Goal: Task Accomplishment & Management: Complete application form

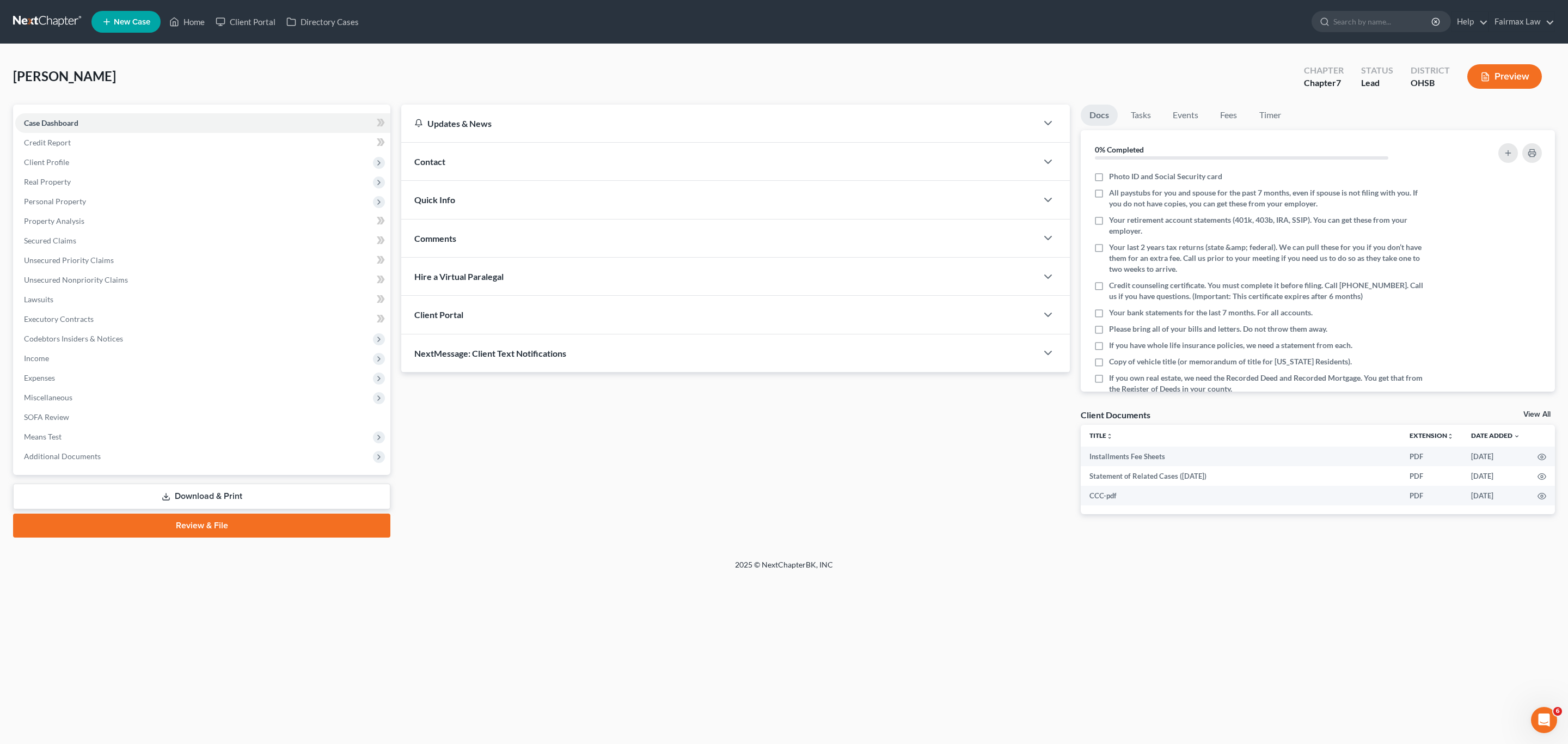
click at [665, 57] on div "[PERSON_NAME] Upgraded Chapter Chapter 7 Status [GEOGRAPHIC_DATA] OHSB Preview" at bounding box center [784, 81] width 1542 height 47
click at [66, 390] on span "Miscellaneous" at bounding box center [203, 398] width 375 height 20
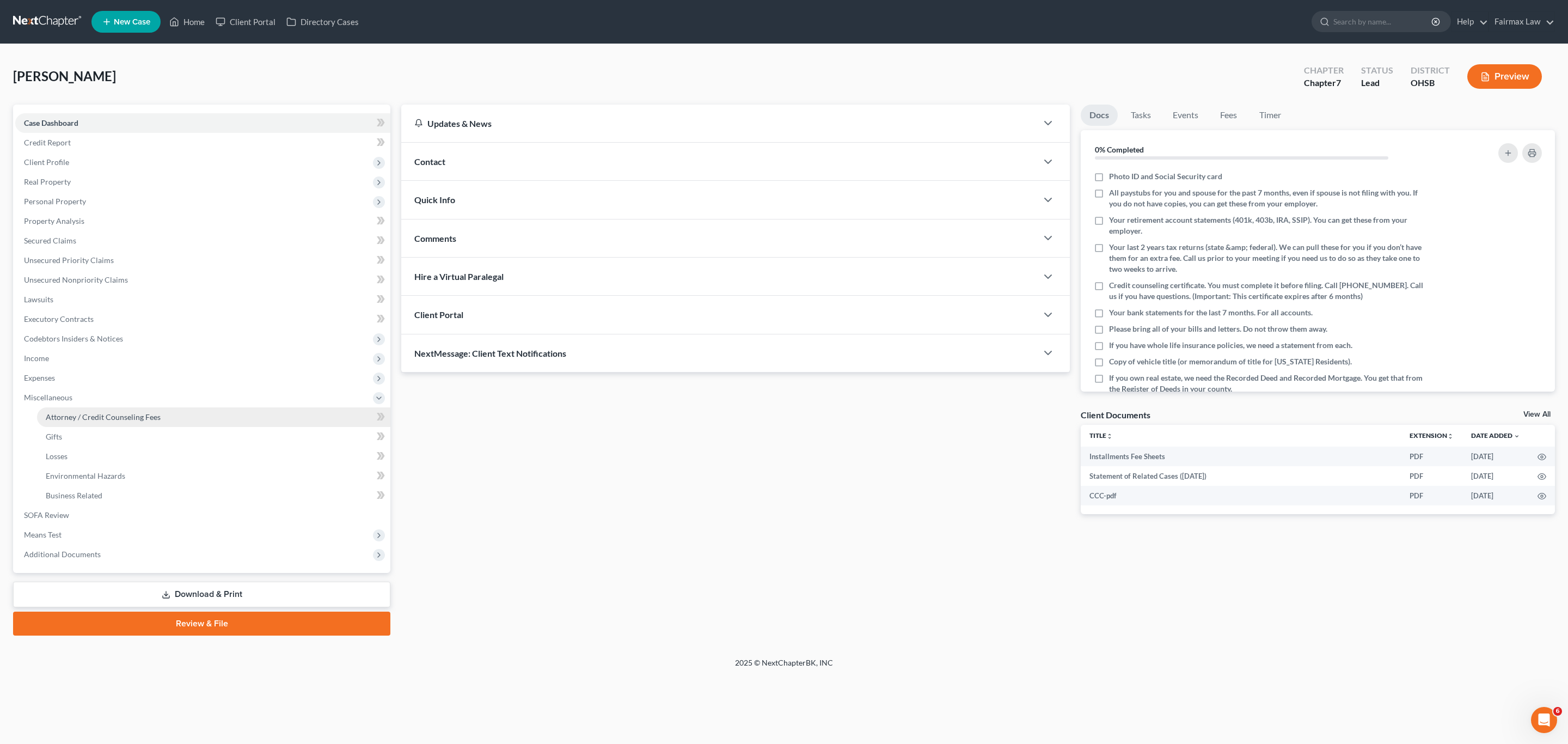
click at [111, 419] on span "Attorney / Credit Counseling Fees" at bounding box center [103, 416] width 115 height 9
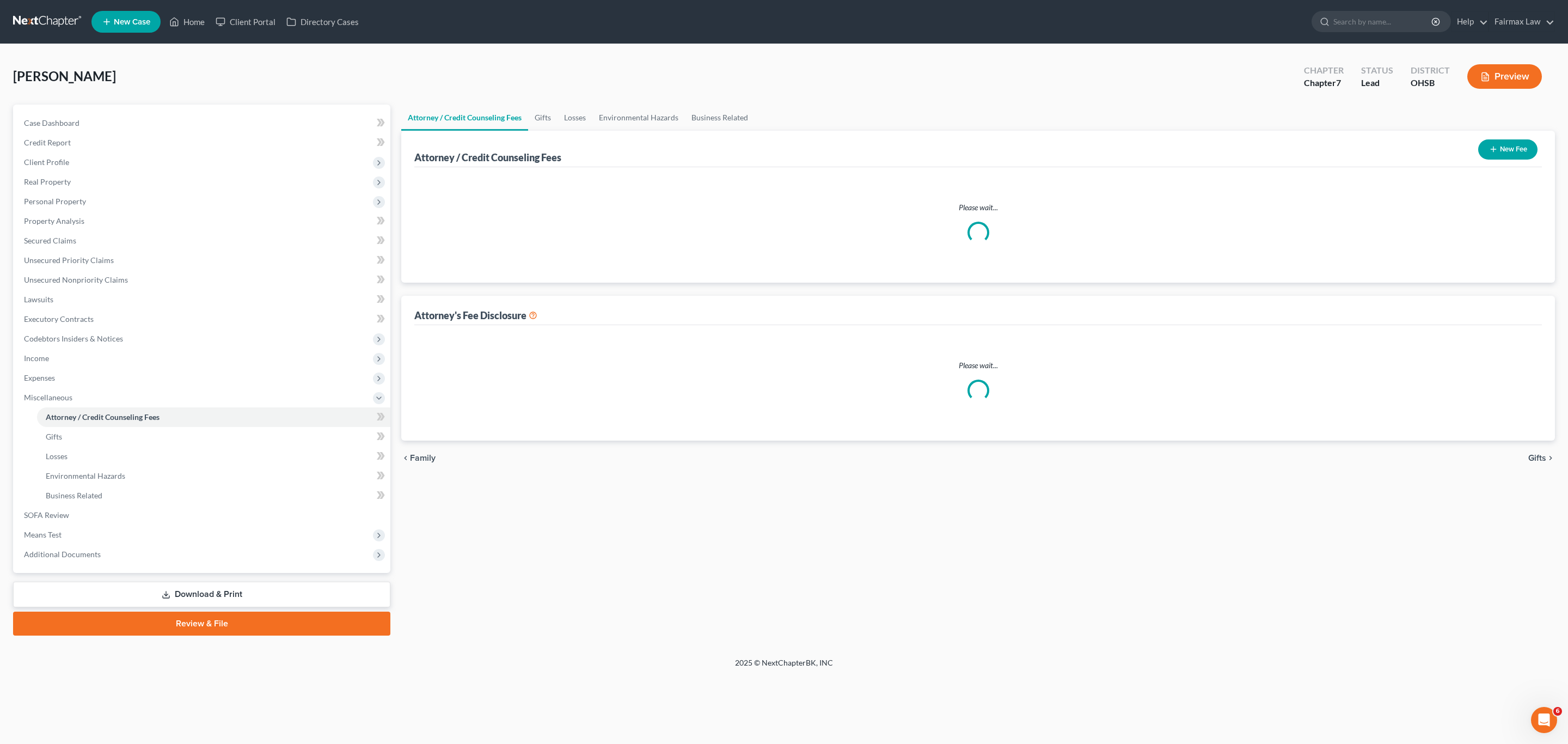
select select "5"
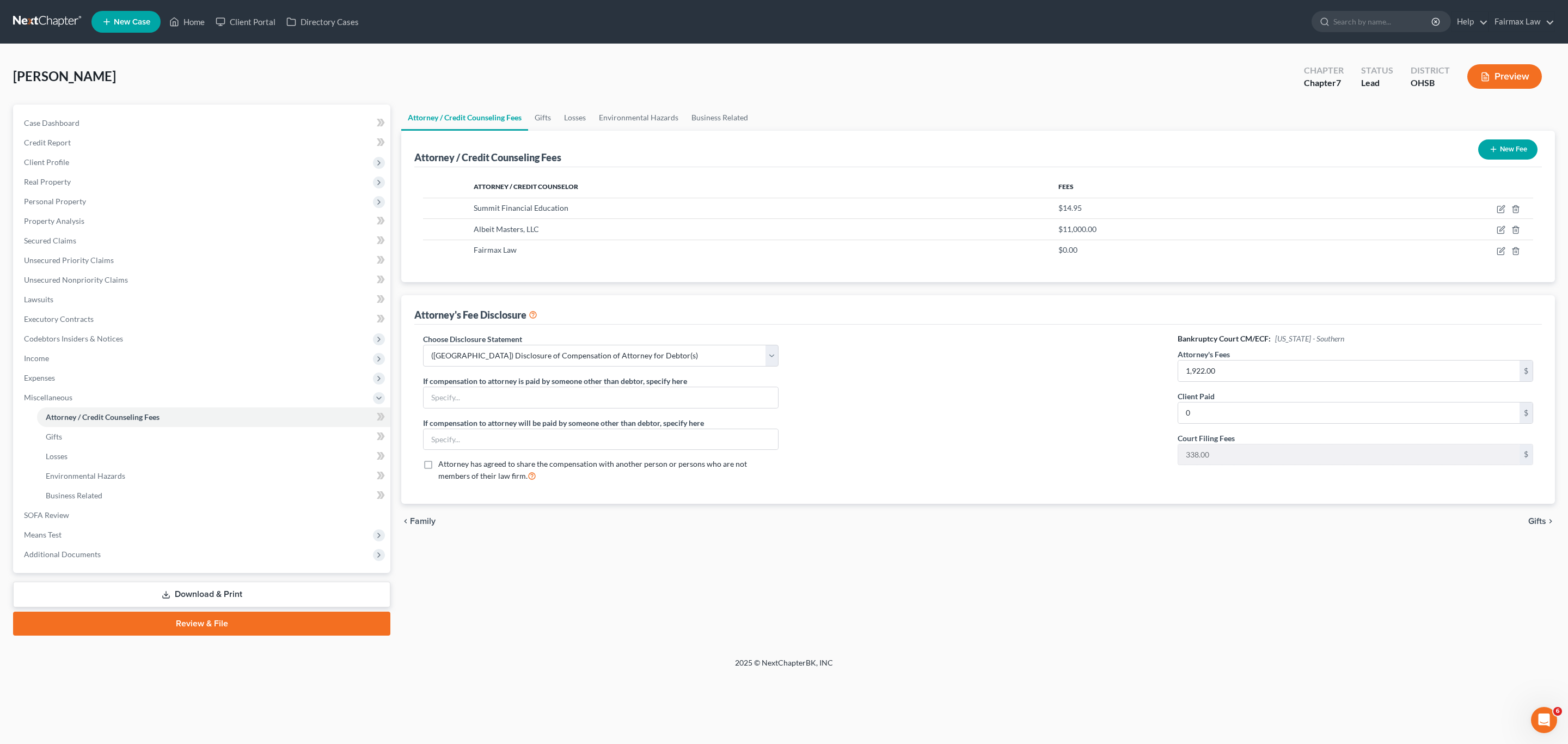
click at [631, 646] on div "[PERSON_NAME] Upgraded Chapter Chapter 7 Status [GEOGRAPHIC_DATA] OHSB Preview …" at bounding box center [784, 350] width 1568 height 613
click at [128, 563] on span "Additional Documents" at bounding box center [203, 555] width 375 height 20
click at [93, 492] on span "Client Document Storage" at bounding box center [89, 495] width 86 height 9
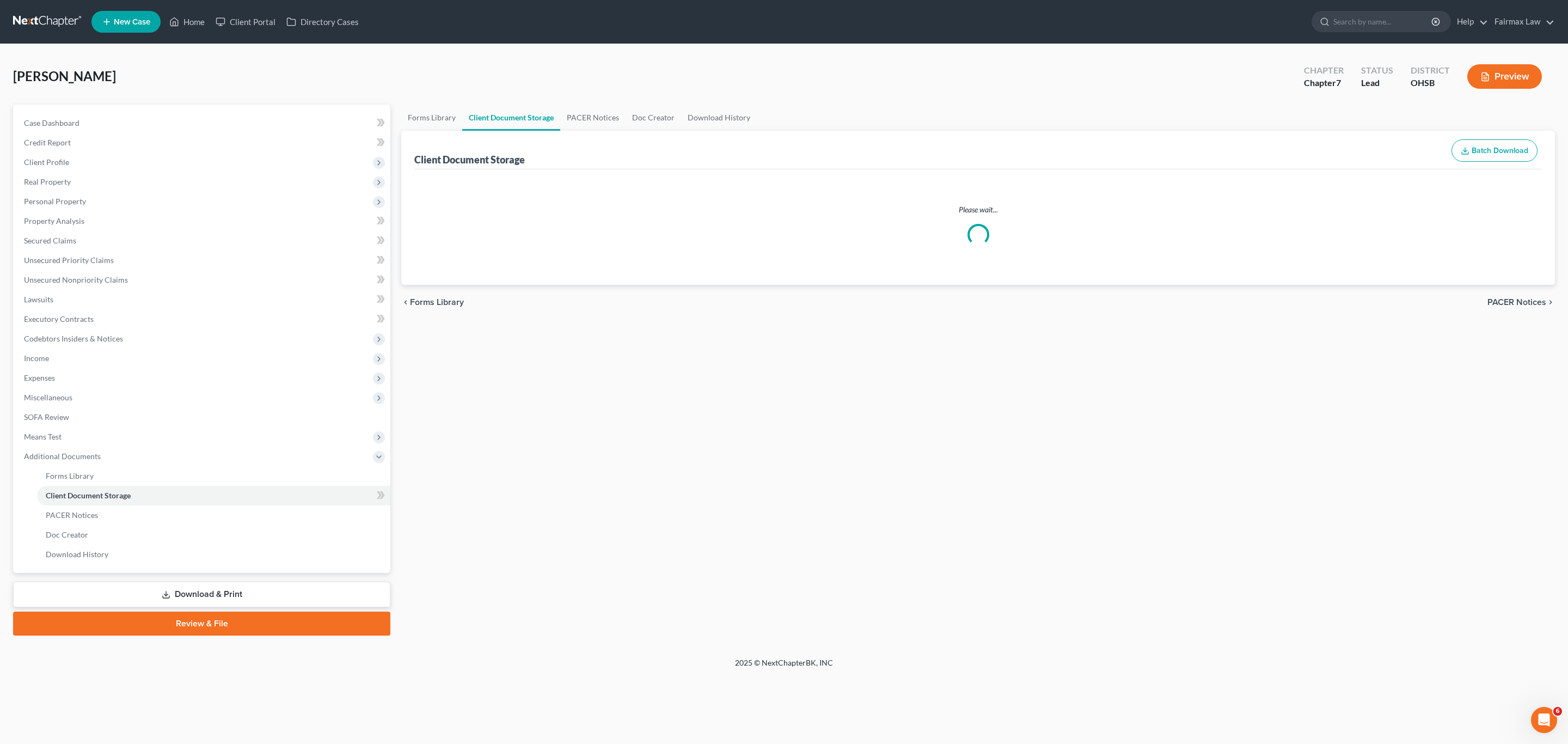
select select "7"
select select "52"
select select "37"
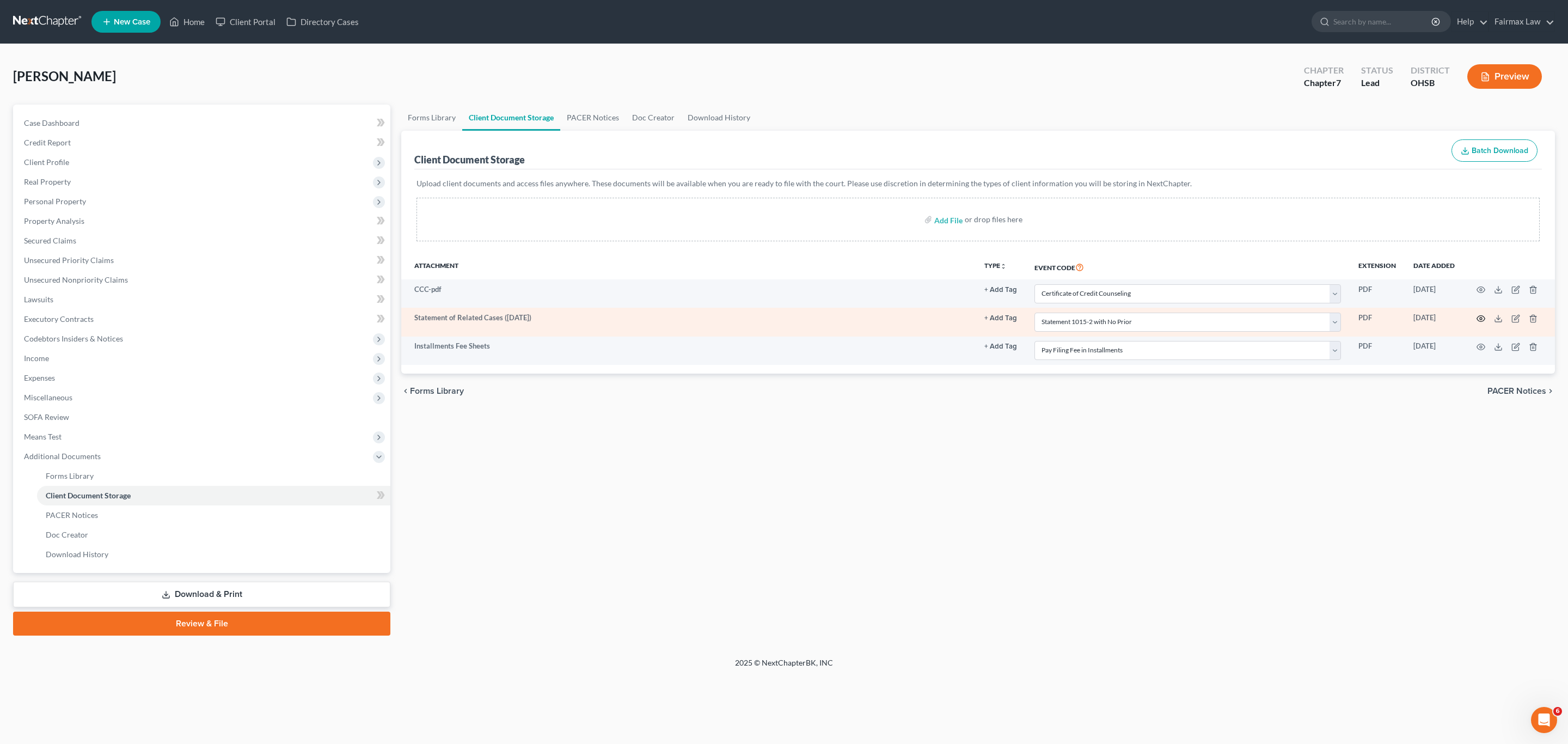
click at [1478, 321] on icon "button" at bounding box center [1481, 319] width 8 height 6
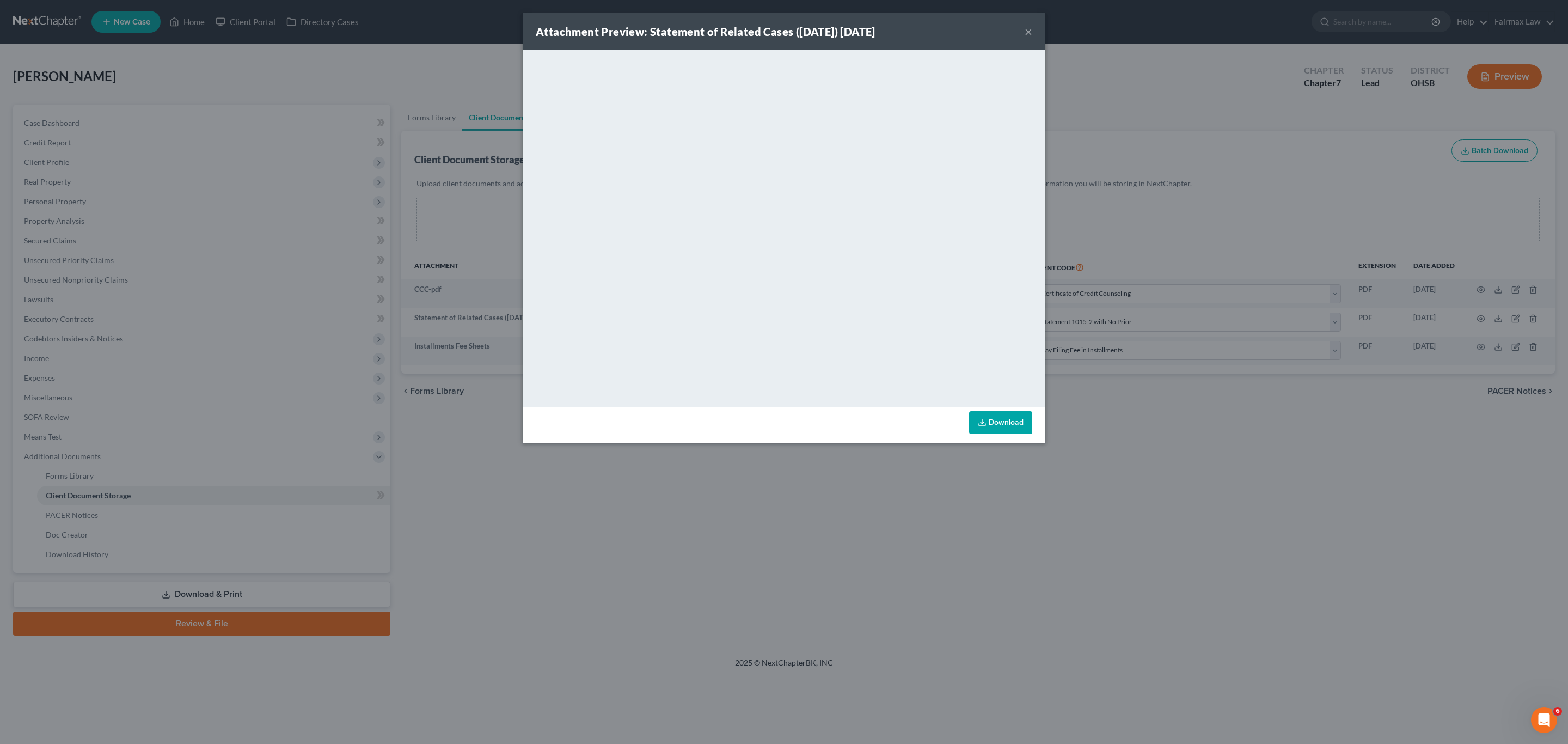
click at [1029, 31] on button "×" at bounding box center [1029, 31] width 8 height 13
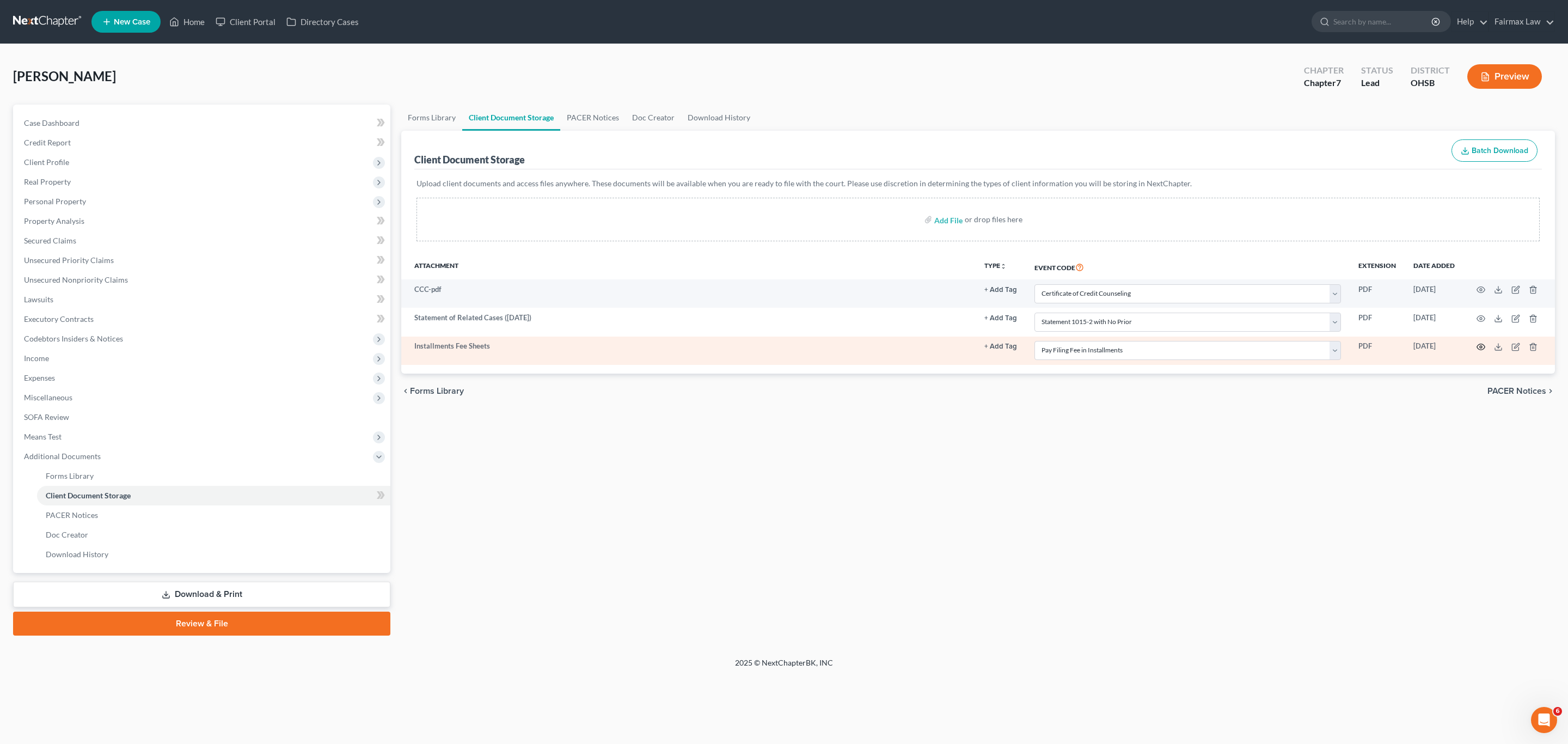
click at [1479, 348] on icon "button" at bounding box center [1480, 346] width 9 height 9
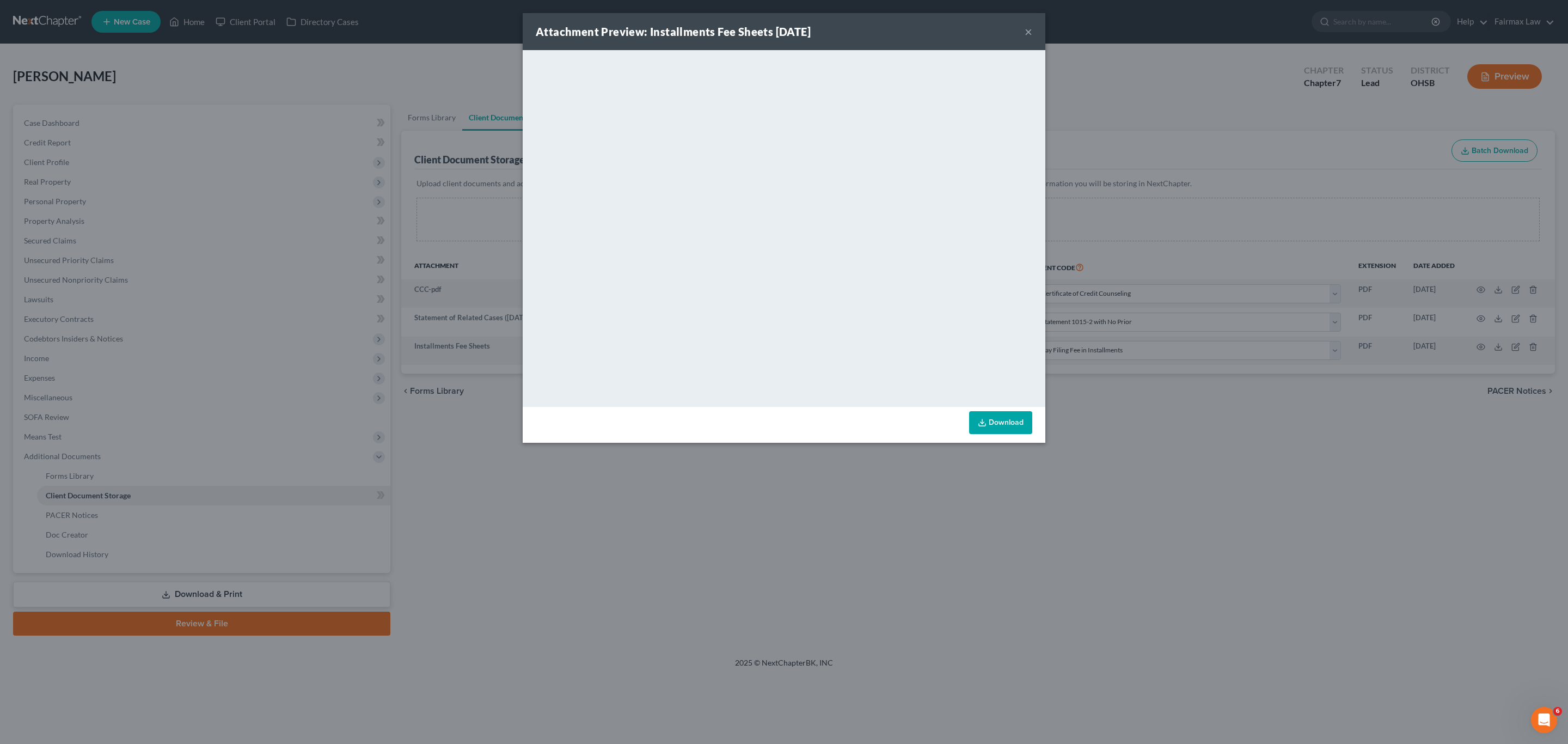
click at [1028, 32] on button "×" at bounding box center [1029, 31] width 8 height 13
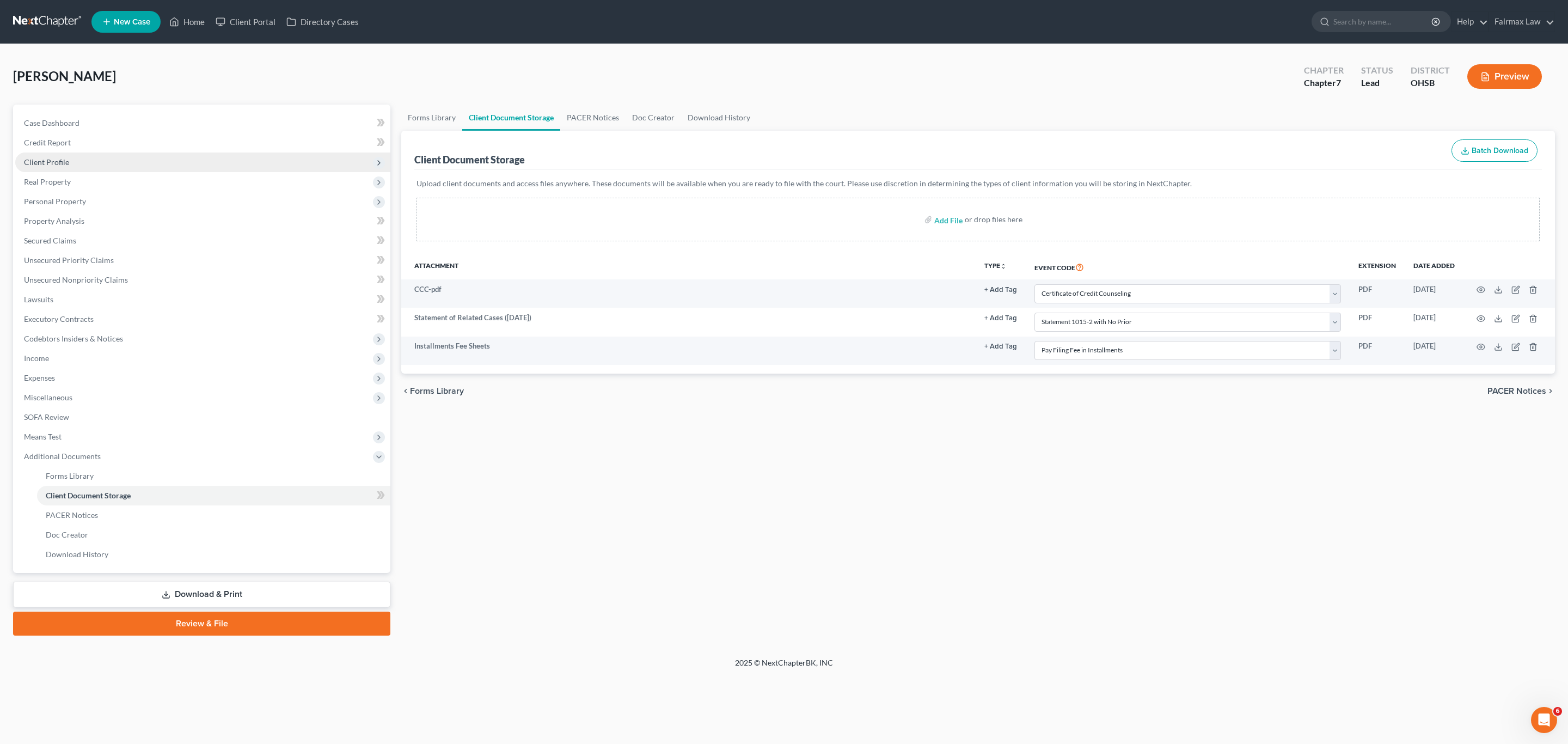
drag, startPoint x: 46, startPoint y: 158, endPoint x: 67, endPoint y: 164, distance: 21.8
click at [46, 157] on span "Client Profile" at bounding box center [46, 161] width 45 height 9
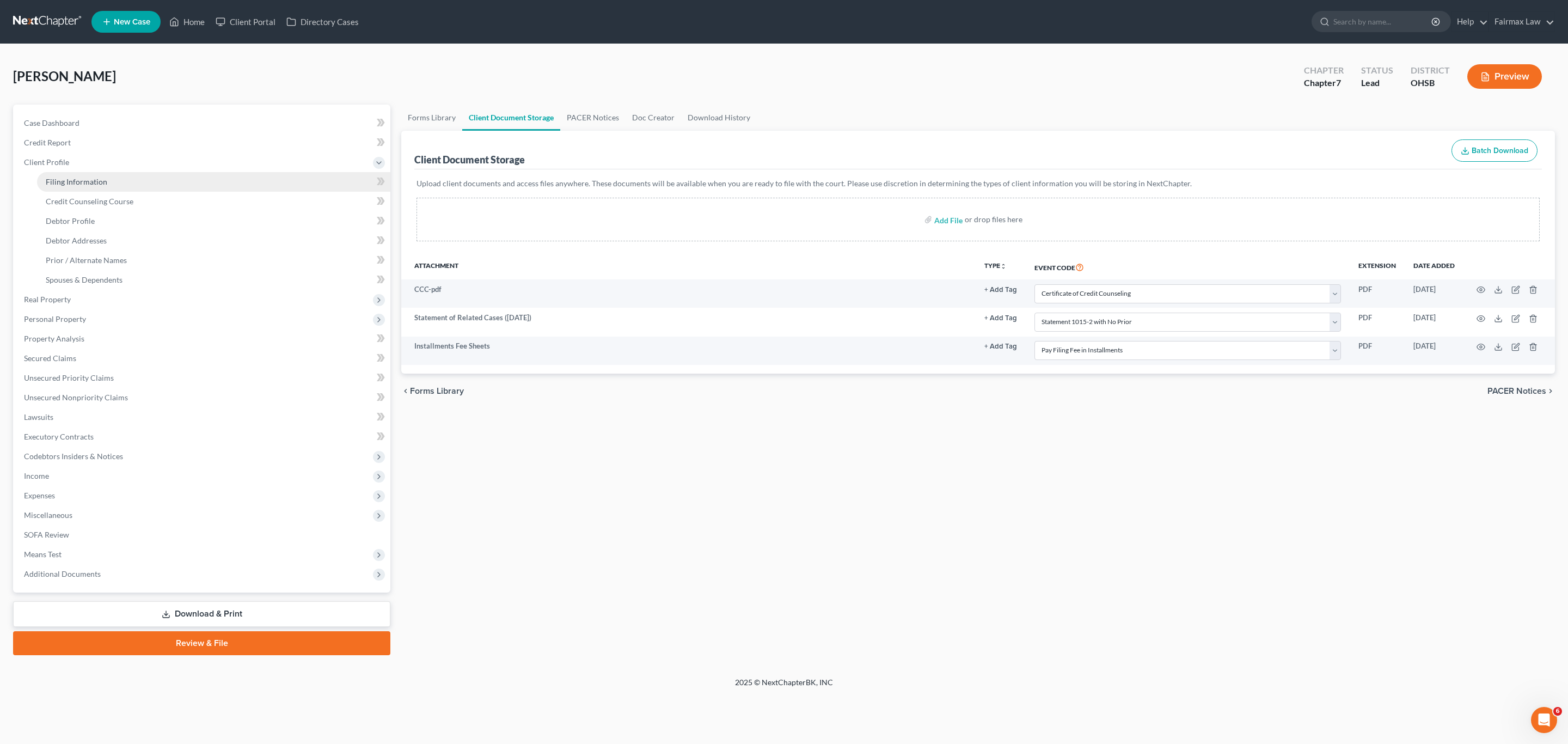
click at [59, 185] on span "Filing Information" at bounding box center [77, 181] width 62 height 9
select select "1"
select select "0"
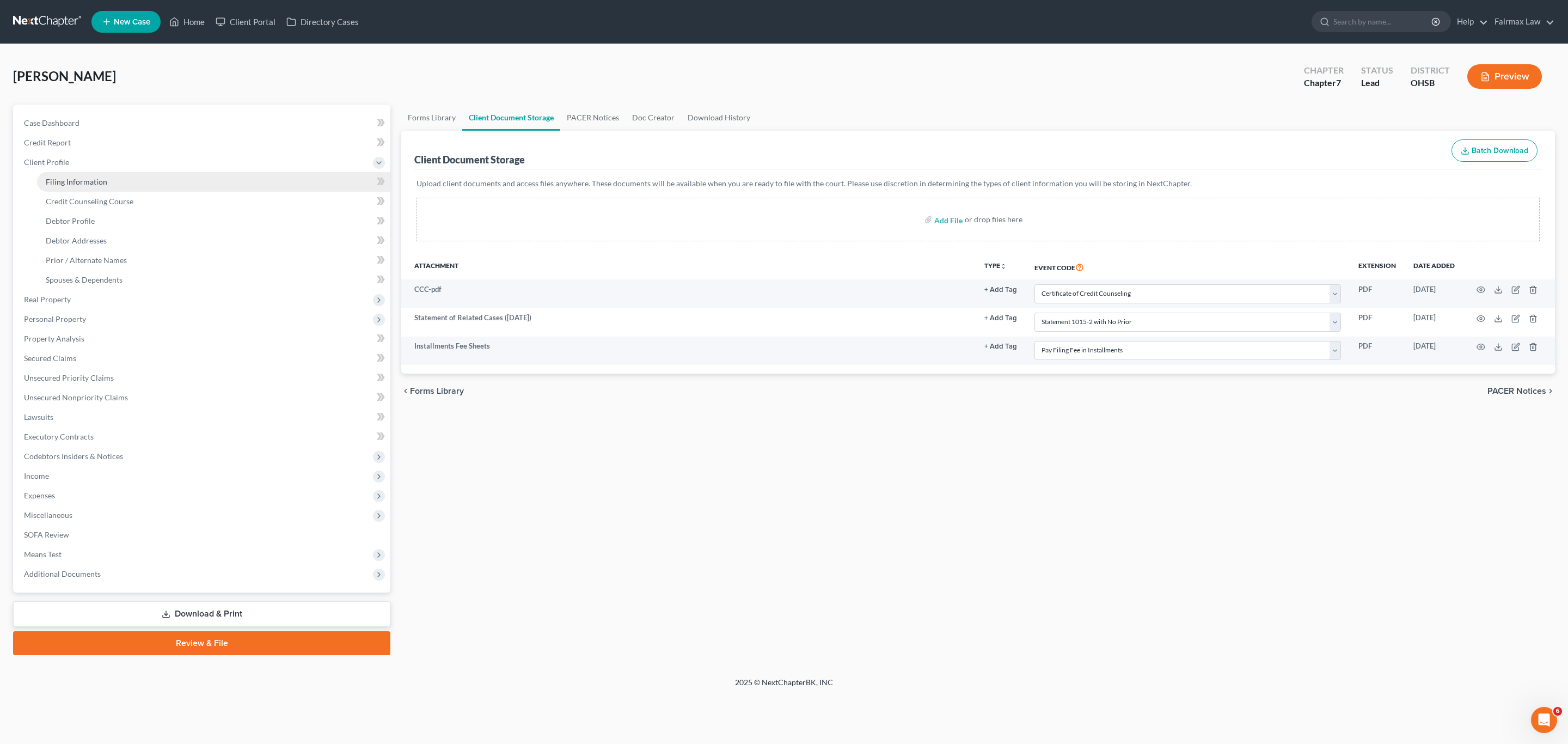
select select "36"
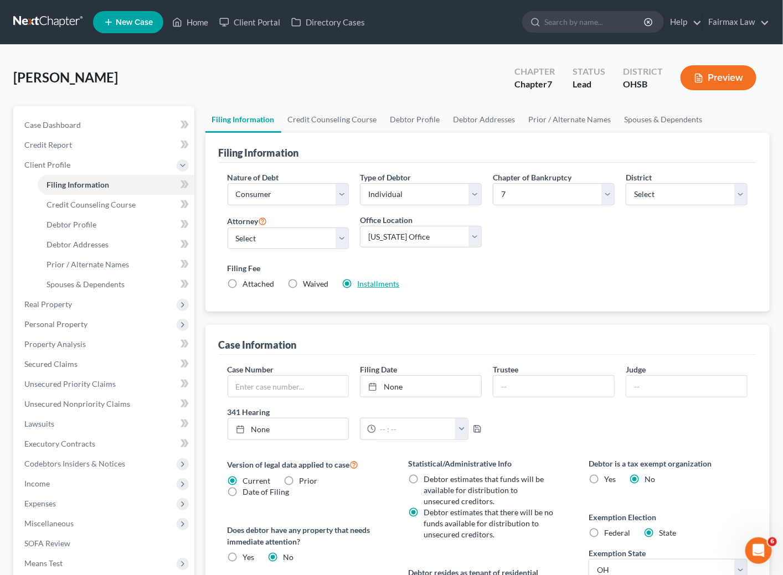
click at [371, 282] on link "Installments" at bounding box center [379, 283] width 42 height 9
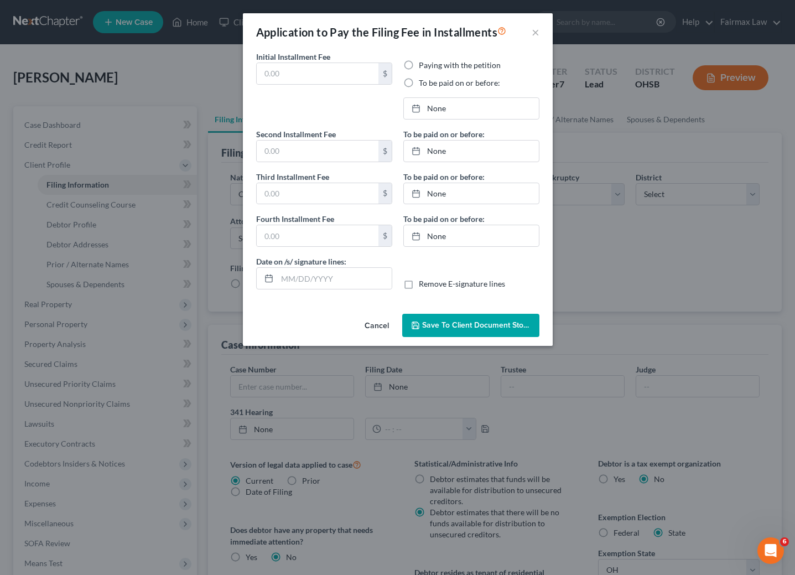
type input "84.50"
radio input "true"
type input "84.50"
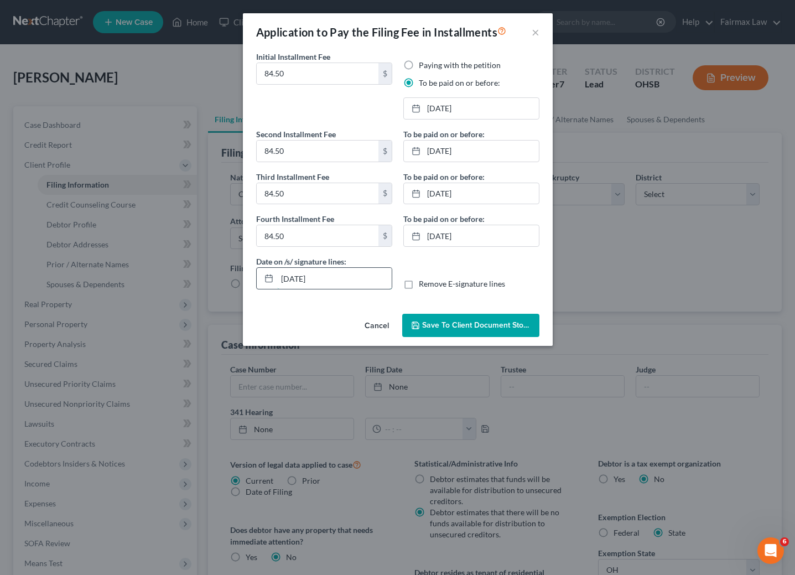
click at [299, 282] on input "[DATE]" at bounding box center [334, 278] width 115 height 21
type input "[DATE]"
click at [519, 330] on span "Save to Client Document Storage" at bounding box center [480, 325] width 117 height 9
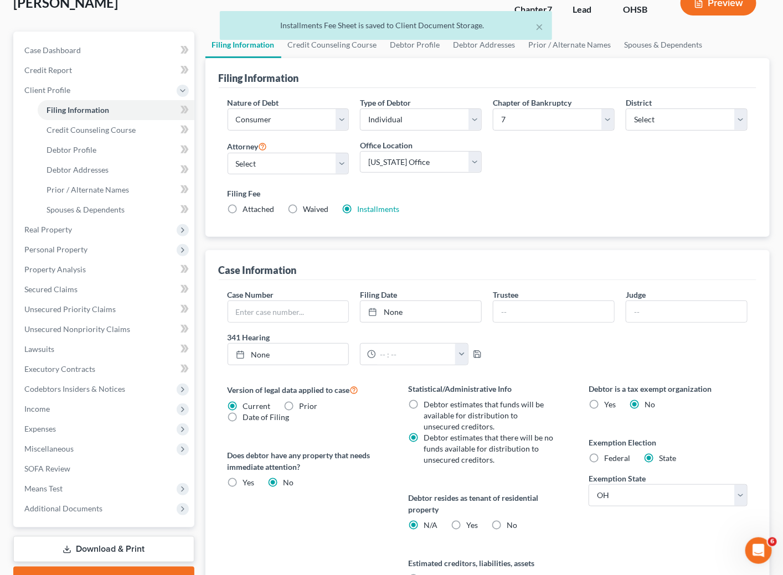
scroll to position [202, 0]
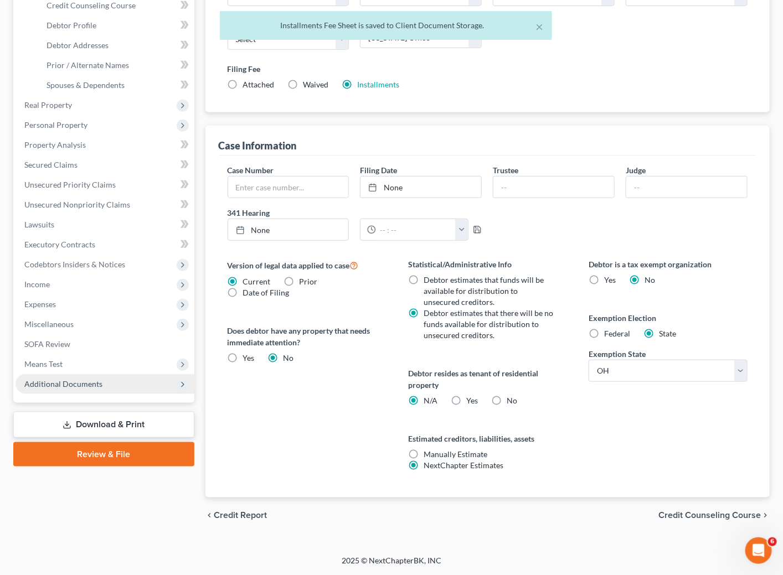
click at [80, 384] on span "Additional Documents" at bounding box center [63, 383] width 78 height 9
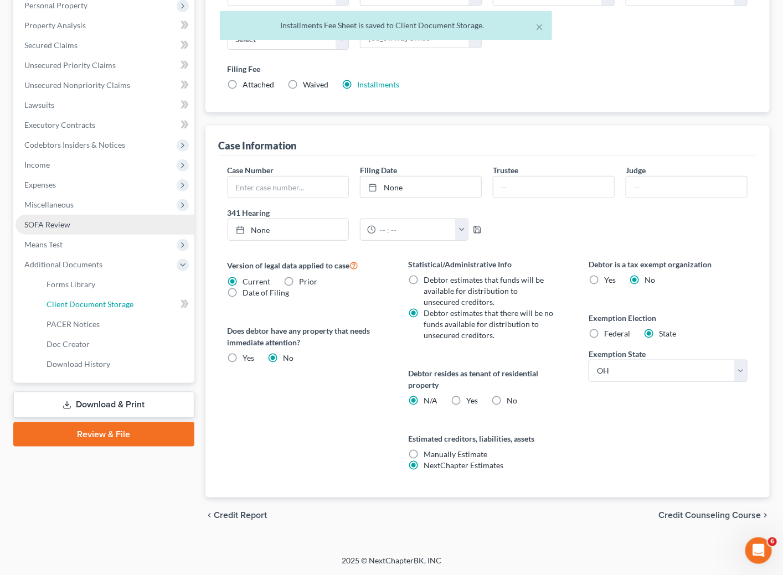
click at [85, 302] on span "Client Document Storage" at bounding box center [90, 303] width 87 height 9
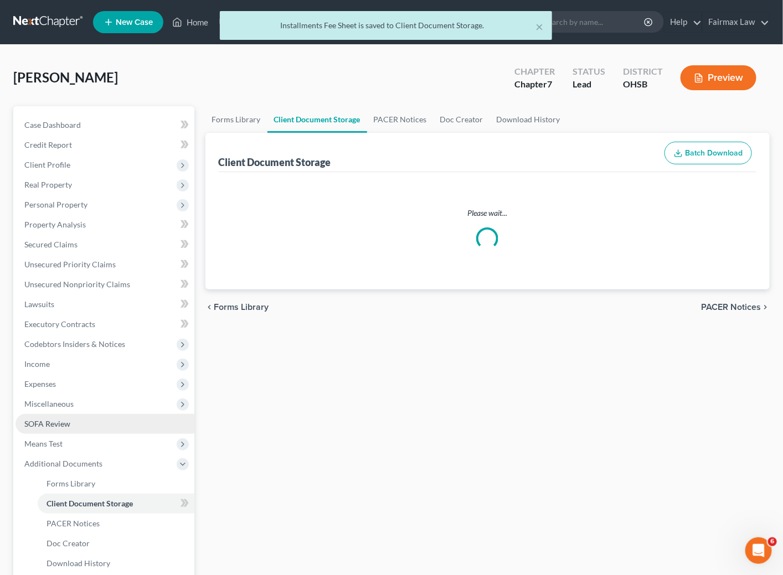
select select "7"
select select "52"
select select "37"
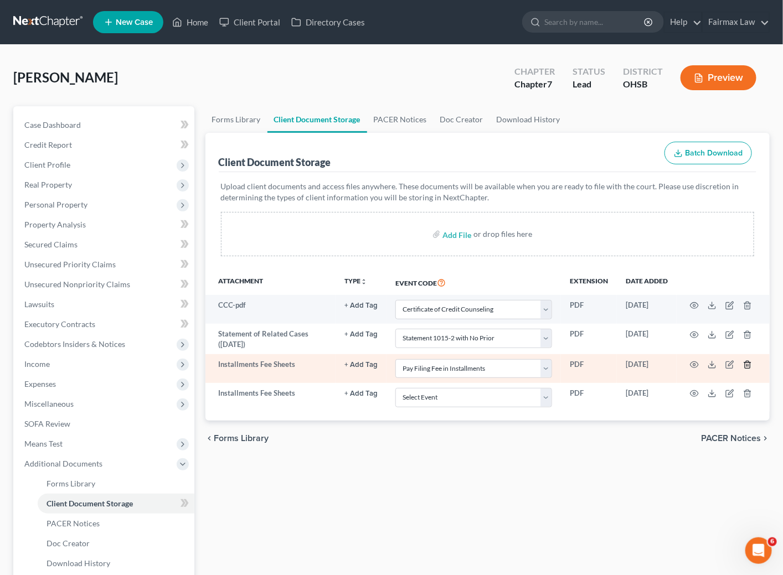
click at [746, 369] on icon "button" at bounding box center [747, 364] width 9 height 9
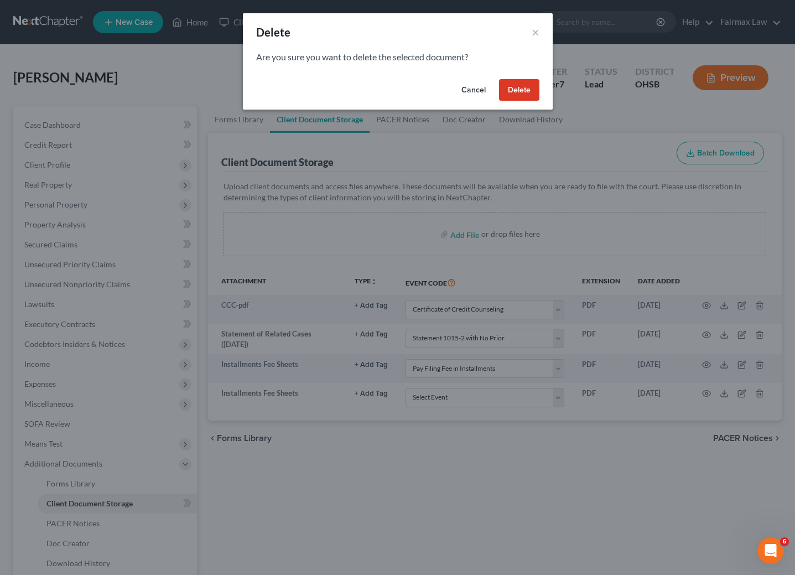
click at [509, 88] on button "Delete" at bounding box center [519, 90] width 40 height 22
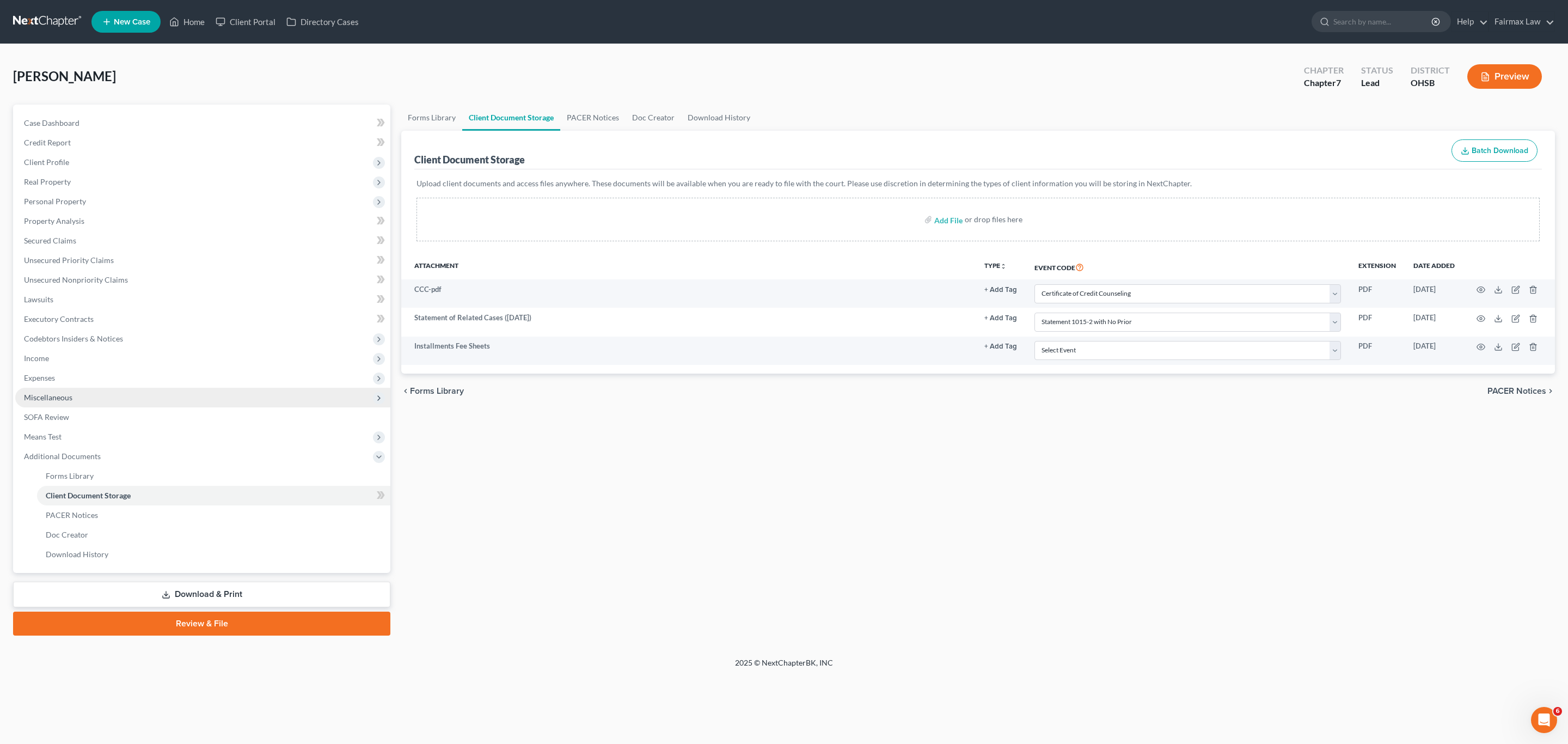
click at [46, 403] on span "Miscellaneous" at bounding box center [203, 398] width 375 height 20
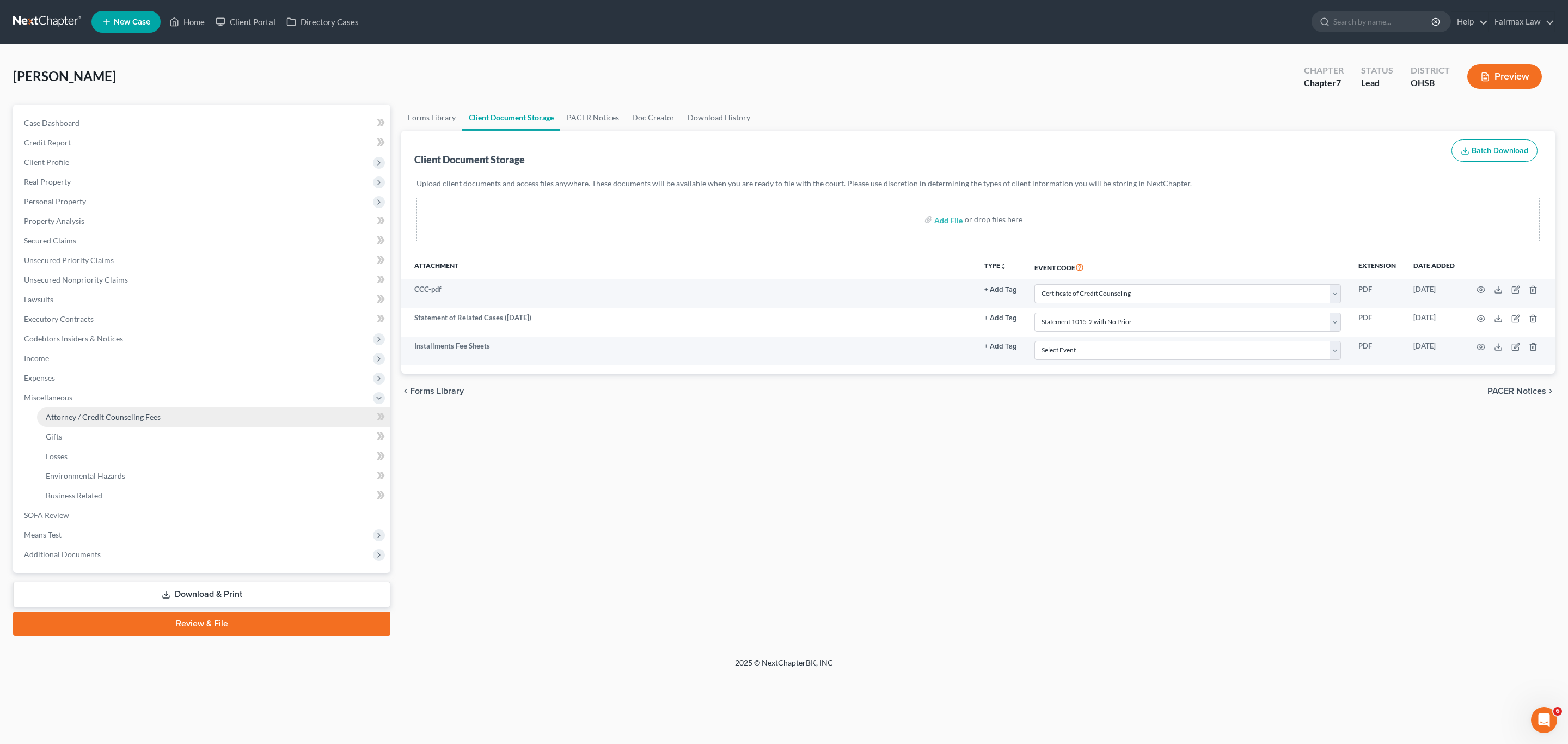
click at [87, 416] on span "Attorney / Credit Counseling Fees" at bounding box center [103, 416] width 115 height 9
select select "5"
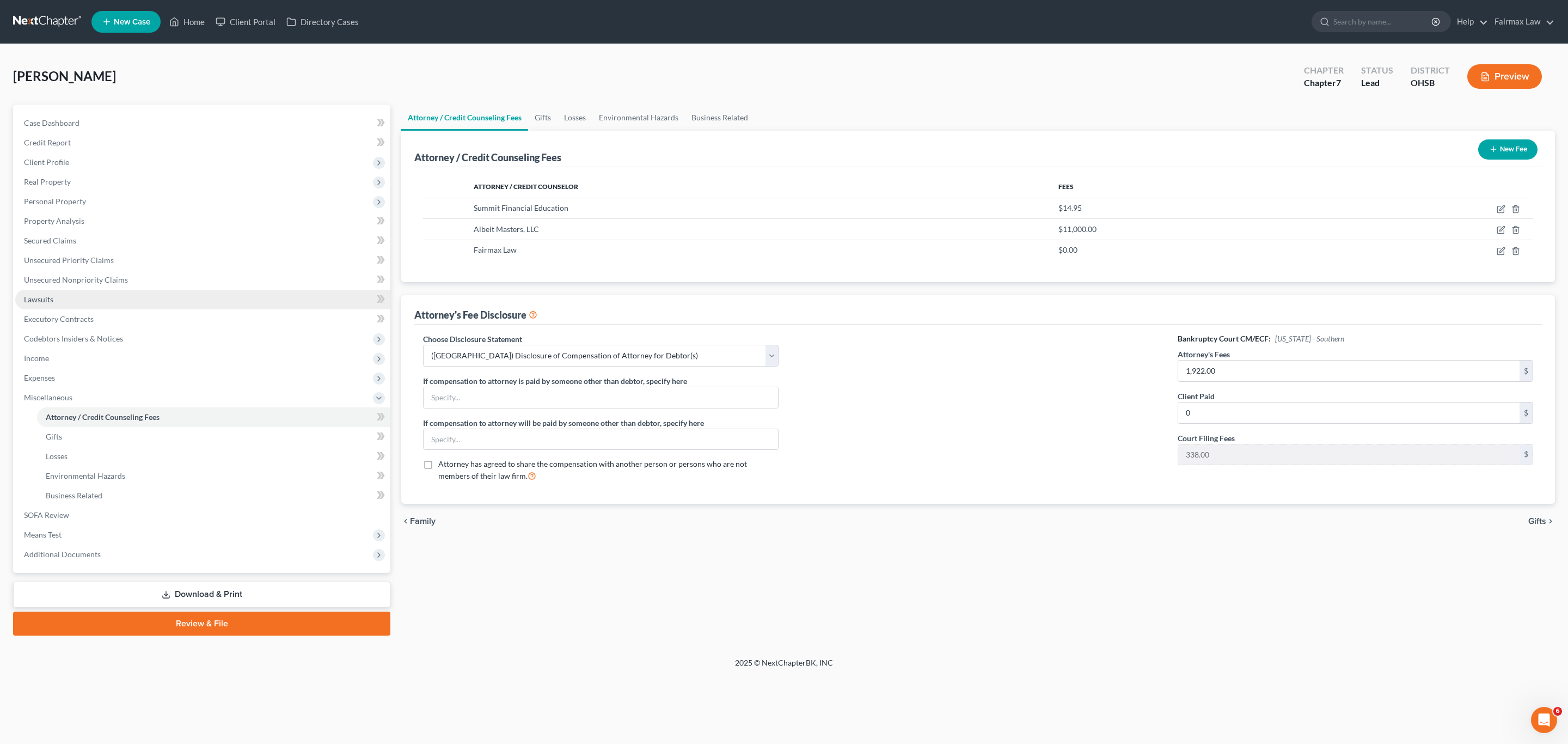
click at [30, 301] on span "Lawsuits" at bounding box center [38, 298] width 30 height 9
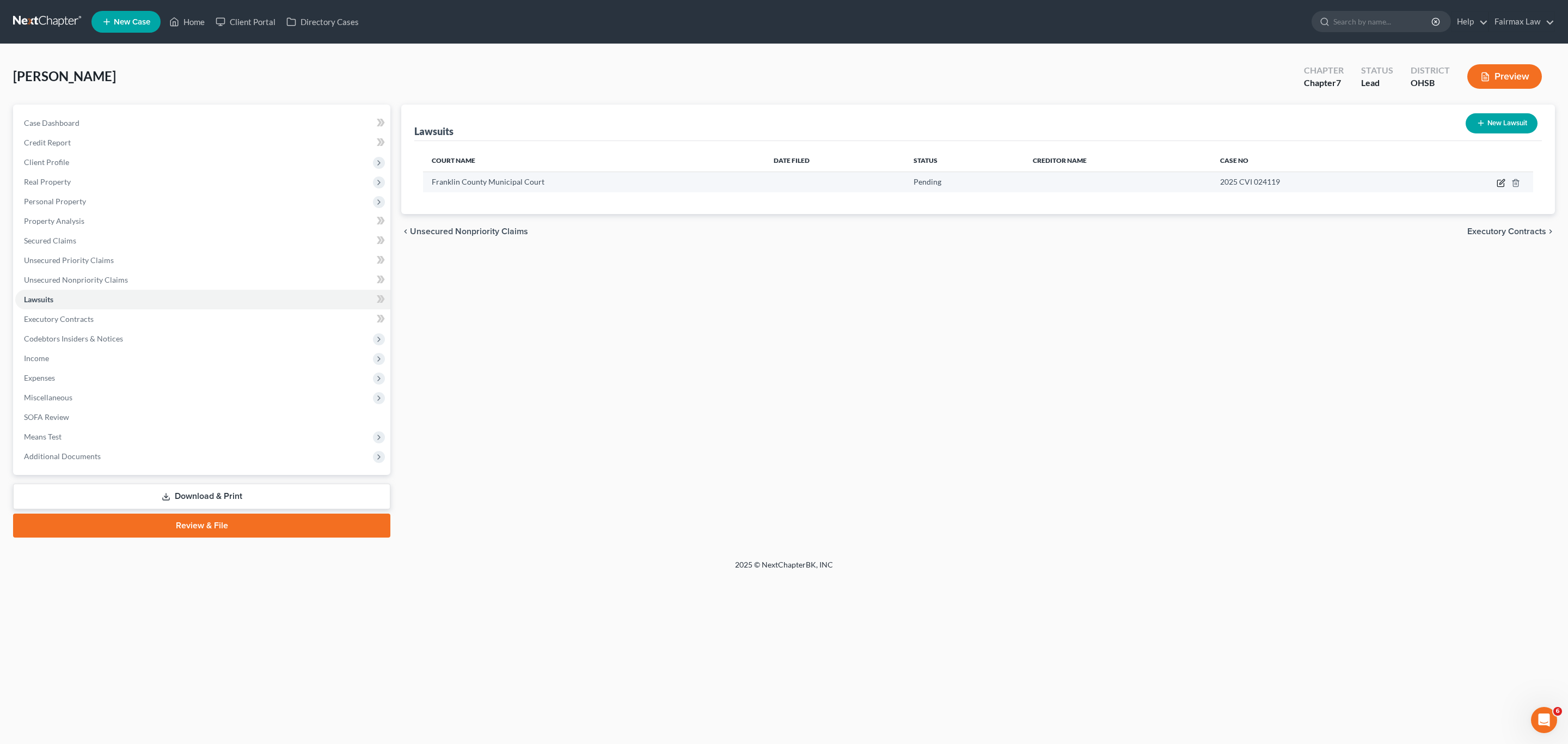
click at [1502, 182] on icon "button" at bounding box center [1501, 183] width 9 height 9
select select "36"
select select "0"
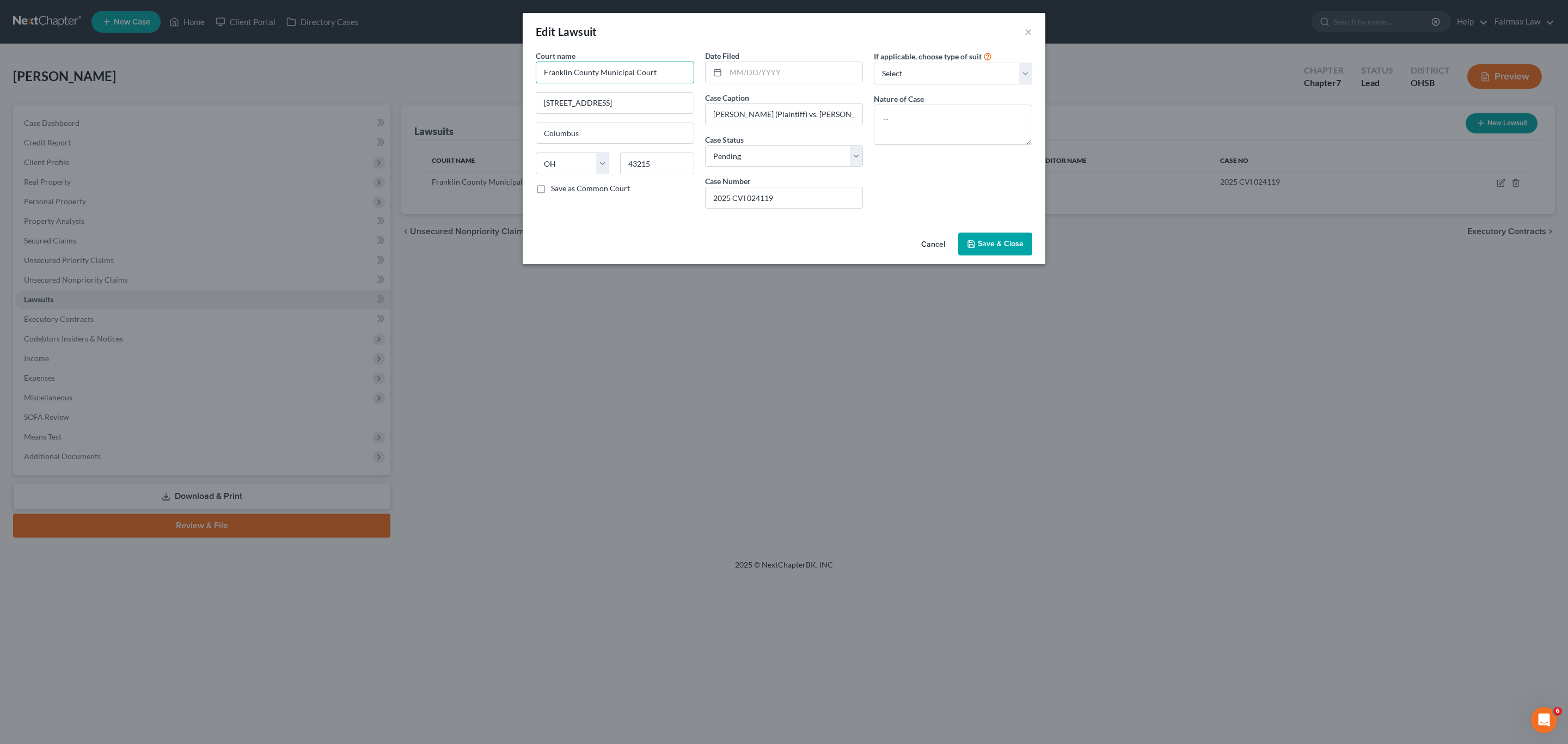
drag, startPoint x: 657, startPoint y: 68, endPoint x: 529, endPoint y: 83, distance: 128.9
click at [529, 83] on div "Court name * Franklin County Municipal Court [STREET_ADDRESS][GEOGRAPHIC_DATA] …" at bounding box center [783, 139] width 522 height 178
drag, startPoint x: 794, startPoint y: 199, endPoint x: 703, endPoint y: 203, distance: 91.1
click at [703, 203] on div "Date Filed Case Caption [PERSON_NAME] (Plaintiff) vs. [PERSON_NAME] (Defendant)…" at bounding box center [784, 134] width 169 height 167
click at [779, 69] on input "text" at bounding box center [795, 72] width 138 height 21
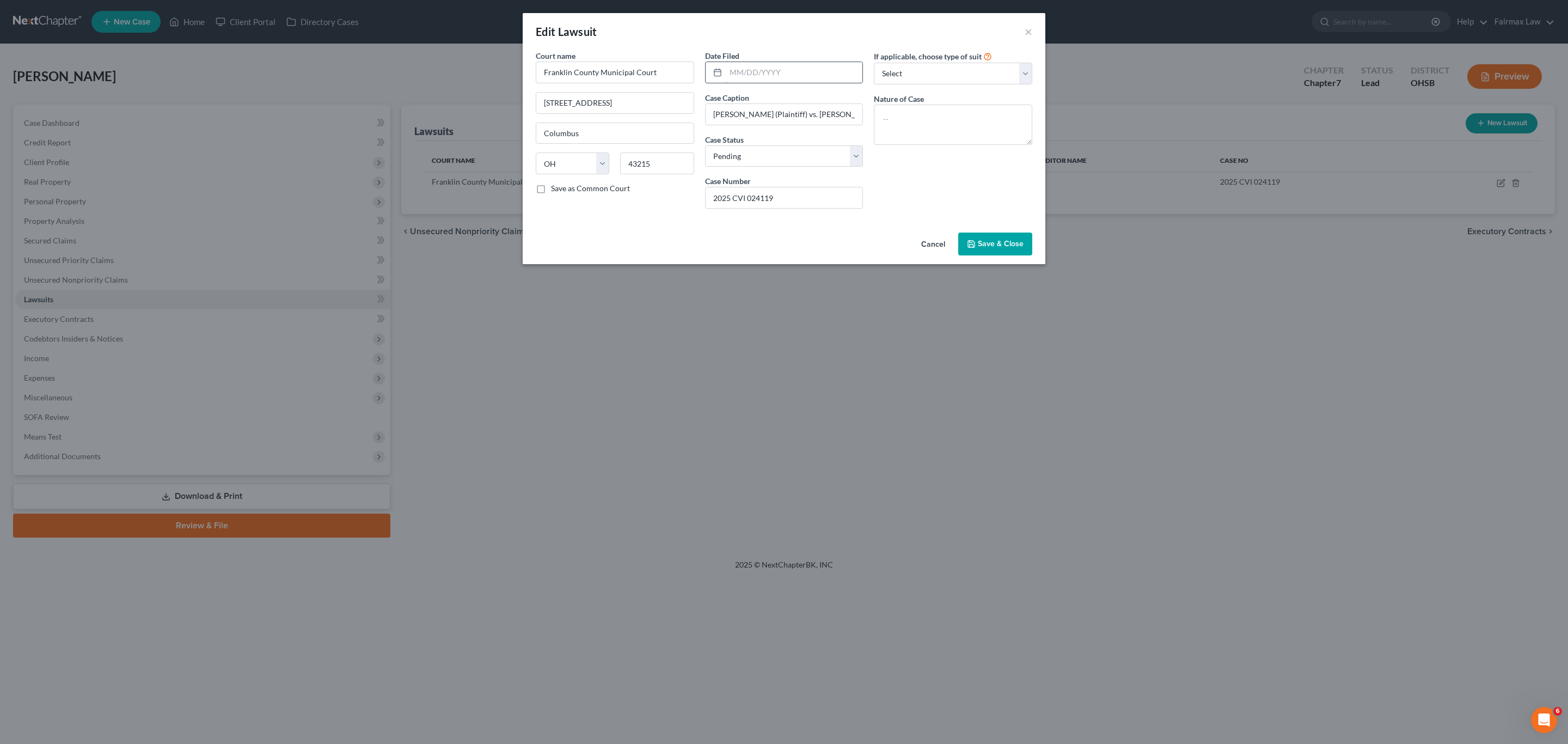
paste input "[DATE]"
type input "[DATE]"
click at [949, 205] on div "If applicable, choose type of suit Select Repossession Garnishment Foreclosure …" at bounding box center [953, 134] width 169 height 167
click at [951, 69] on select "Select Repossession Garnishment Foreclosure Attached, Seized, Or Levied Other" at bounding box center [952, 74] width 158 height 22
click at [998, 244] on span "Save & Close" at bounding box center [1000, 243] width 46 height 9
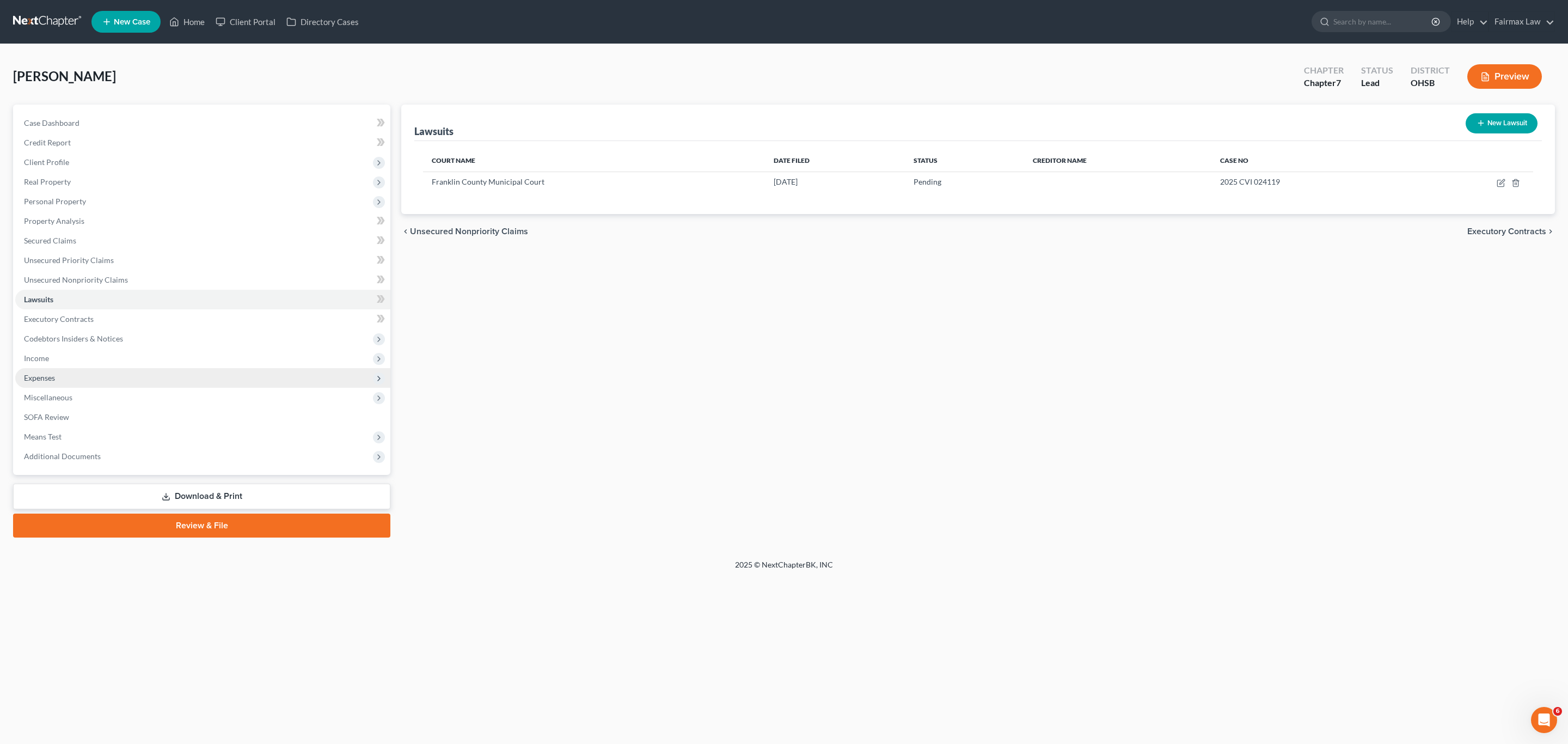
click at [49, 380] on span "Expenses" at bounding box center [39, 377] width 31 height 9
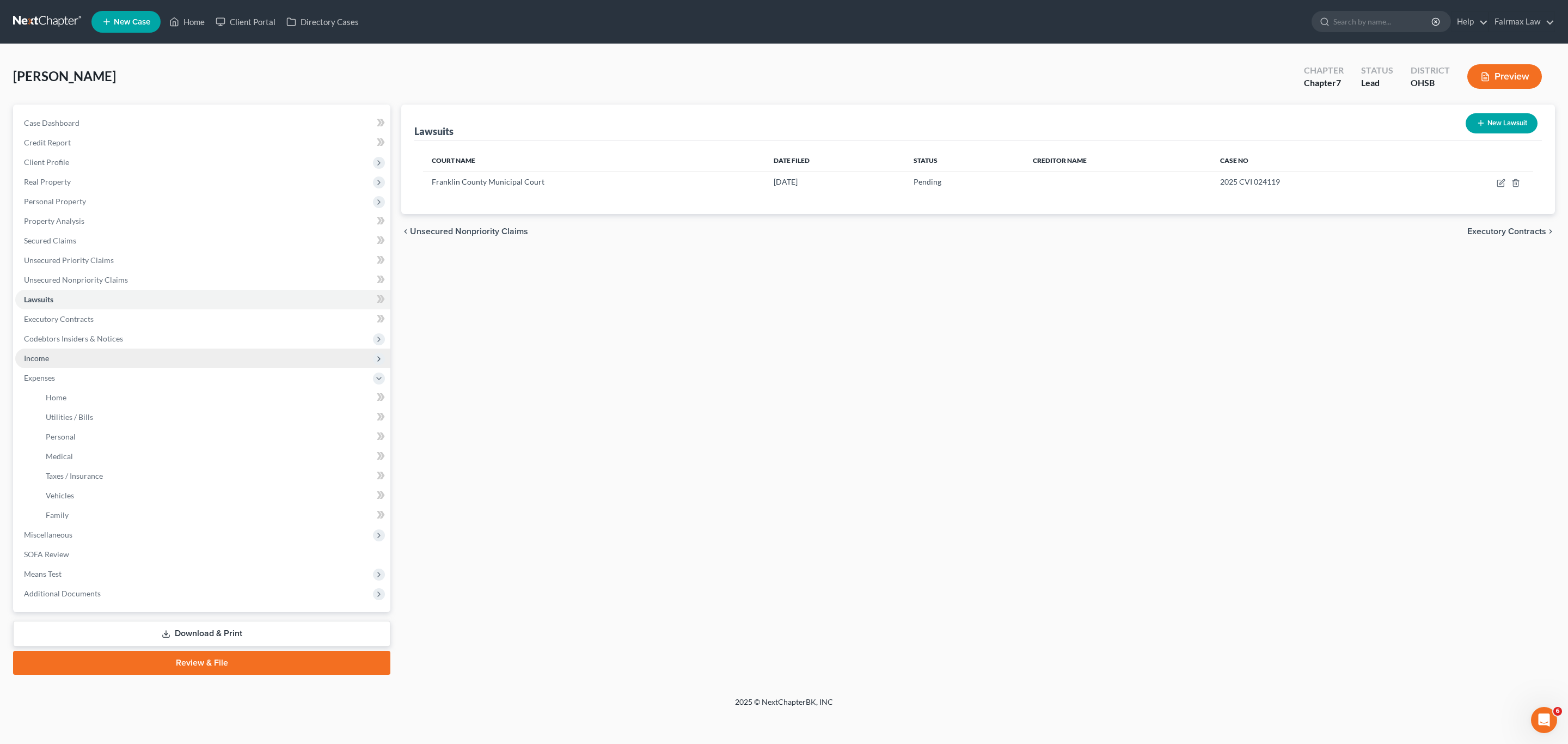
click at [49, 355] on span "Income" at bounding box center [203, 358] width 375 height 20
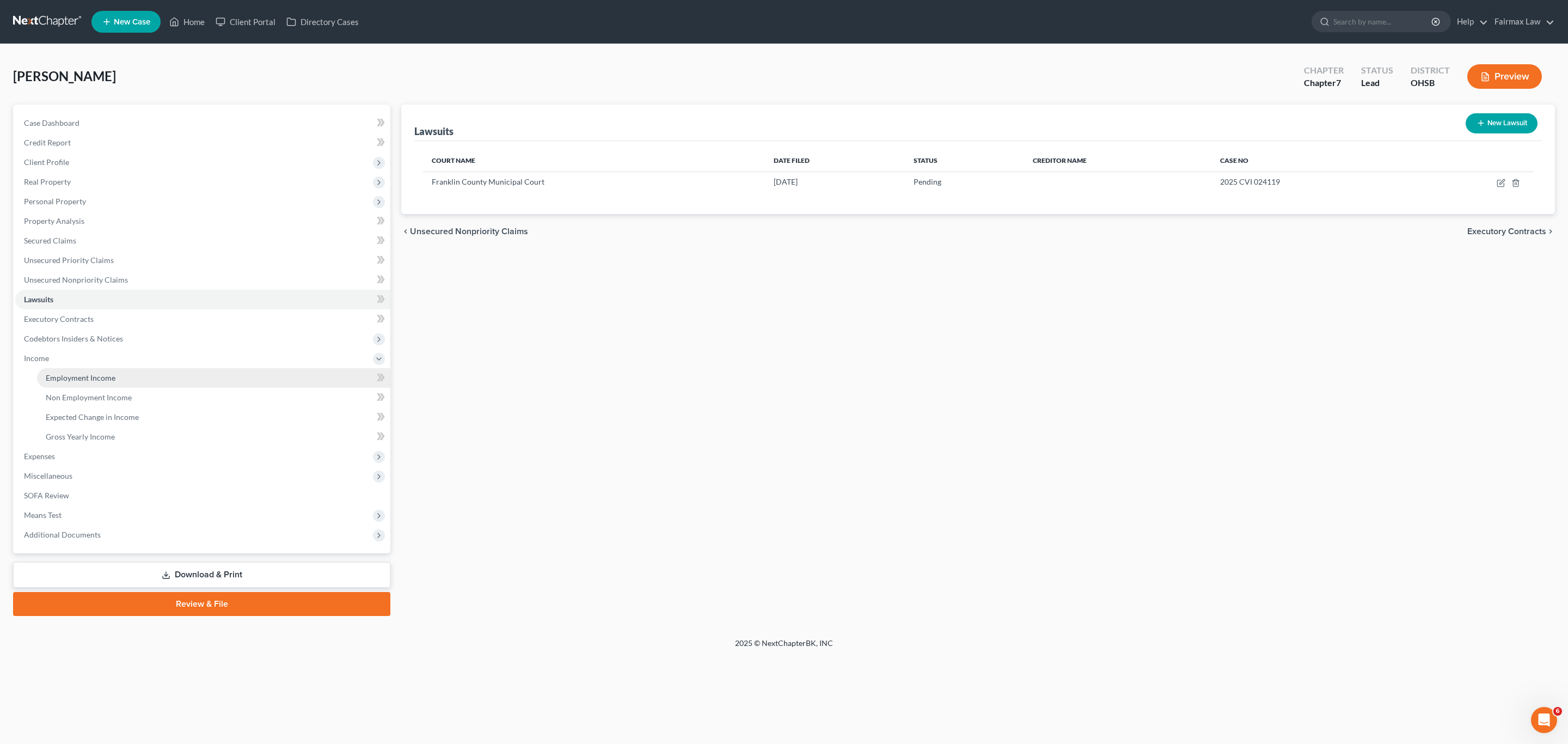
click at [67, 368] on link "Employment Income" at bounding box center [213, 378] width 353 height 20
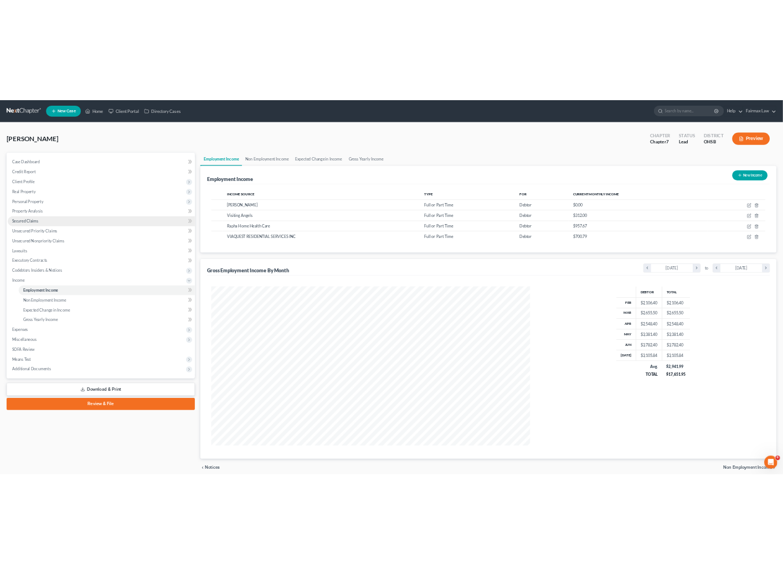
scroll to position [322, 666]
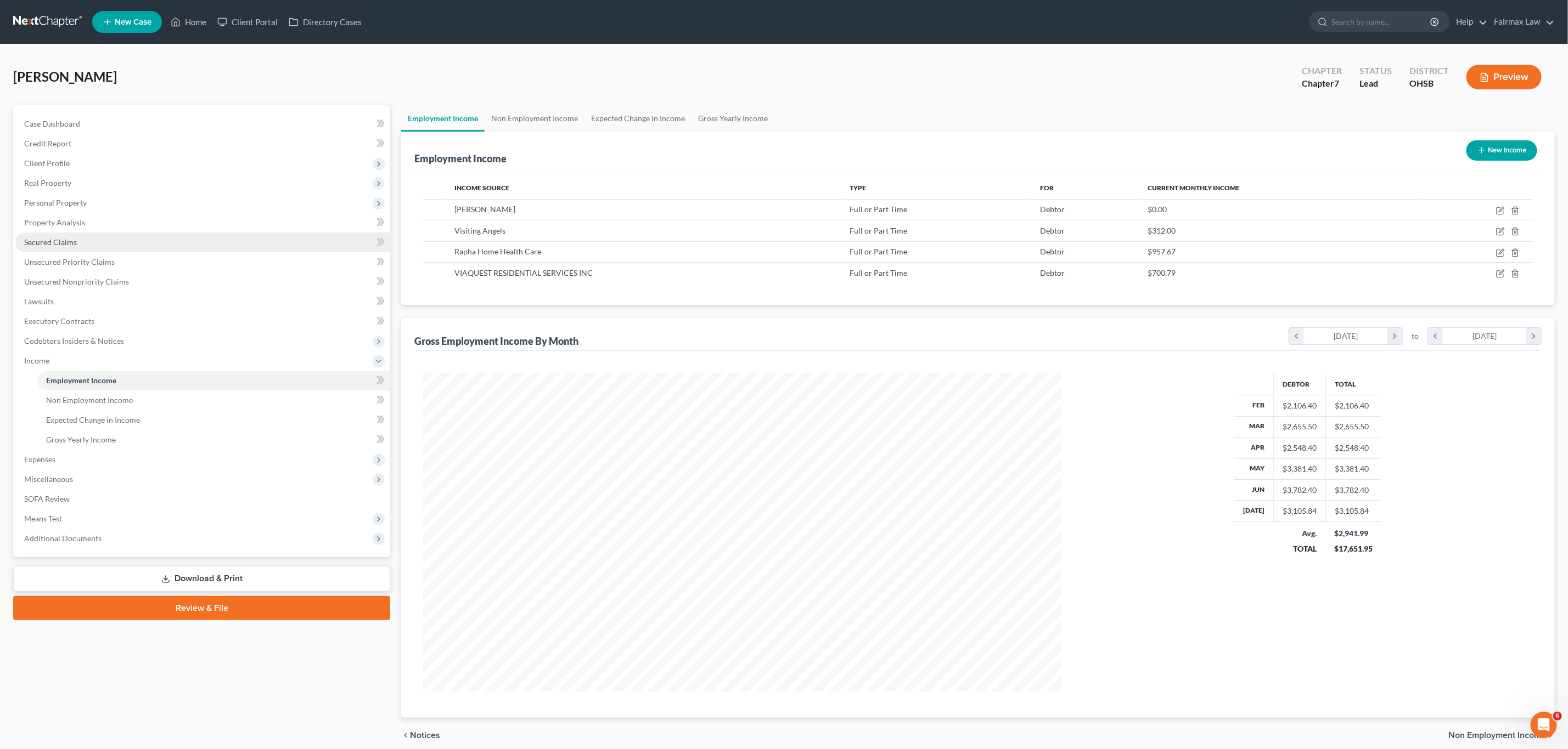
click at [64, 244] on span "Secured Claims" at bounding box center [50, 242] width 53 height 9
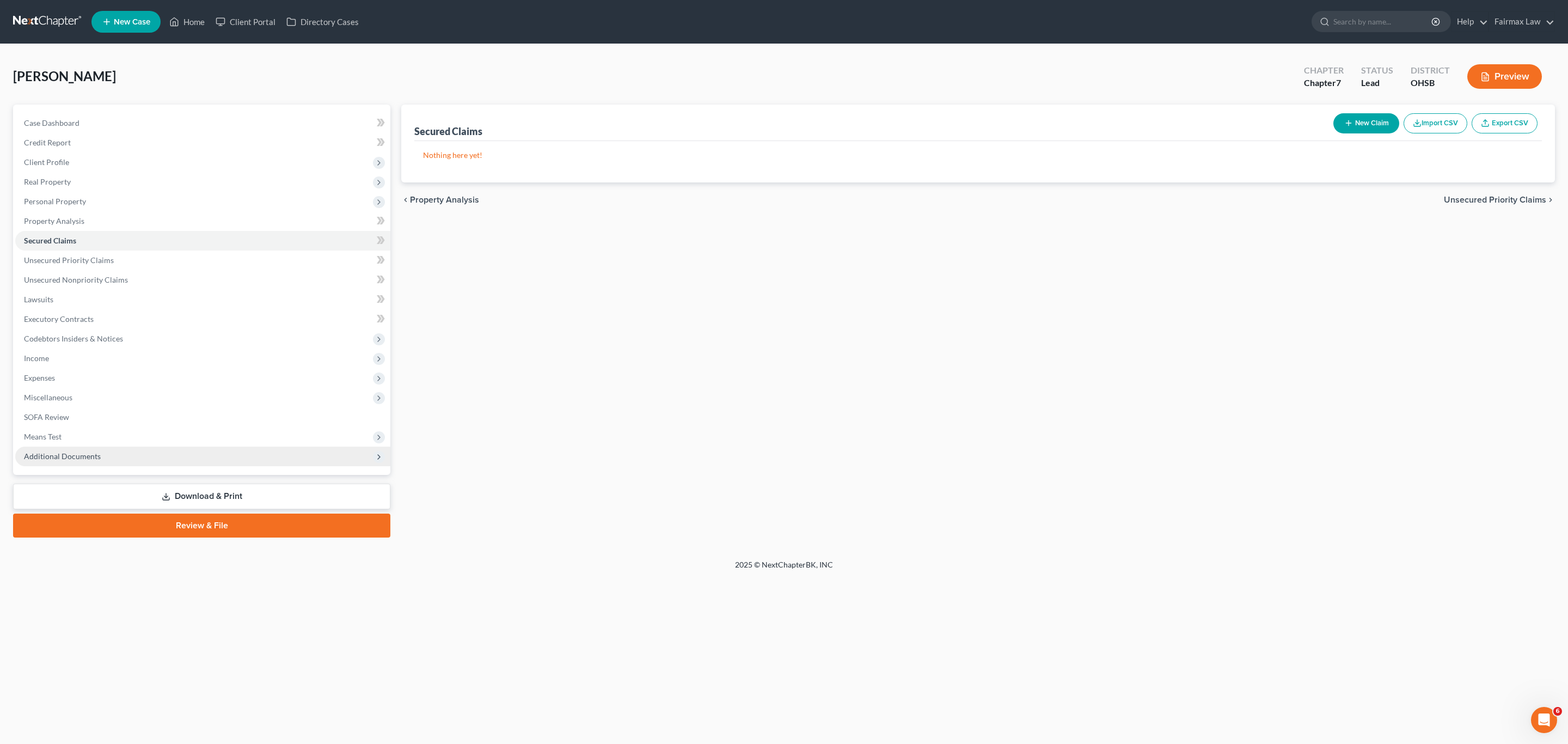
click at [73, 447] on span "Additional Documents" at bounding box center [203, 457] width 375 height 20
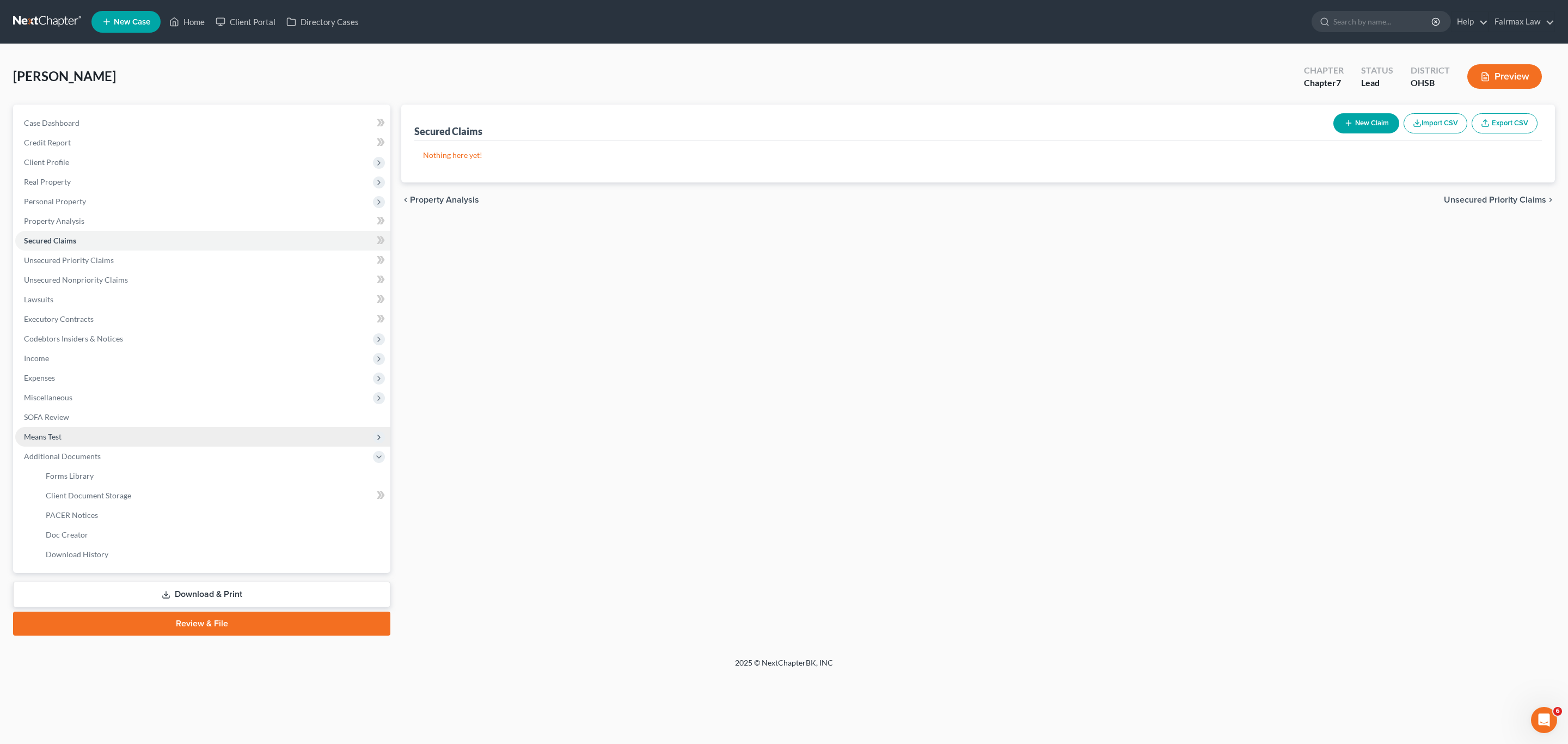
click at [69, 435] on span "Means Test" at bounding box center [203, 437] width 375 height 20
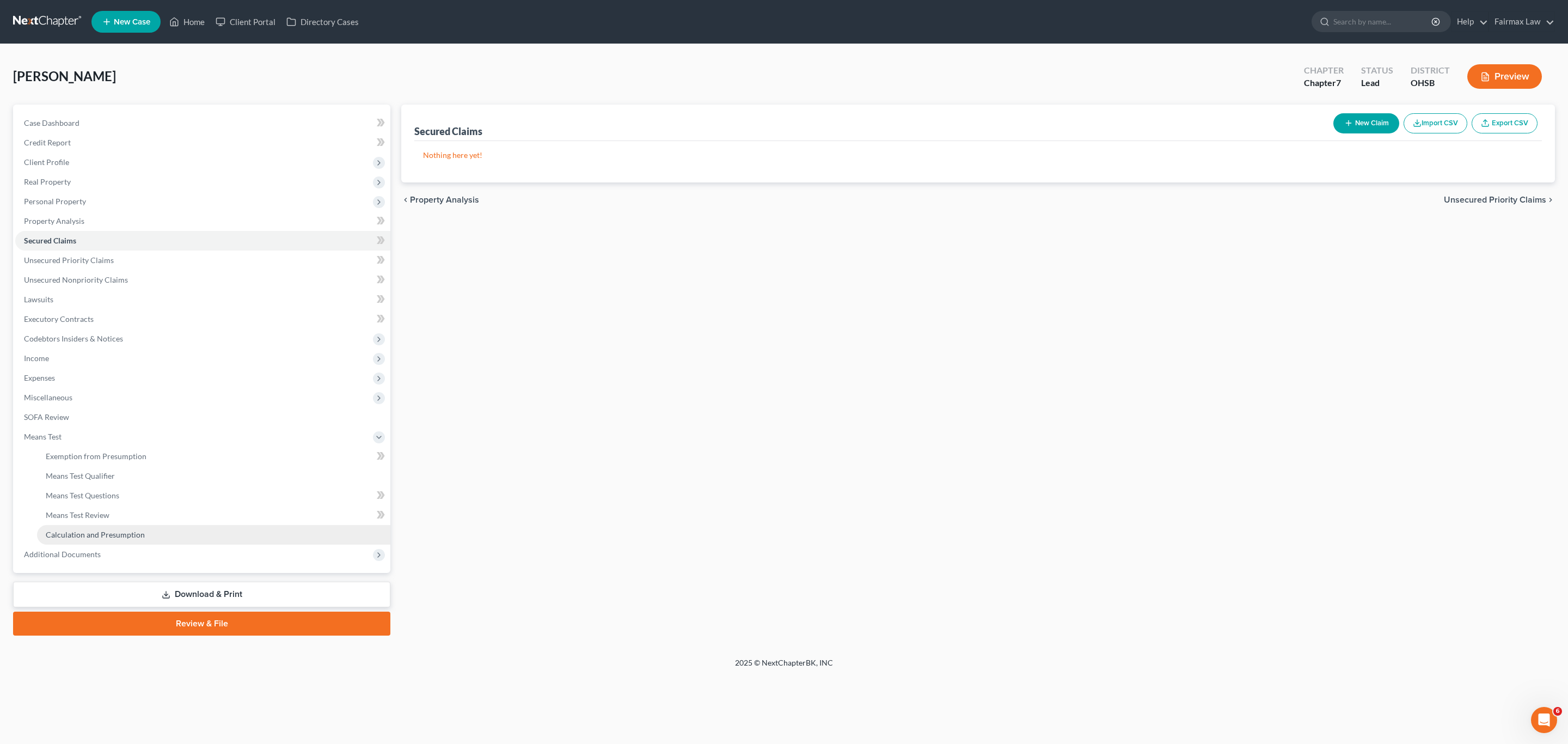
click at [98, 535] on span "Calculation and Presumption" at bounding box center [95, 534] width 99 height 9
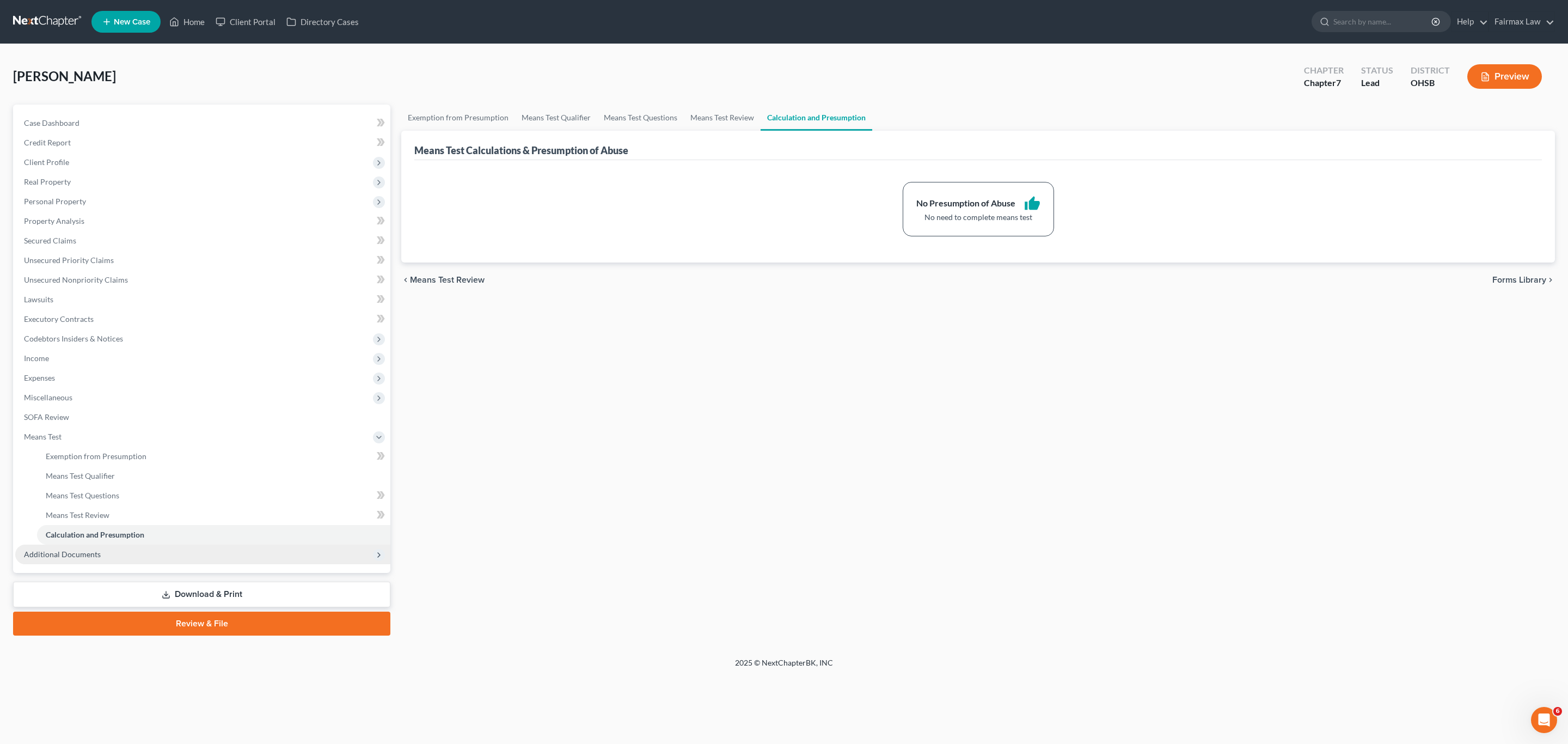
click at [84, 556] on span "Additional Documents" at bounding box center [62, 554] width 77 height 9
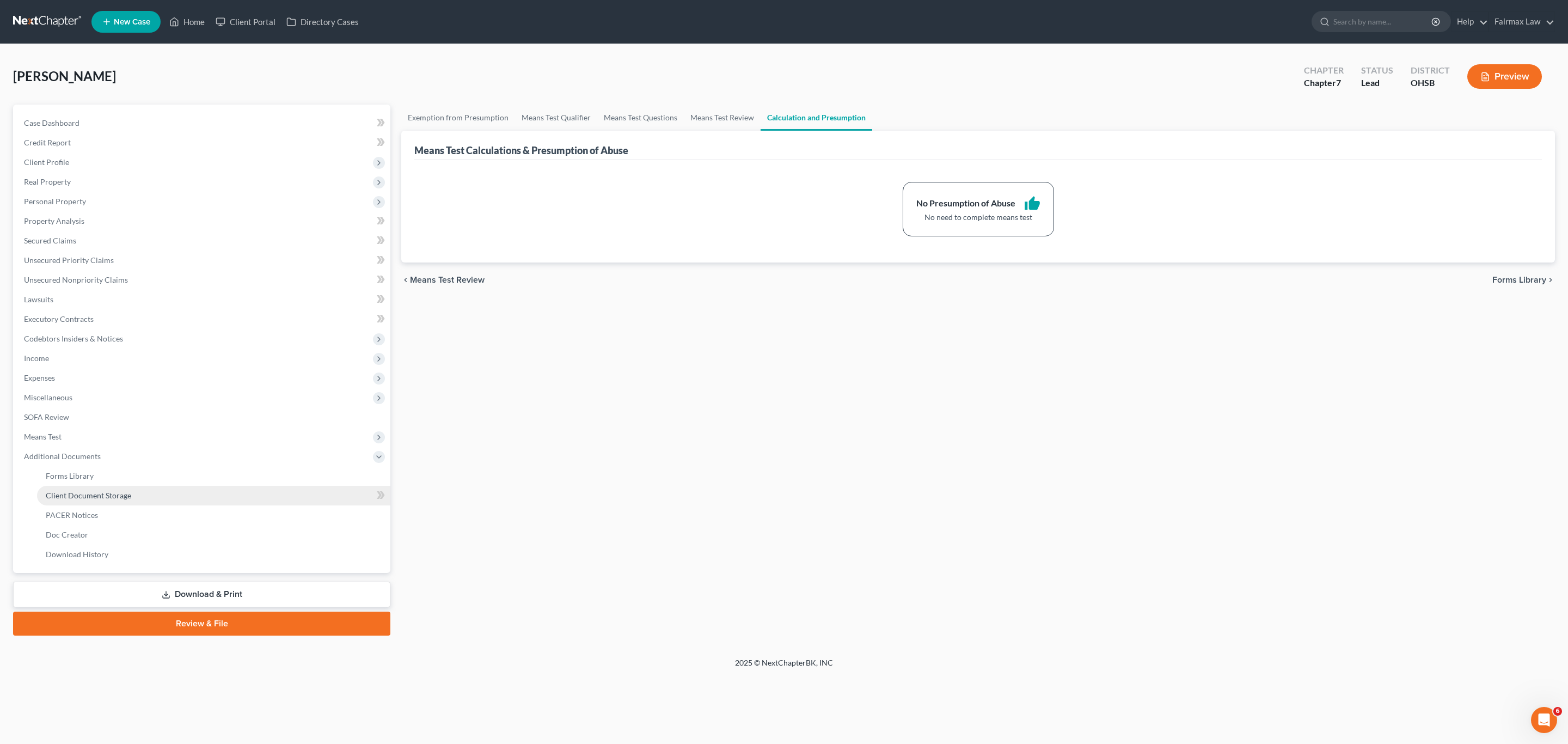
click at [123, 489] on link "Client Document Storage" at bounding box center [213, 496] width 353 height 20
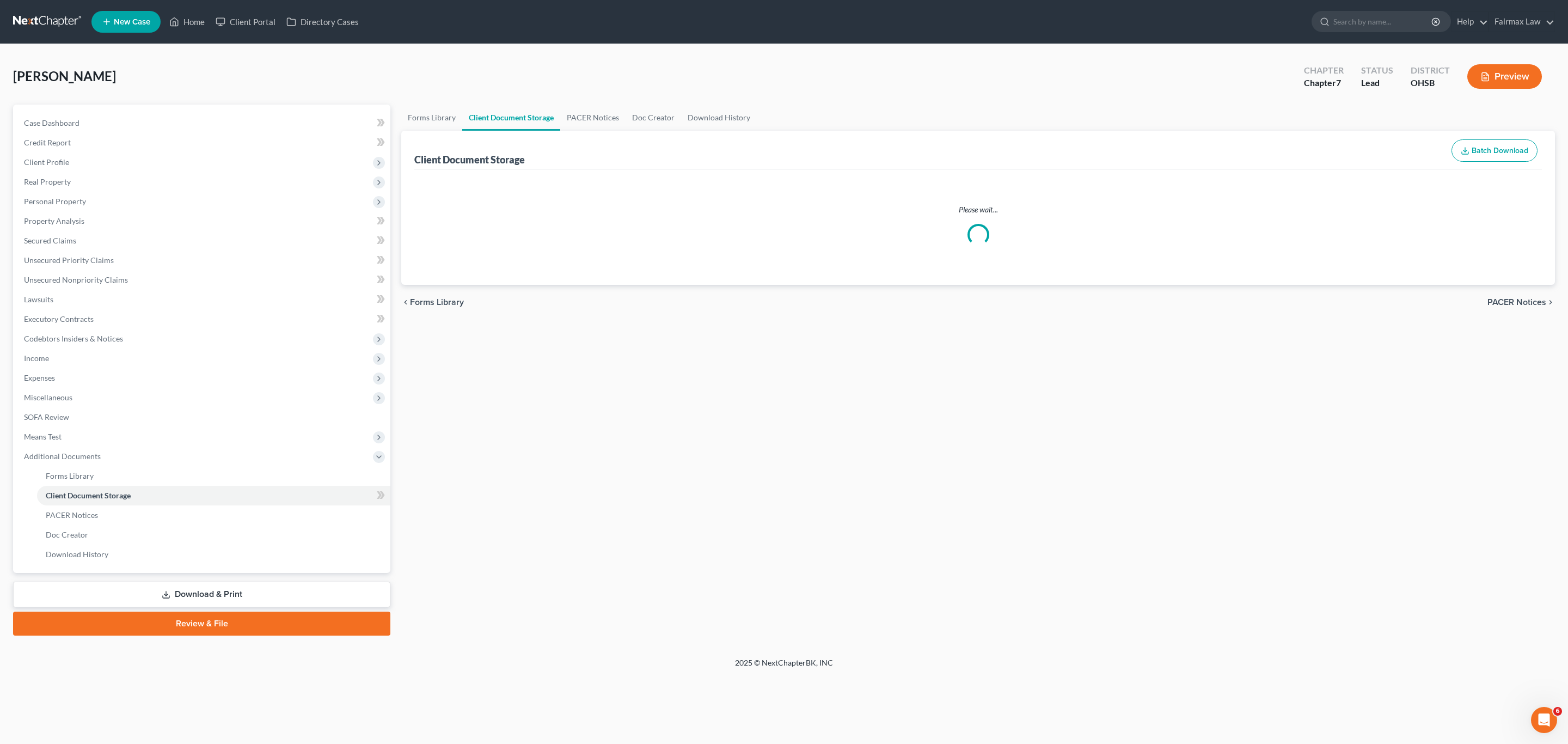
select select "7"
select select "52"
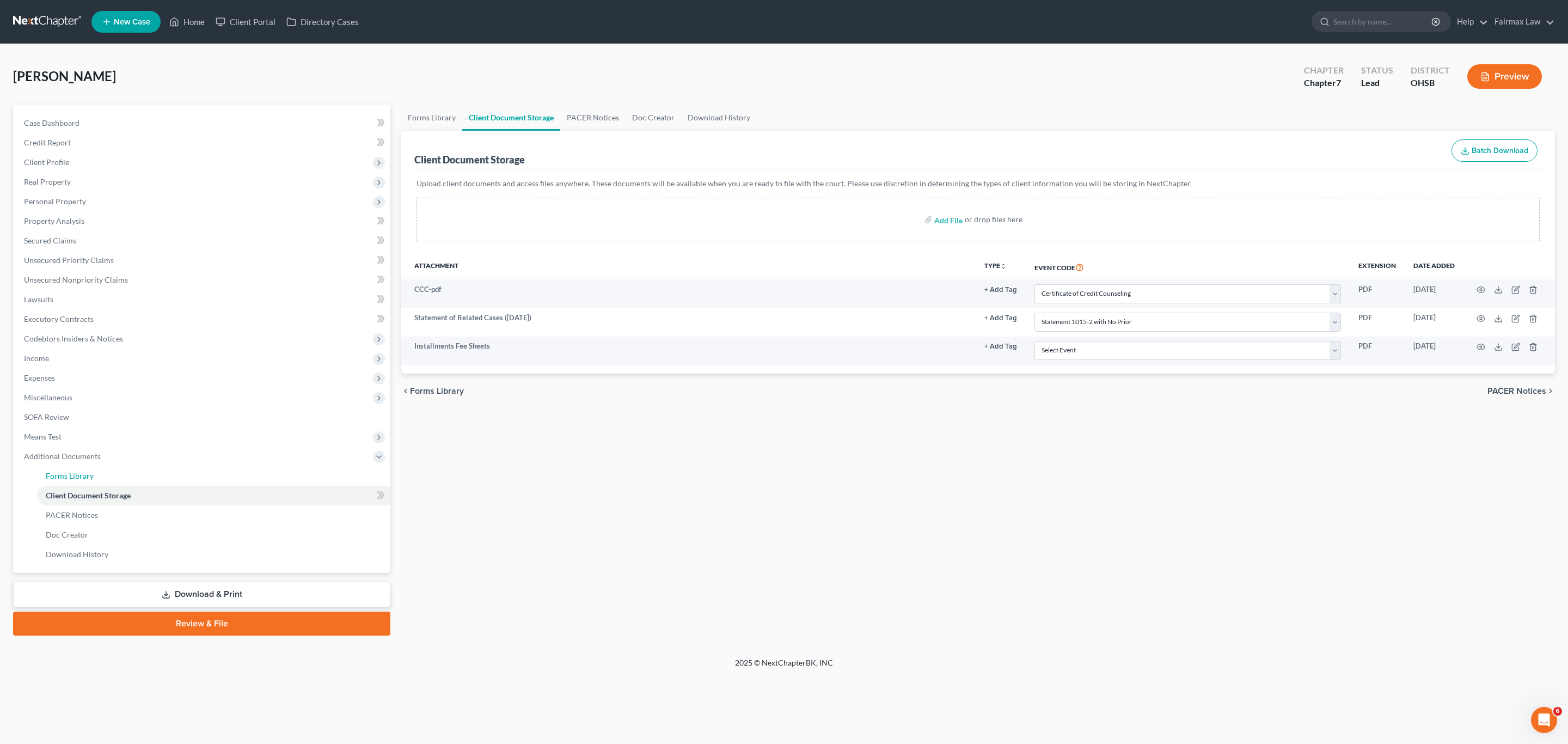
drag, startPoint x: 78, startPoint y: 479, endPoint x: 452, endPoint y: 463, distance: 374.3
click at [78, 477] on span "Forms Library" at bounding box center [70, 475] width 48 height 9
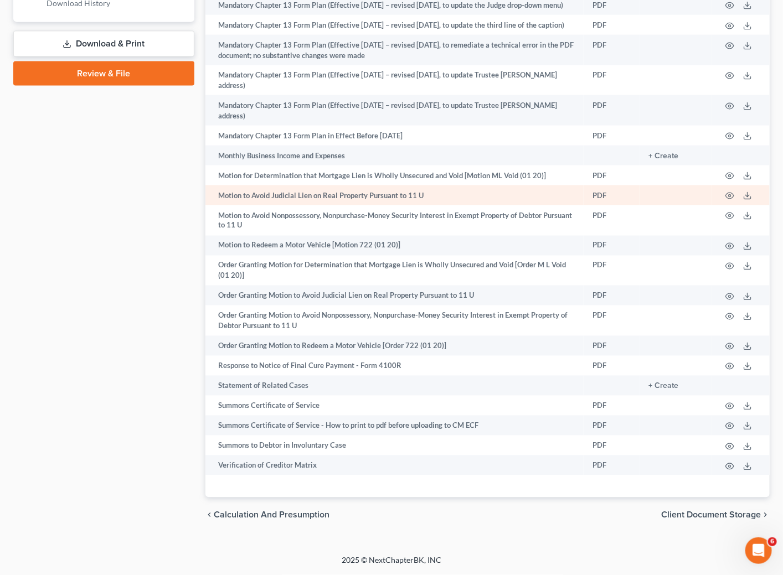
scroll to position [580, 0]
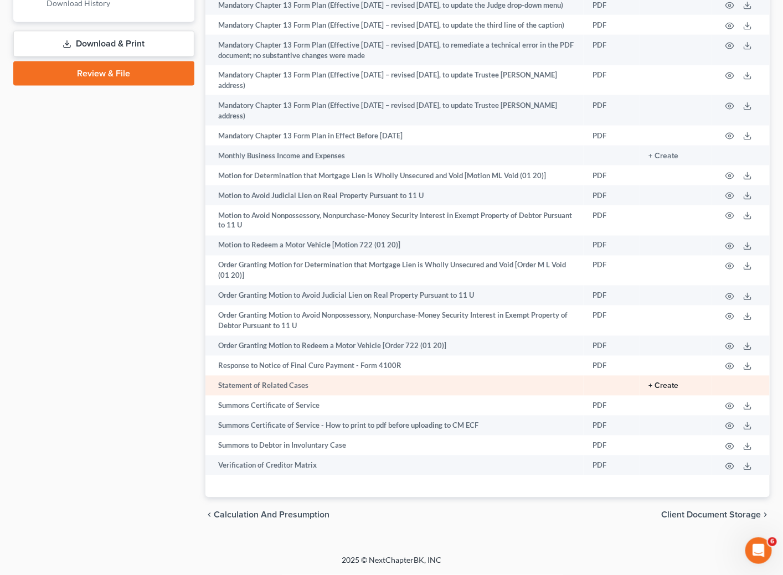
click at [662, 384] on button "+ Create" at bounding box center [663, 387] width 30 height 8
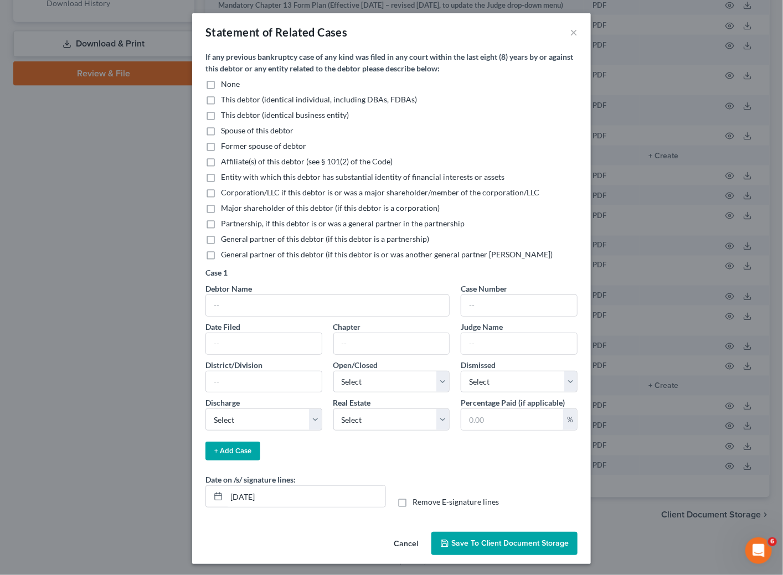
scroll to position [570, 0]
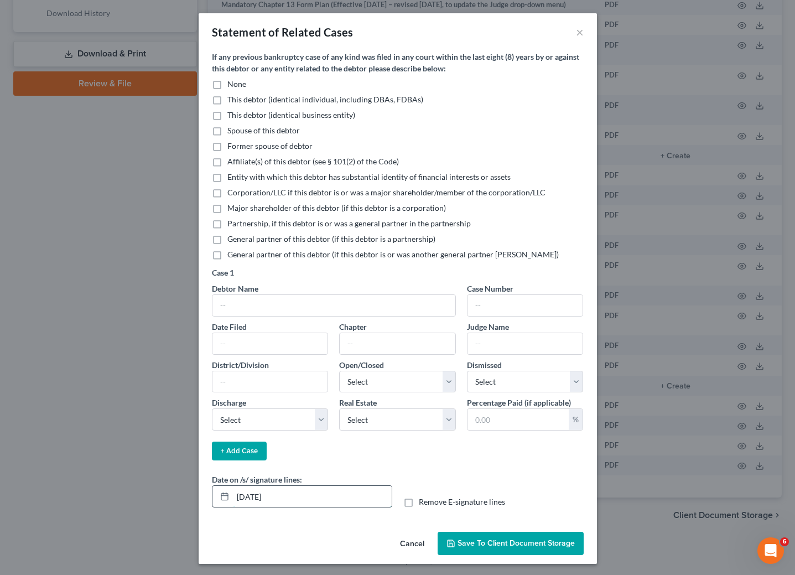
drag, startPoint x: 249, startPoint y: 493, endPoint x: 256, endPoint y: 505, distance: 14.1
click at [249, 493] on input "[DATE]" at bounding box center [312, 496] width 159 height 21
type input "[DATE]"
drag, startPoint x: 208, startPoint y: 84, endPoint x: 238, endPoint y: 95, distance: 31.9
click at [228, 83] on label "None" at bounding box center [237, 84] width 19 height 11
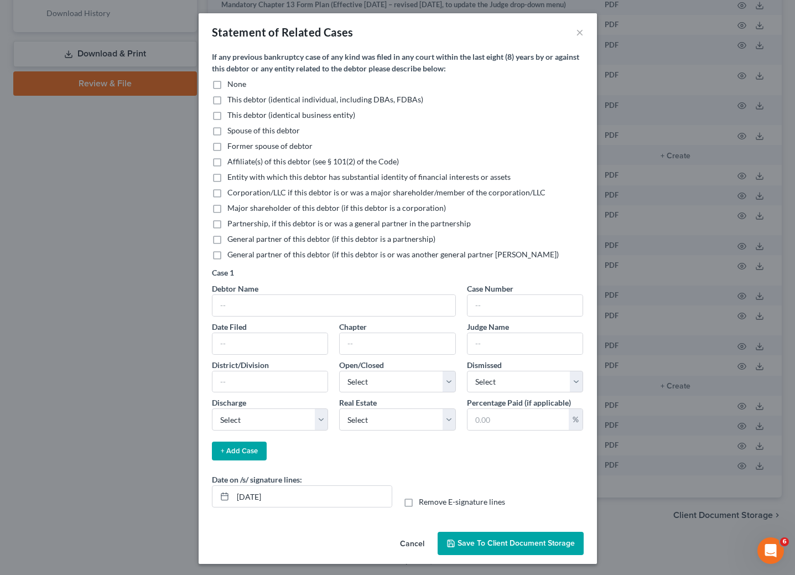
click at [232, 83] on input "None" at bounding box center [235, 82] width 7 height 7
checkbox input "true"
click at [477, 541] on span "Save to Client Document Storage" at bounding box center [516, 543] width 117 height 9
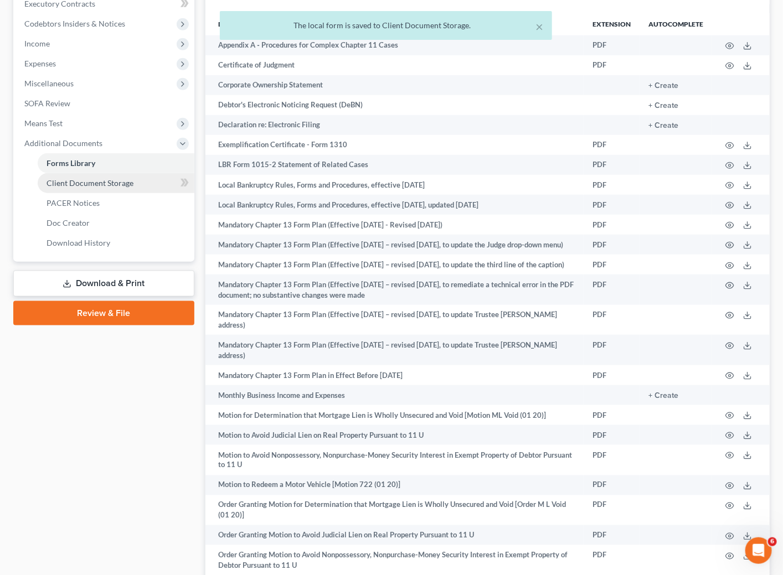
click at [94, 176] on link "Client Document Storage" at bounding box center [116, 183] width 157 height 20
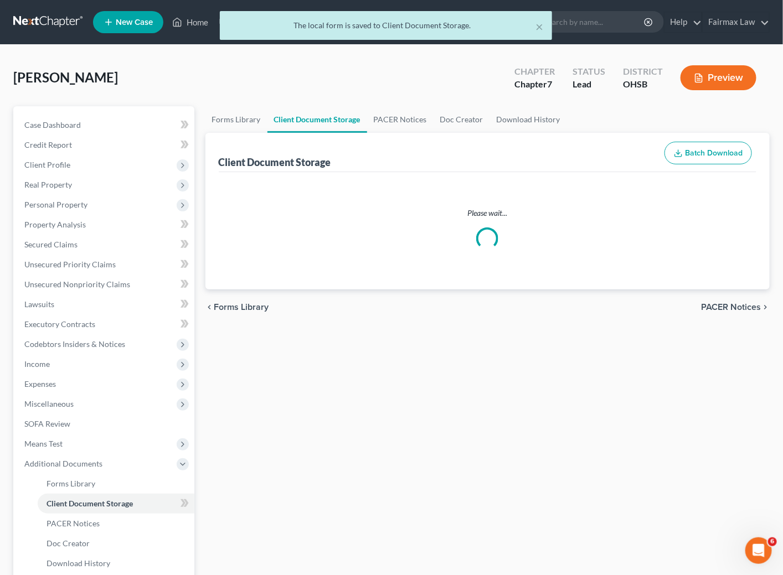
select select "7"
select select "52"
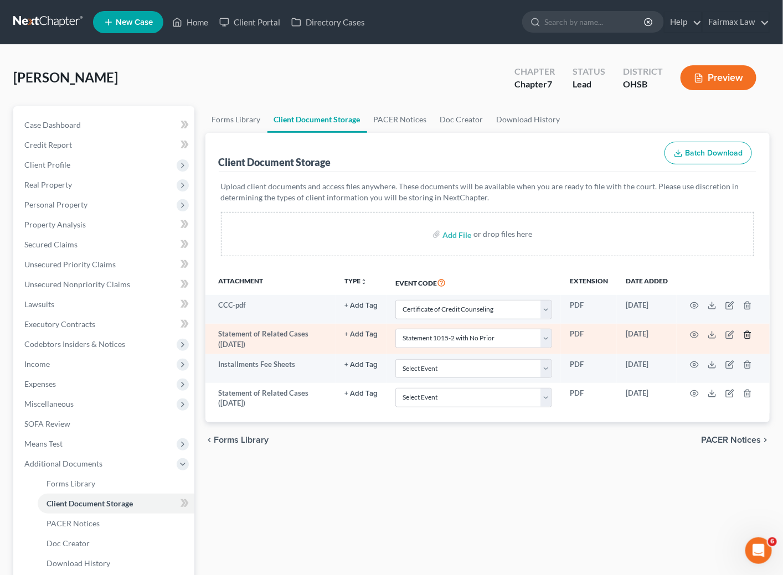
click at [749, 334] on icon "button" at bounding box center [747, 334] width 9 height 9
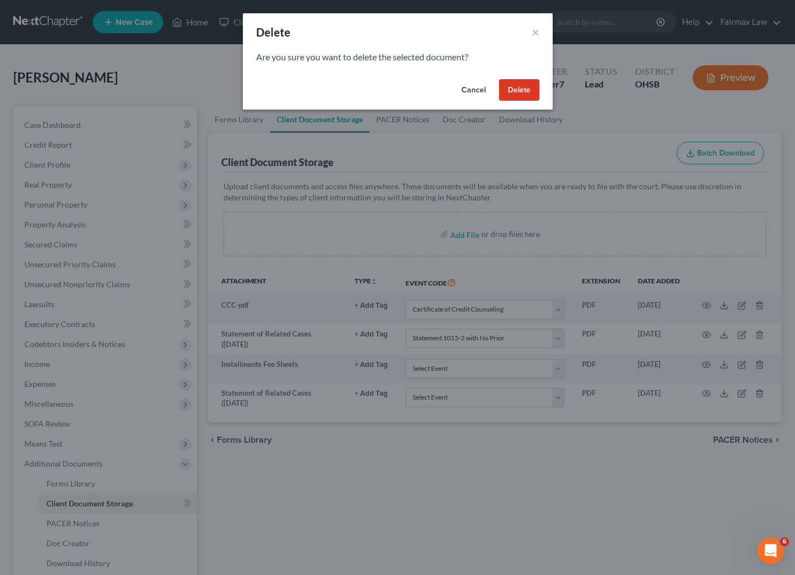
click at [516, 89] on button "Delete" at bounding box center [519, 90] width 40 height 22
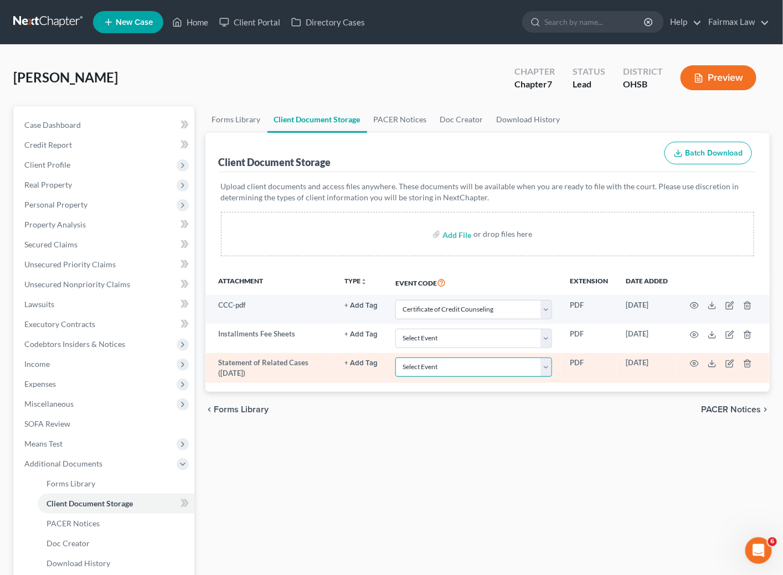
click at [445, 372] on select "Select Event 20 Largest Unsecured Creditors Amended Document Amended List of Cr…" at bounding box center [473, 367] width 157 height 19
select select "52"
click at [395, 360] on select "Select Event 20 Largest Unsecured Creditors Amended Document Amended List of Cr…" at bounding box center [473, 367] width 157 height 19
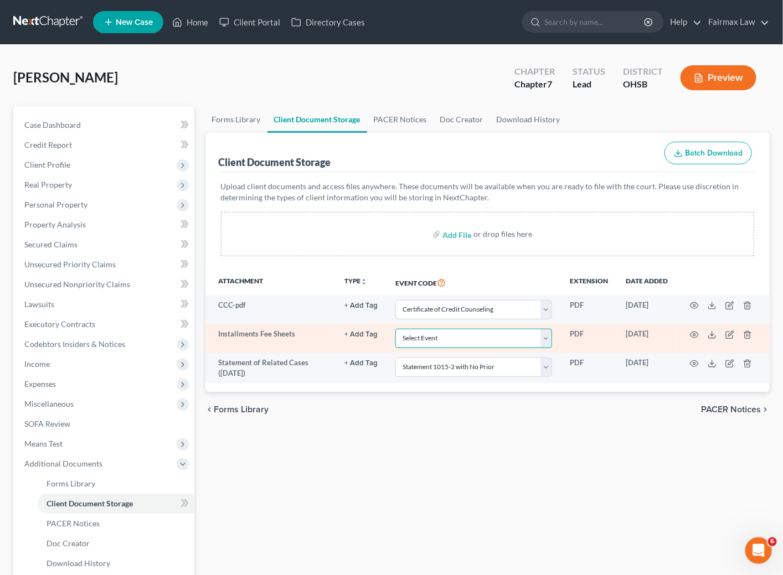
click at [492, 344] on select "Select Event 20 Largest Unsecured Creditors Amended Document Amended List of Cr…" at bounding box center [473, 338] width 157 height 19
select select "37"
click at [395, 330] on select "Select Event 20 Largest Unsecured Creditors Amended Document Amended List of Cr…" at bounding box center [473, 338] width 157 height 19
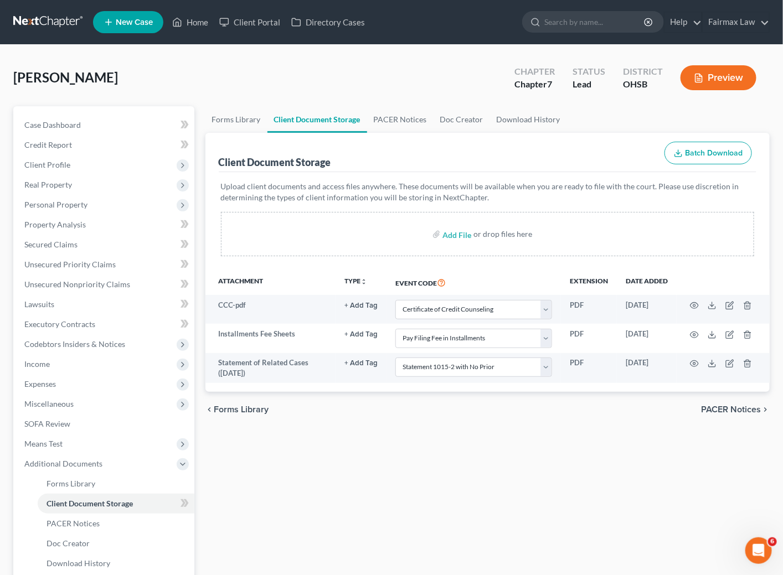
click at [525, 469] on div "Forms Library Client Document Storage PACER Notices Doc Creator Download Histor…" at bounding box center [488, 376] width 576 height 540
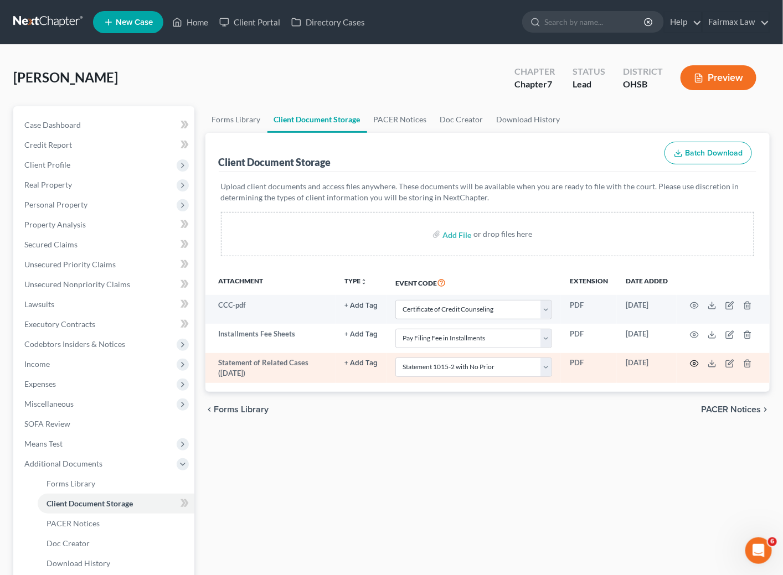
click at [693, 367] on icon "button" at bounding box center [694, 363] width 9 height 9
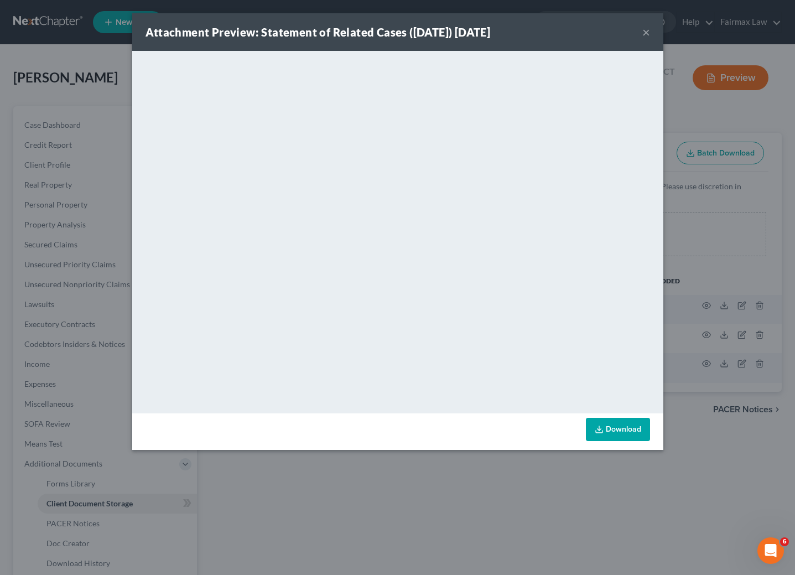
click at [649, 30] on button "×" at bounding box center [647, 31] width 8 height 13
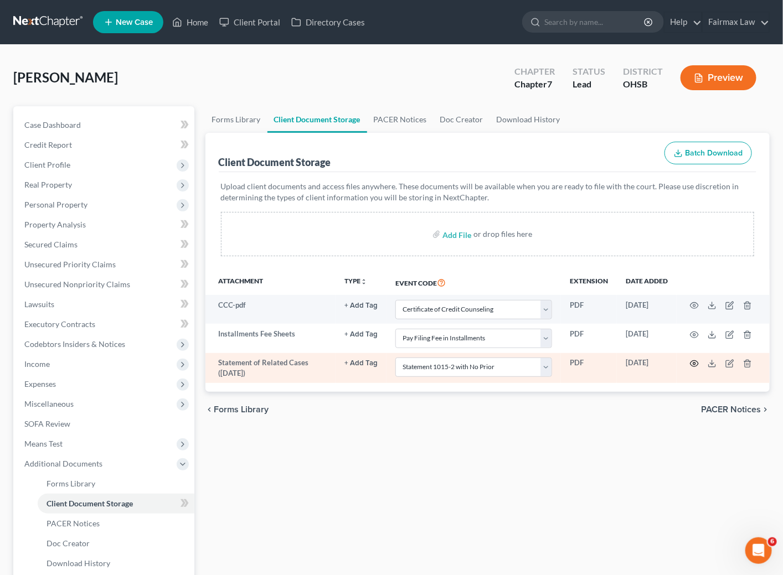
click at [691, 368] on icon "button" at bounding box center [694, 363] width 9 height 9
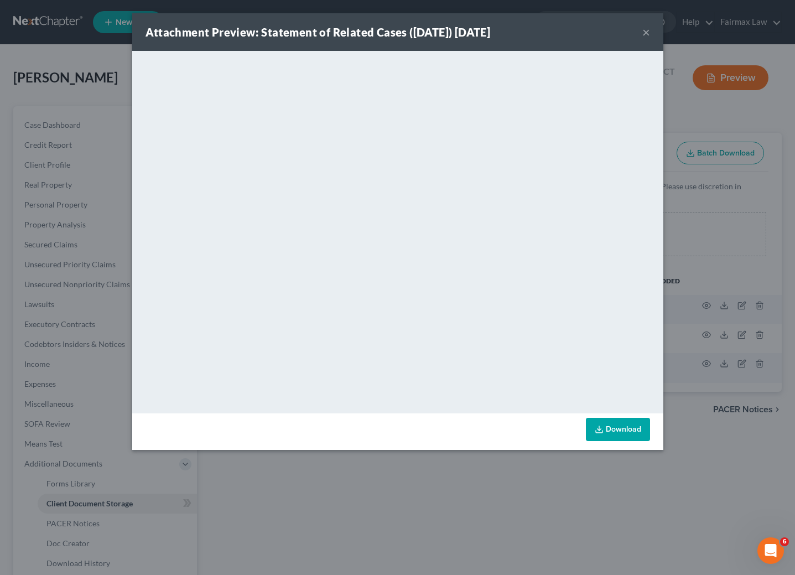
click at [645, 35] on button "×" at bounding box center [647, 31] width 8 height 13
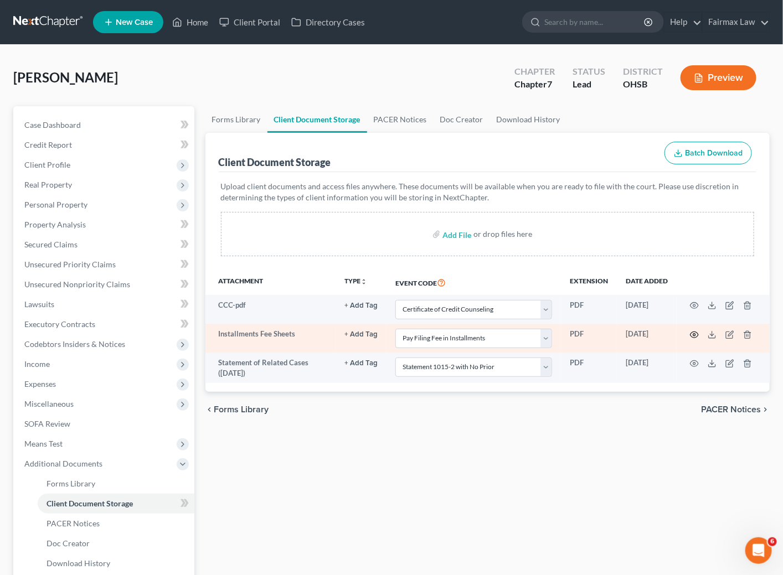
click at [693, 338] on icon "button" at bounding box center [694, 335] width 8 height 6
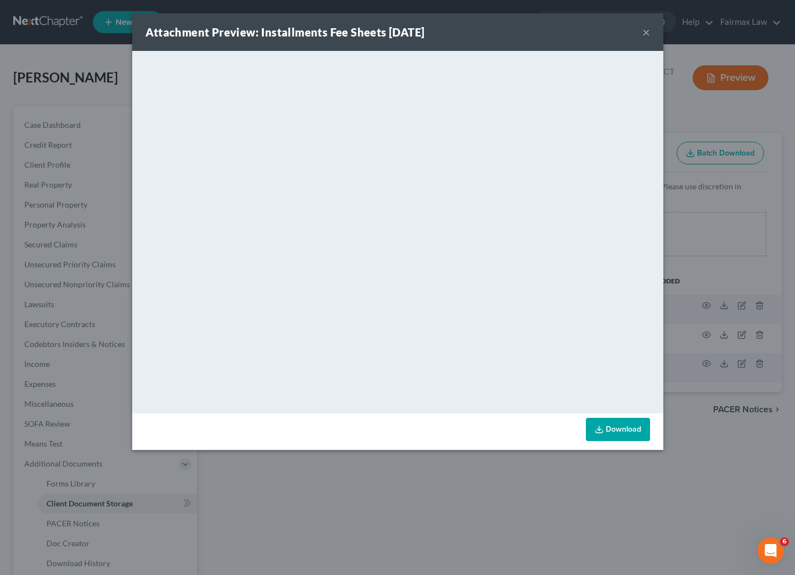
click at [645, 34] on button "×" at bounding box center [647, 31] width 8 height 13
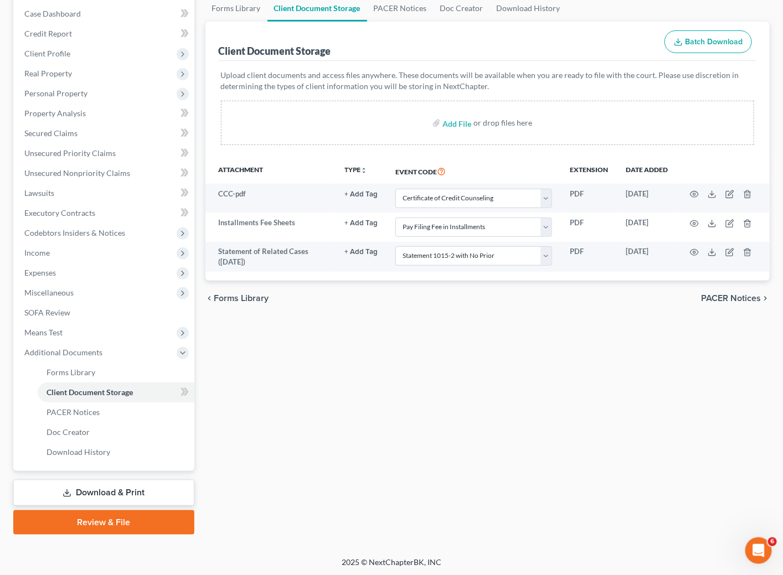
scroll to position [112, 0]
click at [45, 288] on span "Miscellaneous" at bounding box center [48, 291] width 49 height 9
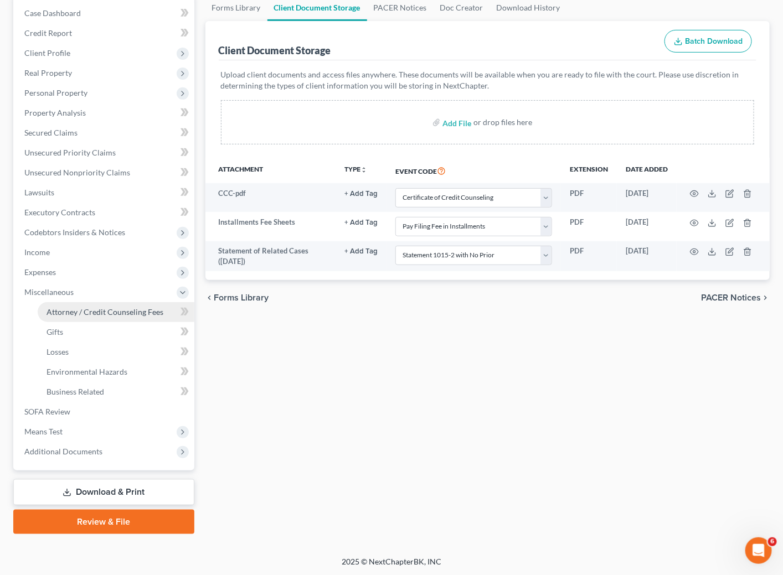
drag, startPoint x: 67, startPoint y: 308, endPoint x: 78, endPoint y: 308, distance: 11.1
click at [68, 308] on span "Attorney / Credit Counseling Fees" at bounding box center [105, 311] width 117 height 9
select select "5"
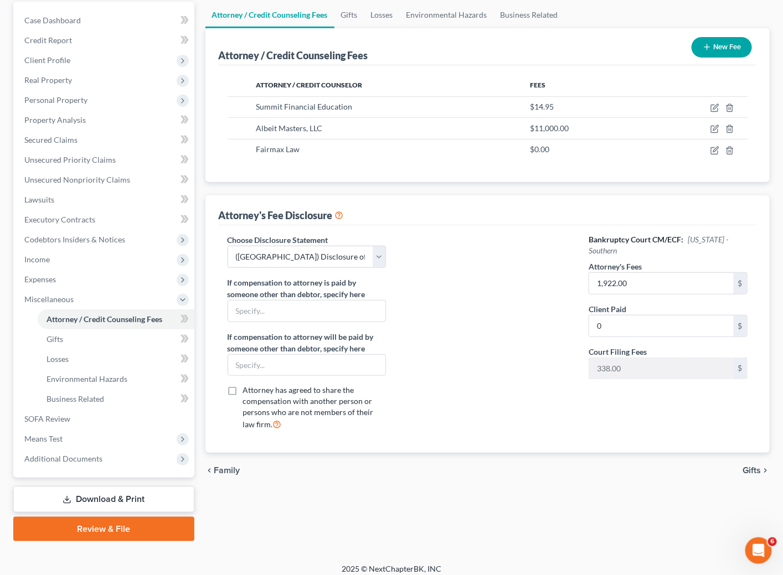
scroll to position [112, 0]
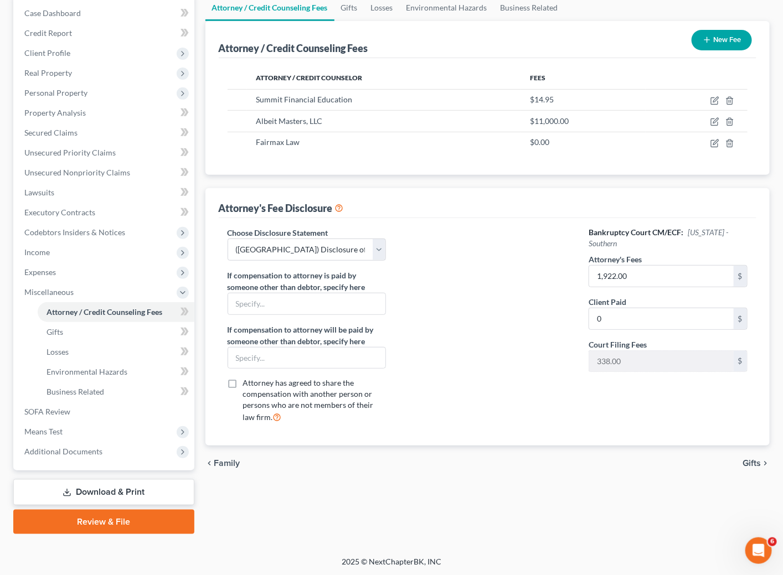
click at [84, 527] on link "Review & File" at bounding box center [103, 522] width 181 height 24
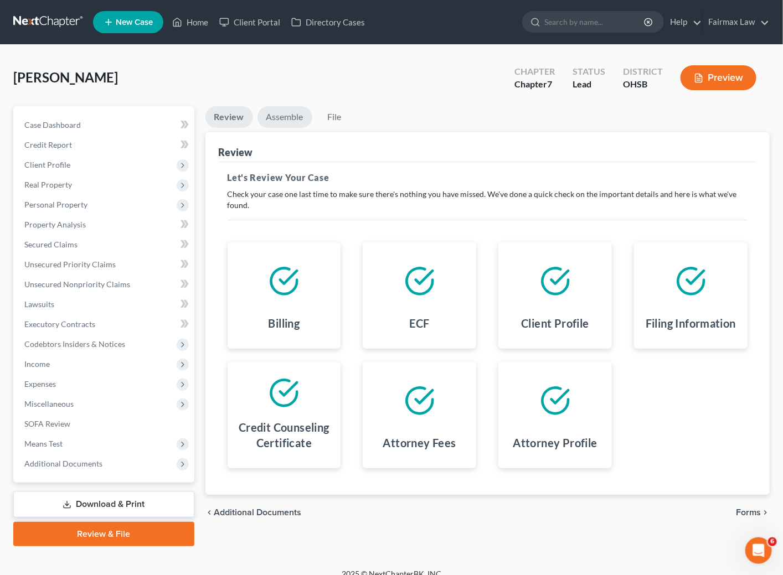
click at [286, 125] on link "Assemble" at bounding box center [284, 117] width 55 height 22
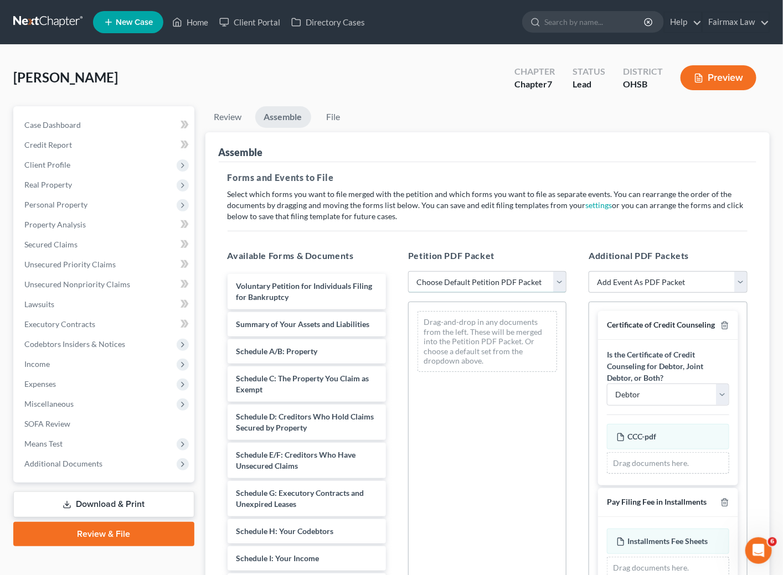
click at [487, 277] on select "Choose Default Petition PDF Packet Emergency Filing (Voluntary Petition and Cre…" at bounding box center [487, 282] width 158 height 22
select select "0"
click at [408, 271] on select "Choose Default Petition PDF Packet Emergency Filing (Voluntary Petition and Cre…" at bounding box center [487, 282] width 158 height 22
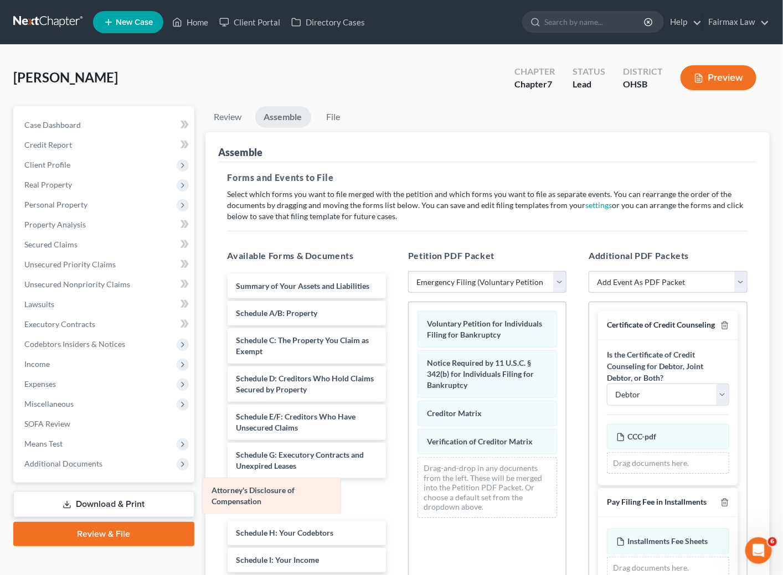
drag, startPoint x: 472, startPoint y: 477, endPoint x: 256, endPoint y: 494, distance: 217.1
click at [409, 494] on div "Attorney's Disclosure of Compensation Voluntary Petition for Individuals Filing…" at bounding box center [487, 414] width 157 height 225
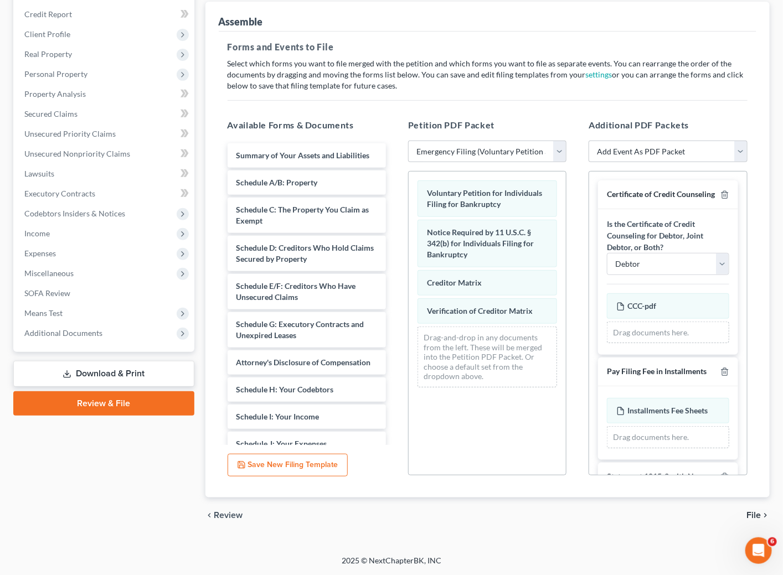
scroll to position [132, 0]
click at [545, 536] on div "Petition Navigation Case Dashboard Payments Invoices Payments Payments Credit R…" at bounding box center [391, 259] width 756 height 567
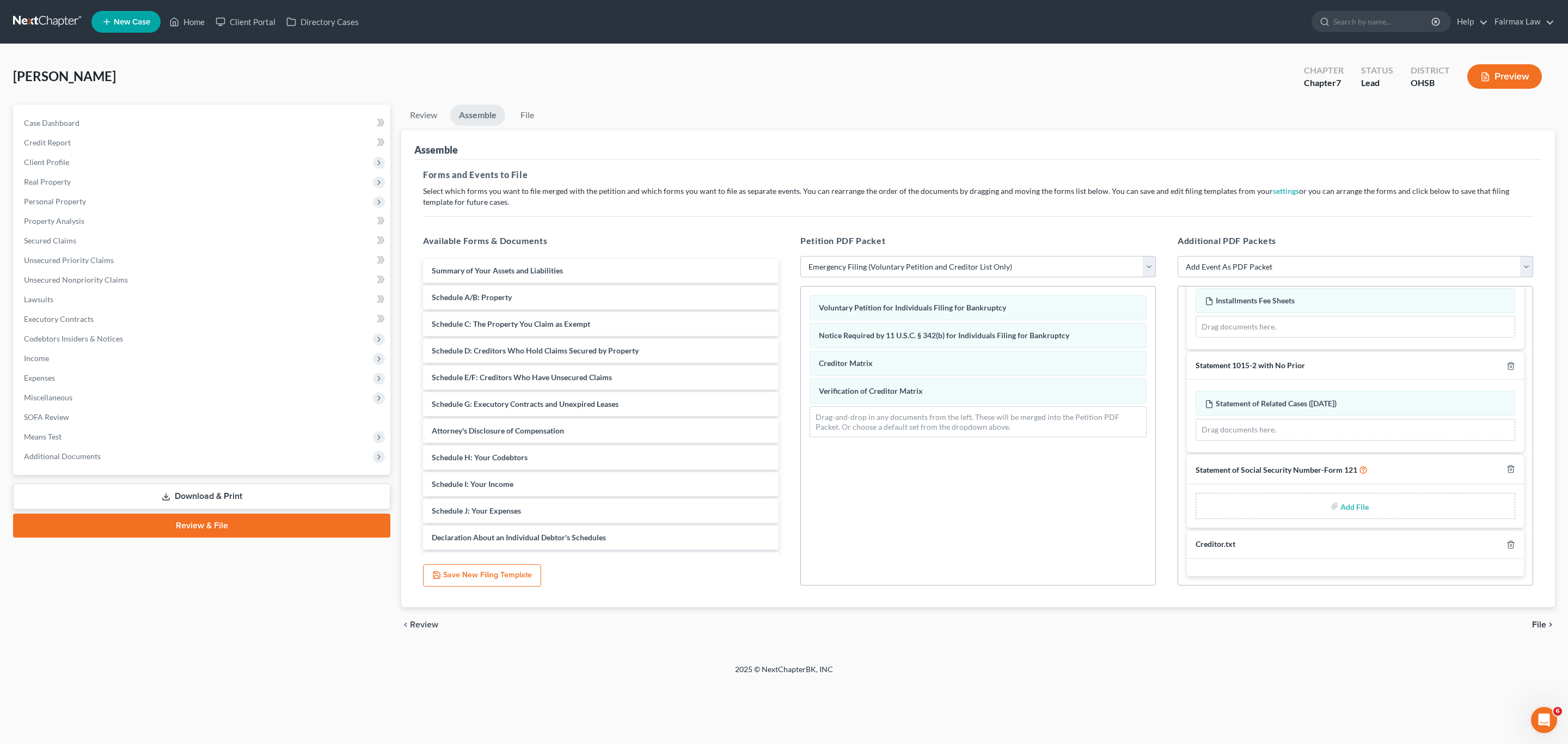
scroll to position [203, 0]
click at [1345, 509] on input "file" at bounding box center [1354, 506] width 27 height 20
type input "C:\fakepath\ssn.pdf"
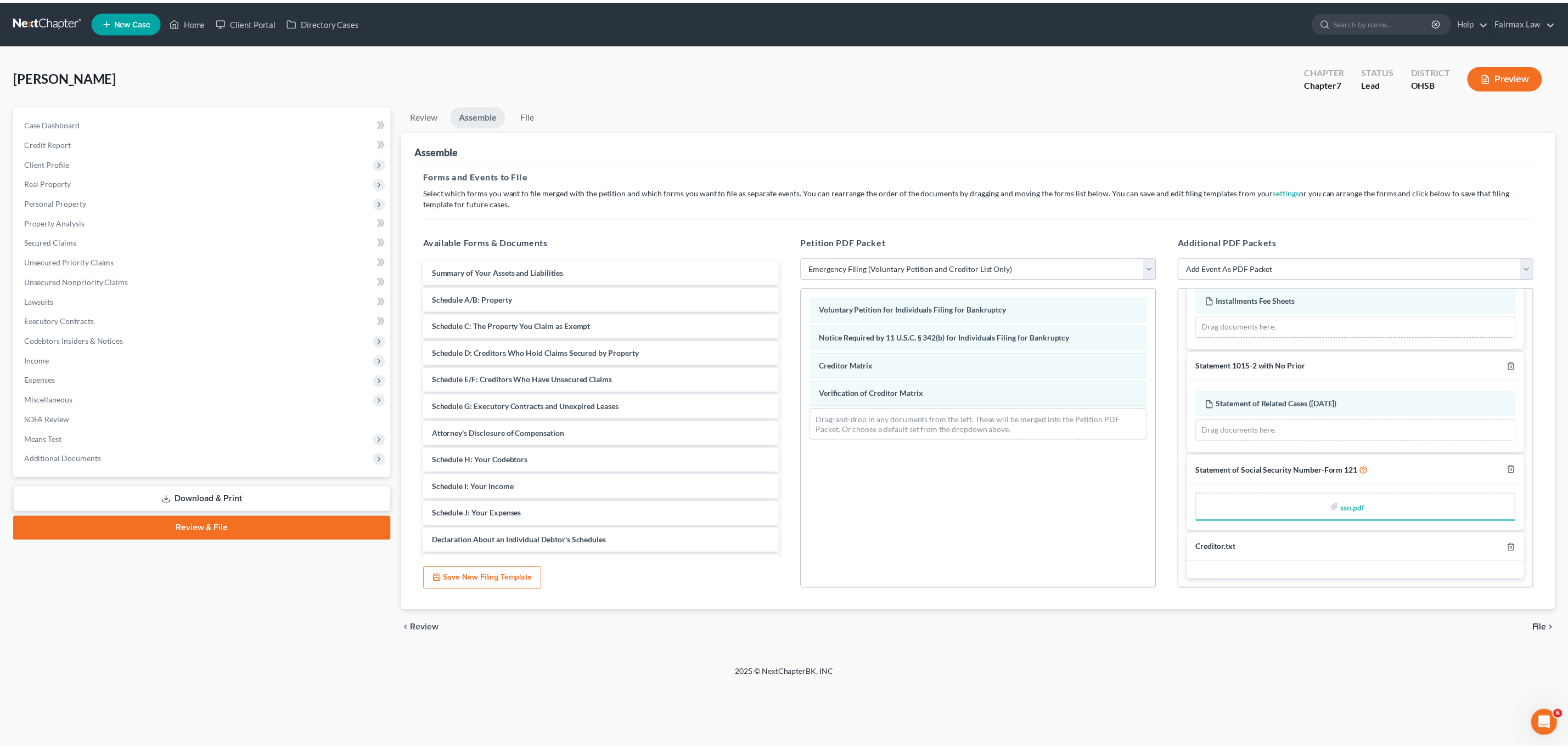
scroll to position [189, 0]
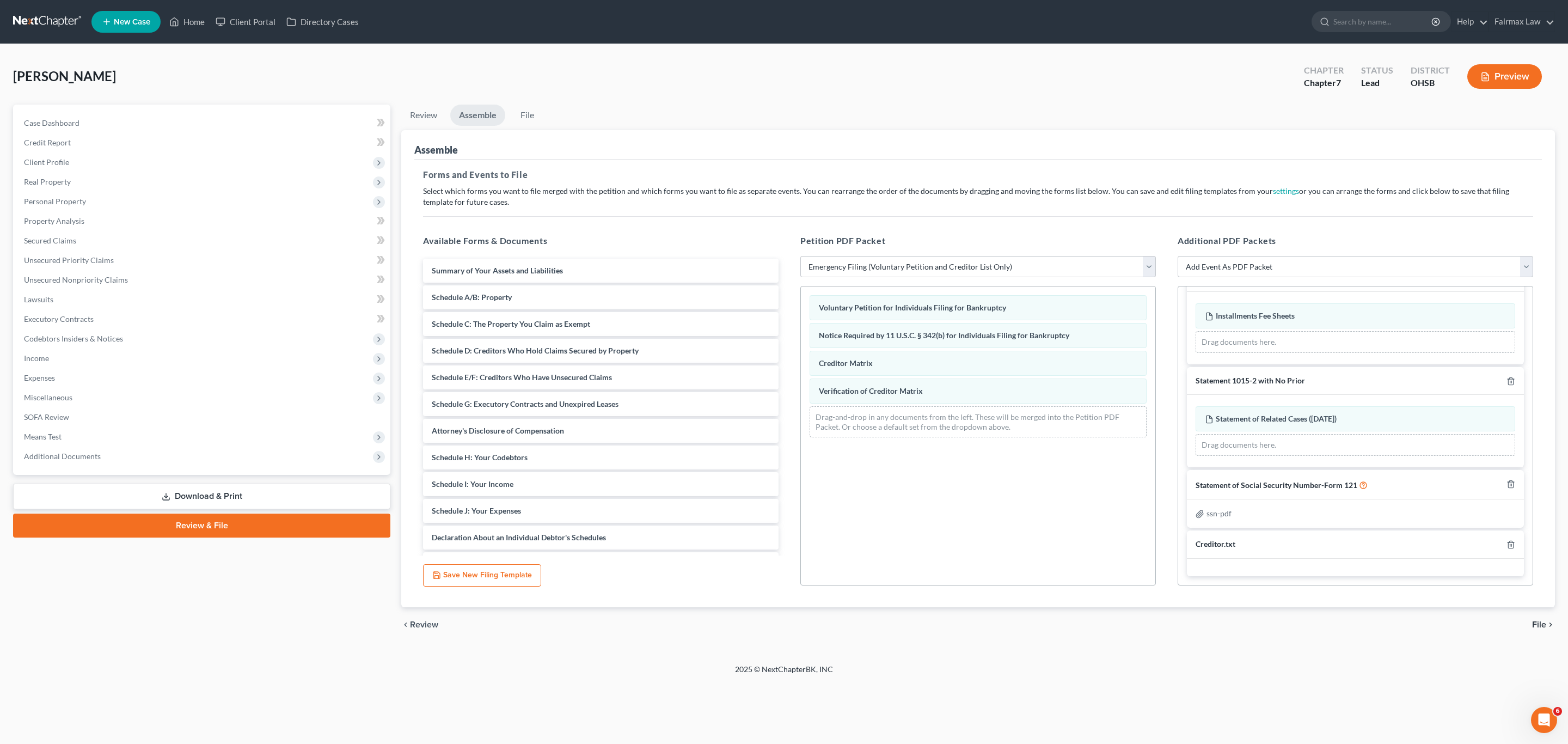
click at [1191, 81] on div "[PERSON_NAME] Upgraded Chapter Chapter 7 Status [GEOGRAPHIC_DATA] OHSB Preview" at bounding box center [784, 81] width 1542 height 47
click at [1541, 625] on span "File" at bounding box center [1539, 625] width 14 height 9
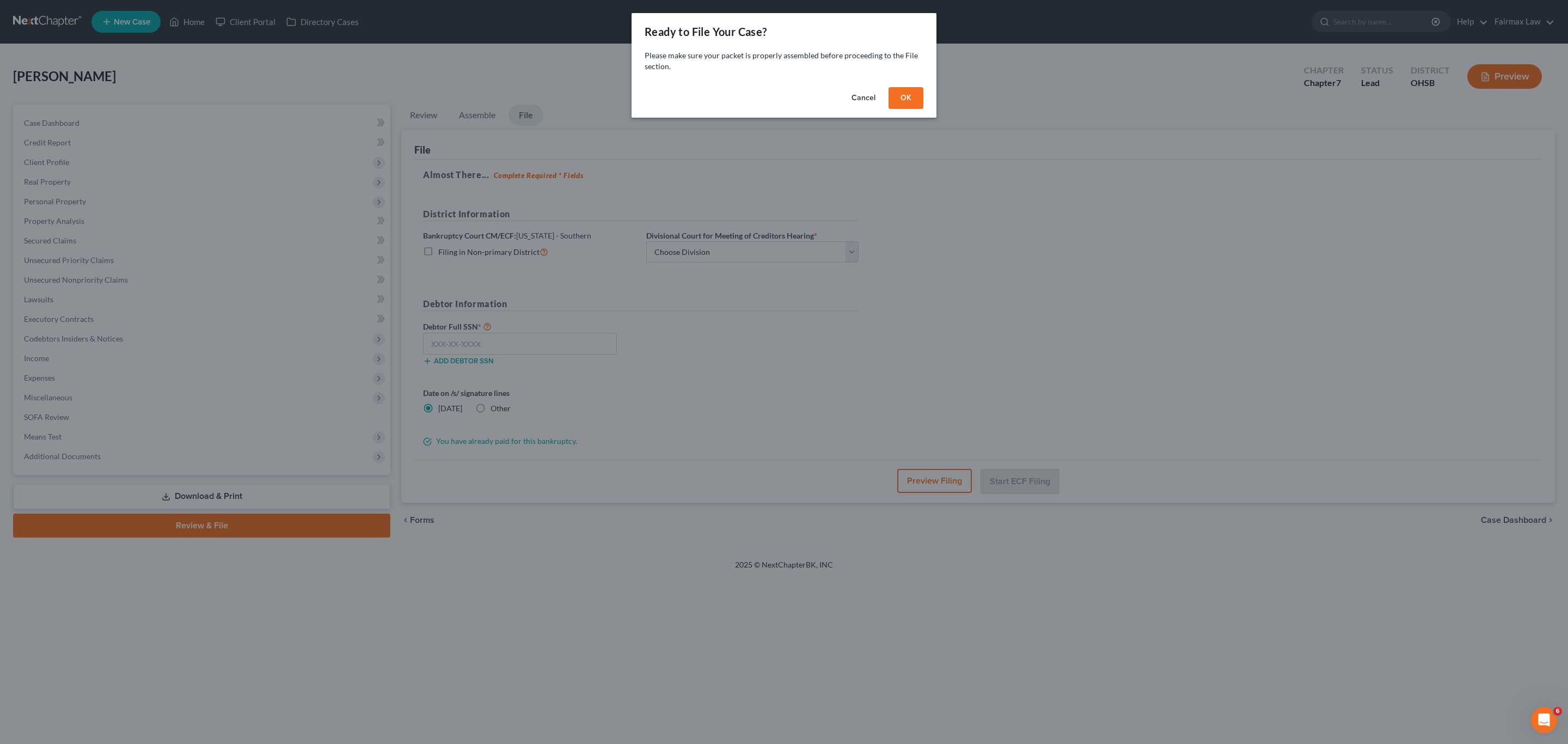
click at [916, 100] on button "OK" at bounding box center [905, 98] width 34 height 22
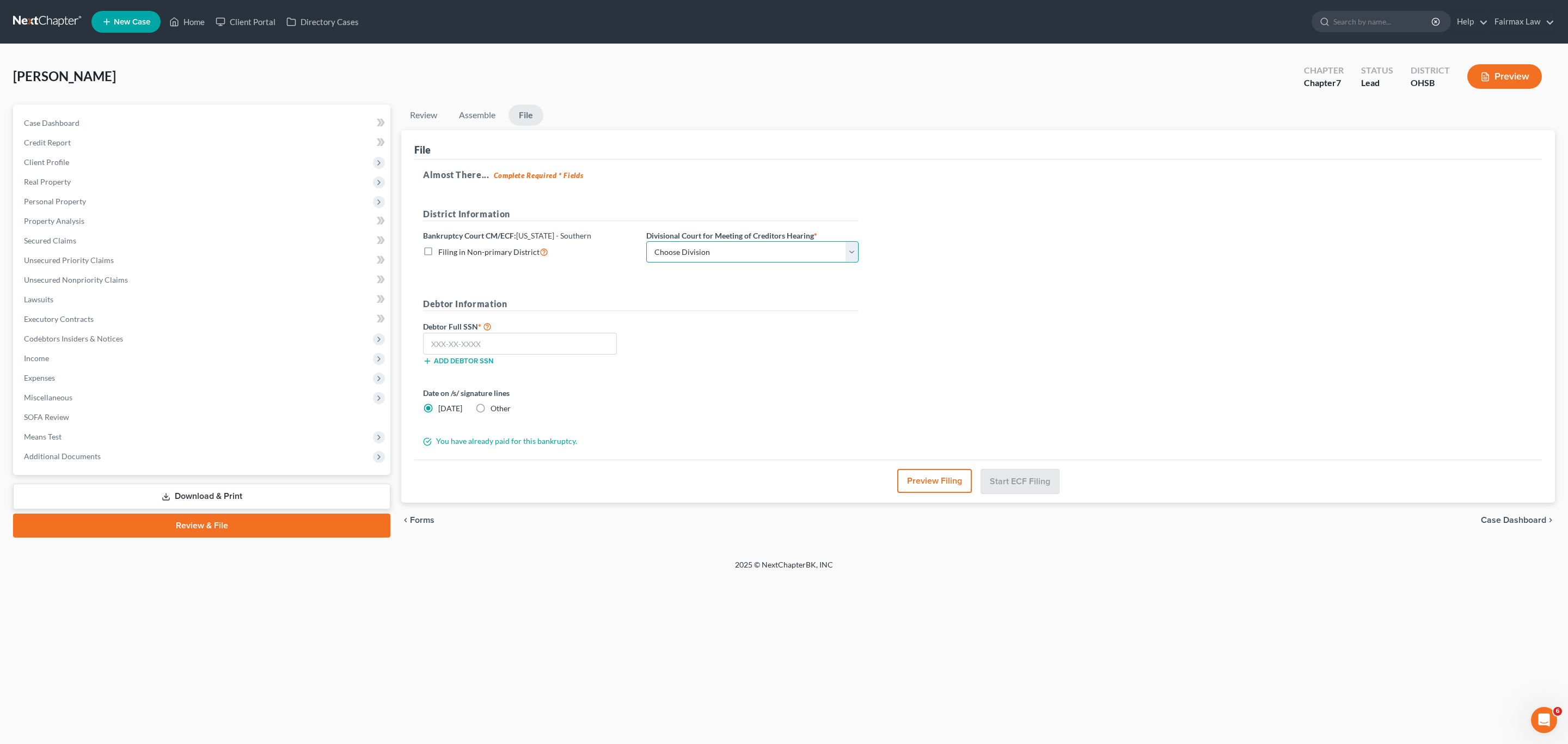
click at [694, 257] on select "Choose Division Cincinnati Columbus [GEOGRAPHIC_DATA]" at bounding box center [753, 252] width 212 height 22
select select "1"
click at [646, 241] on select "Choose Division Cincinnati Columbus [GEOGRAPHIC_DATA]" at bounding box center [753, 252] width 212 height 22
click at [541, 348] on input "text" at bounding box center [519, 343] width 194 height 22
paste input "270-15-4112"
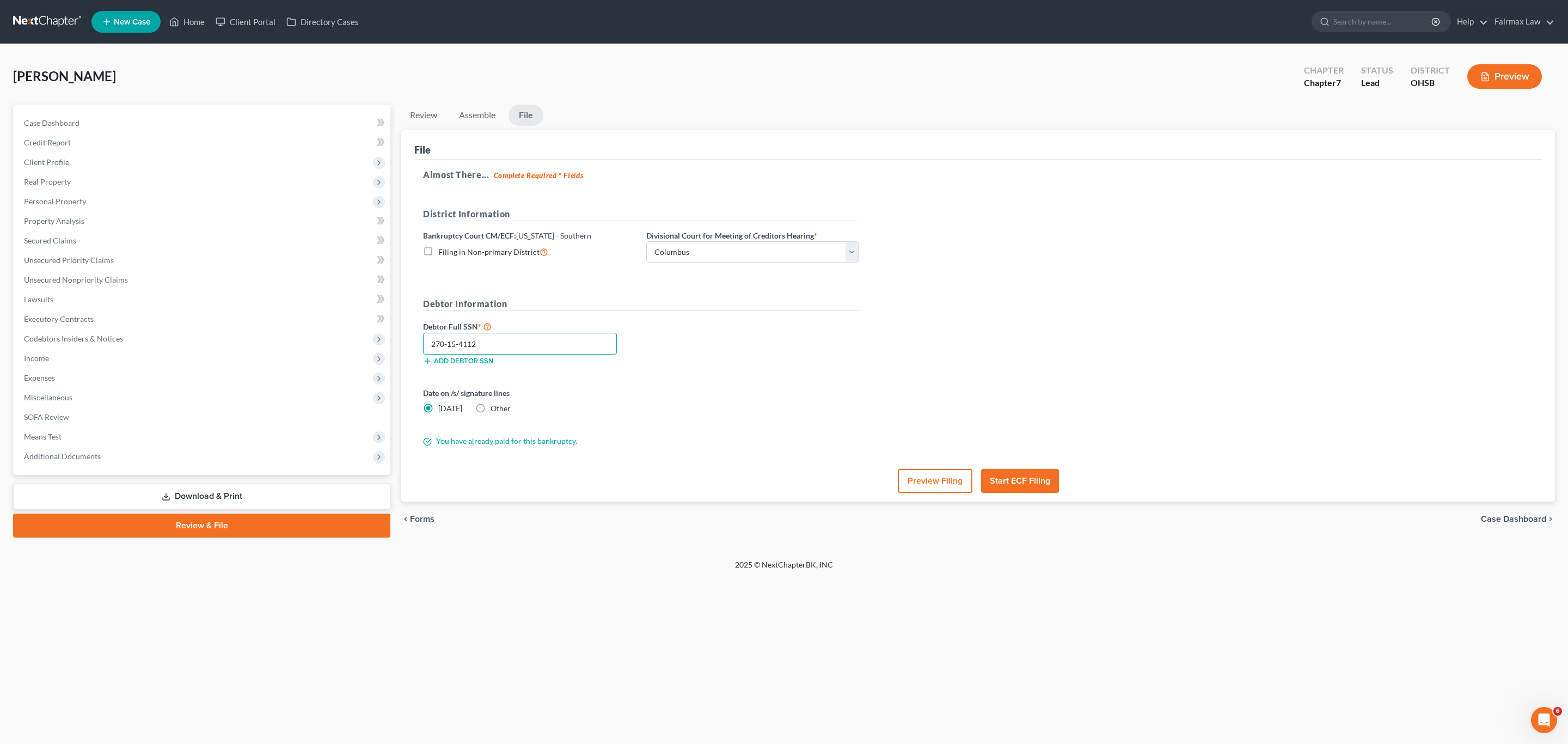
type input "270-15-4112"
click at [491, 408] on label "Other" at bounding box center [501, 408] width 20 height 11
click at [495, 408] on input "Other" at bounding box center [498, 406] width 7 height 7
radio input "true"
radio input "false"
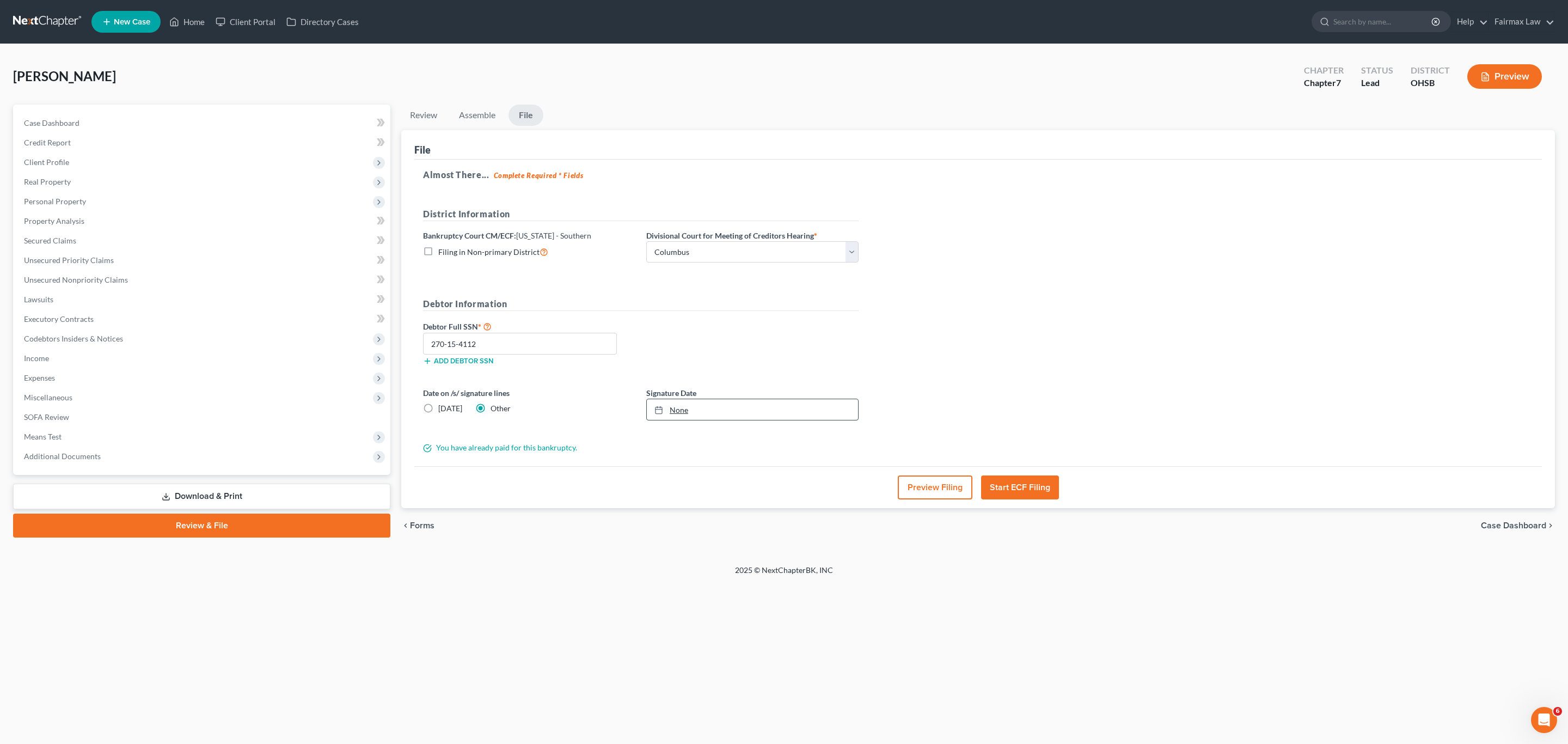
click at [694, 417] on link "None" at bounding box center [753, 409] width 211 height 21
drag, startPoint x: 712, startPoint y: 459, endPoint x: 747, endPoint y: 463, distance: 35.2
click at [712, 459] on div "Almost There... Complete Required * Fields District Information Bankruptcy Cour…" at bounding box center [978, 313] width 1127 height 307
click at [1016, 485] on button "Start ECF Filing" at bounding box center [1020, 487] width 78 height 24
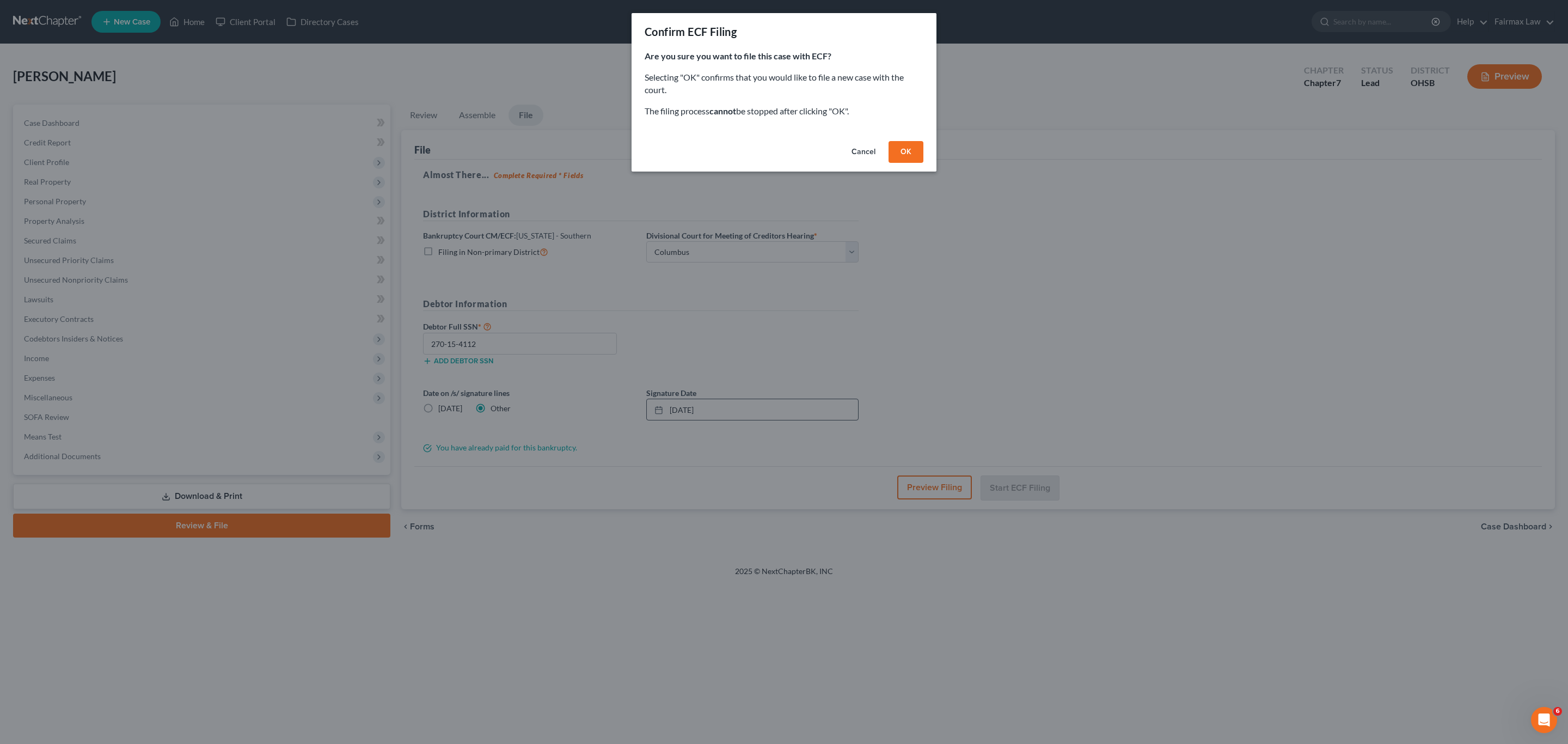
click at [909, 154] on button "OK" at bounding box center [905, 152] width 34 height 22
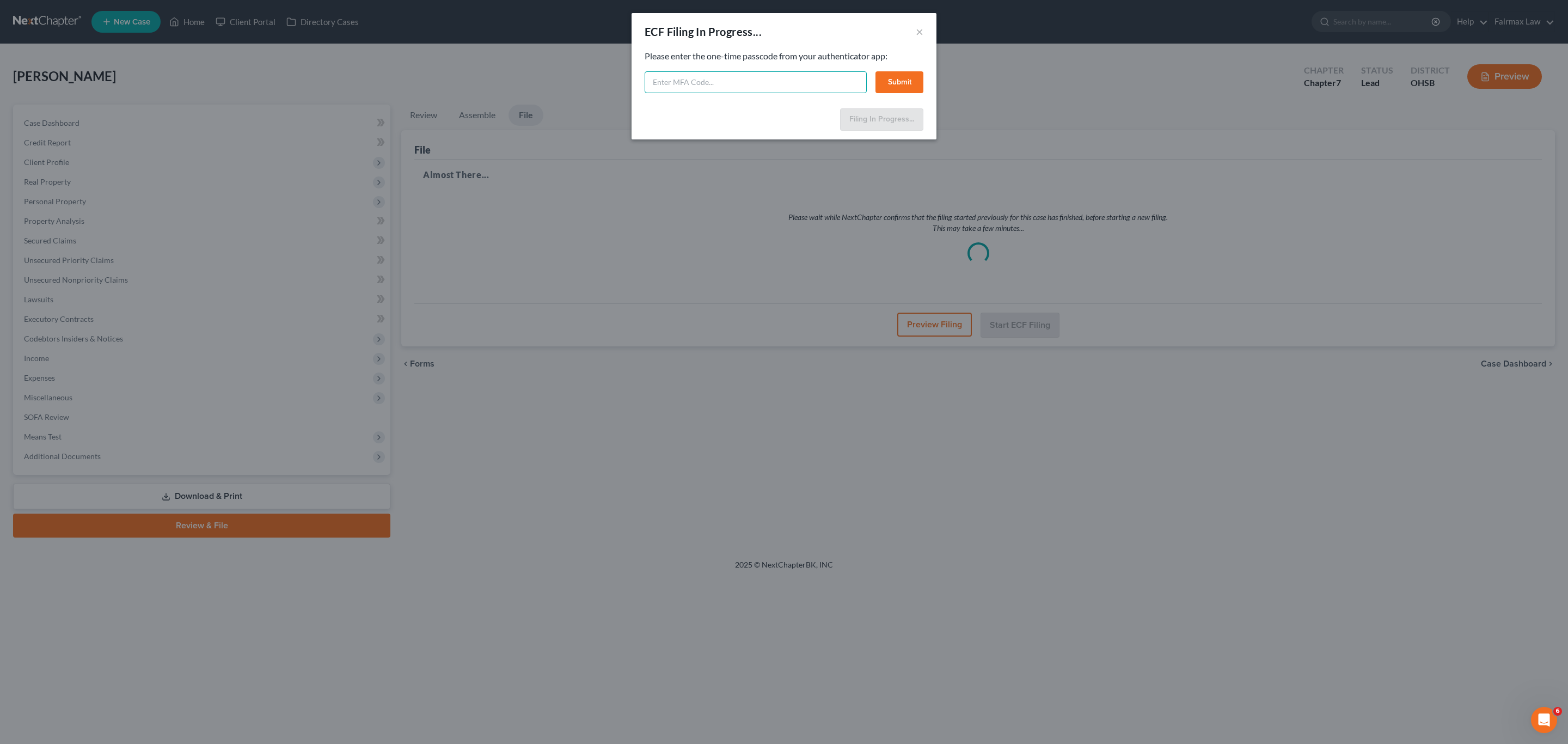
click at [746, 82] on input "text" at bounding box center [755, 83] width 222 height 22
paste input "aqwd-dv0w-ilz2-kfc5"
type input "aqwd-dv0w-ilz2-kfc5"
click at [892, 79] on button "Submit" at bounding box center [899, 83] width 48 height 22
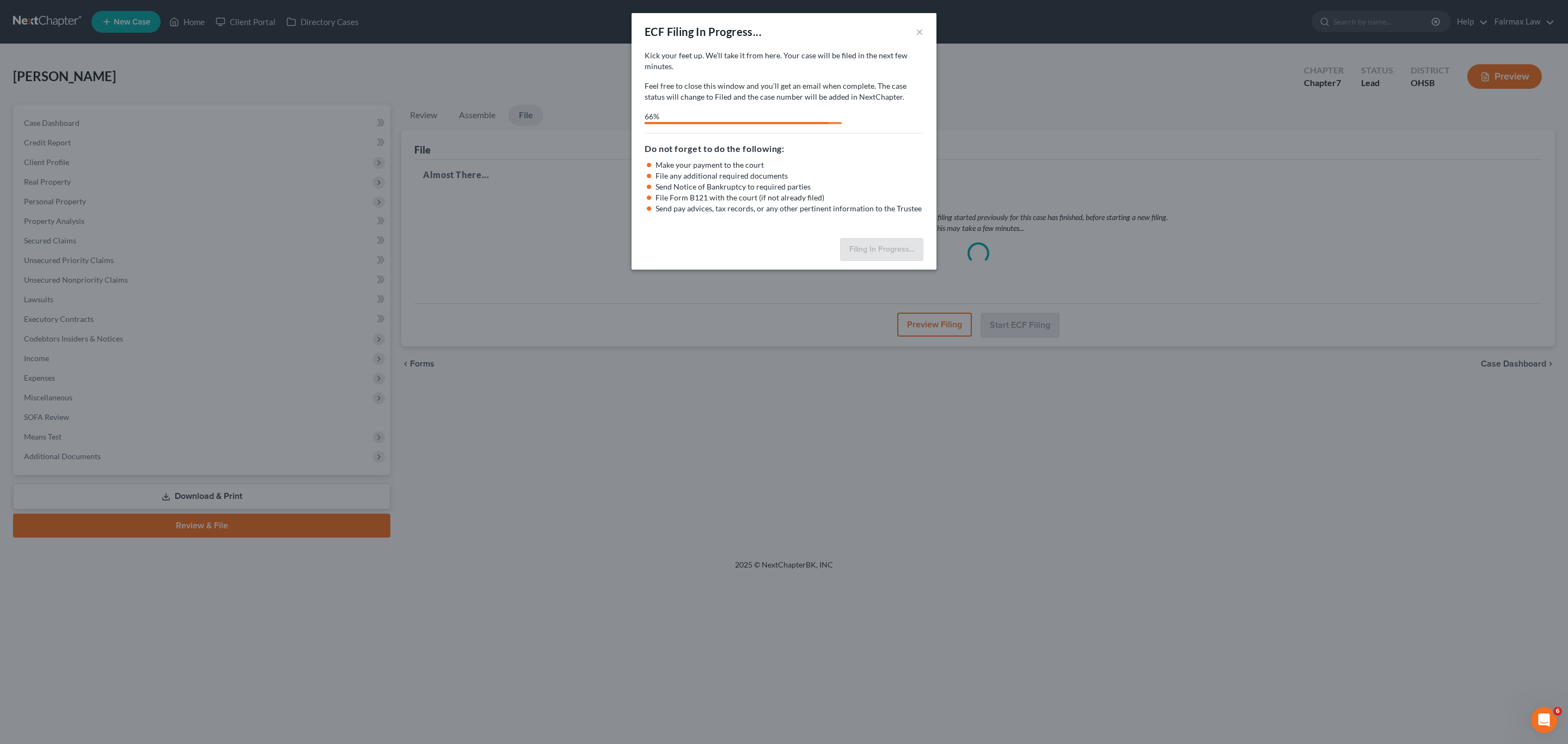
select select "1"
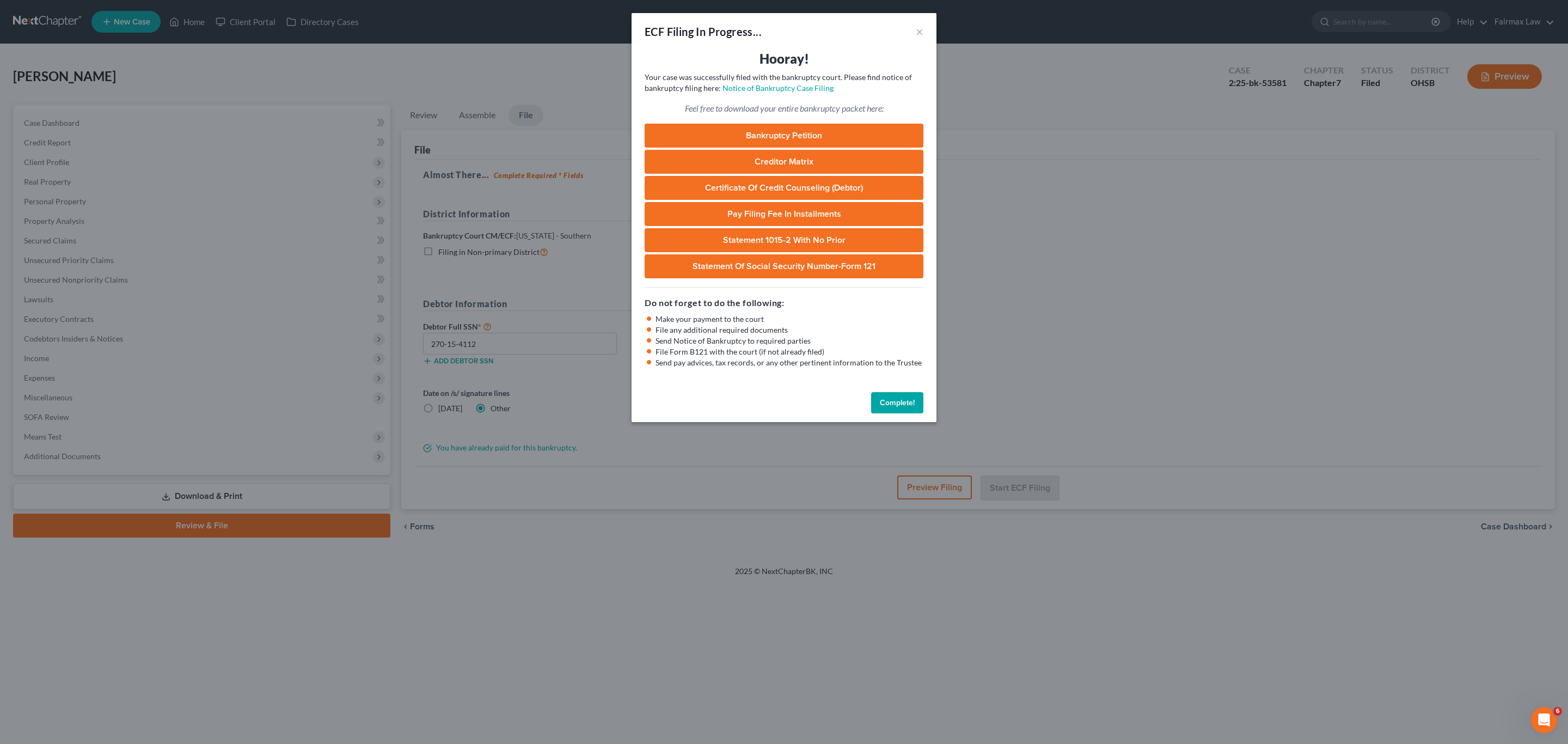
click at [906, 404] on button "Complete!" at bounding box center [897, 403] width 52 height 22
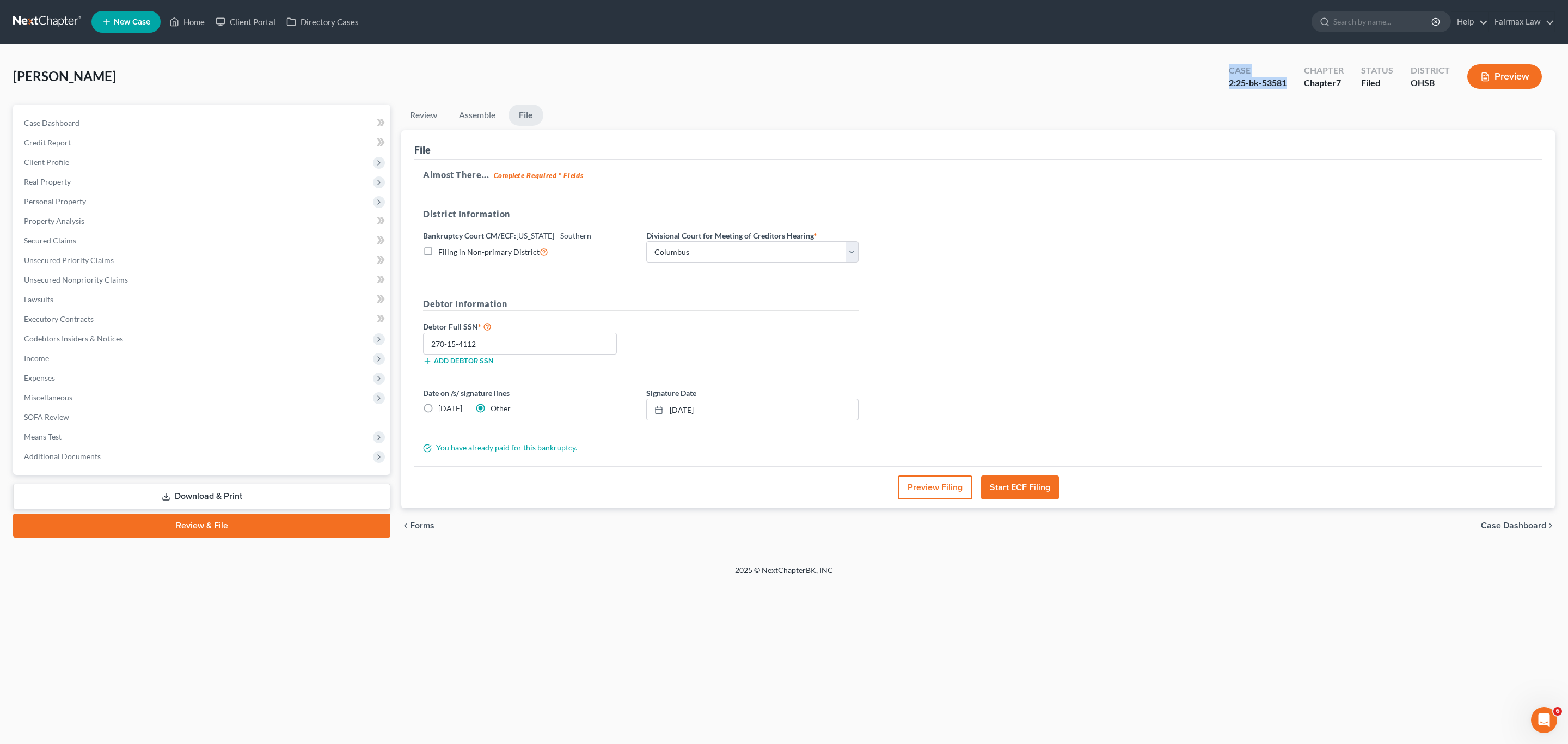
drag, startPoint x: 1277, startPoint y: 83, endPoint x: 1231, endPoint y: 73, distance: 47.1
click at [1231, 73] on div "Case 2:25-bk-53581" at bounding box center [1258, 78] width 75 height 32
copy div "Case 2:25-bk-53581"
click at [1251, 89] on div "2:25-bk-53581" at bounding box center [1257, 83] width 58 height 13
drag, startPoint x: 1165, startPoint y: 130, endPoint x: 1216, endPoint y: 113, distance: 53.8
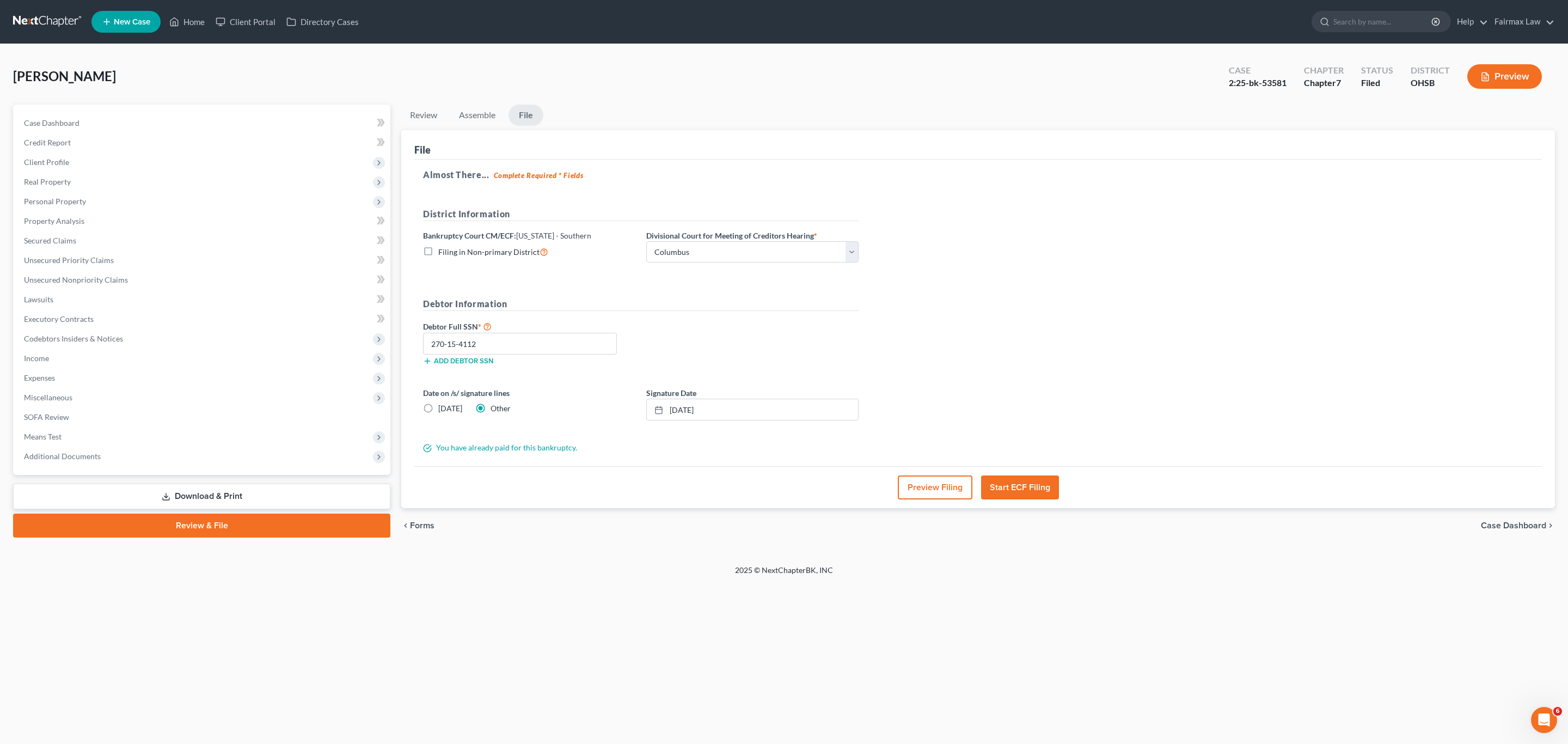
click at [1166, 130] on div "File" at bounding box center [978, 145] width 1127 height 30
drag, startPoint x: 1288, startPoint y: 79, endPoint x: 1229, endPoint y: 86, distance: 59.4
click at [1229, 86] on div "2:25-bk-53581" at bounding box center [1257, 83] width 58 height 13
copy div "2:25-bk-53581"
click at [62, 403] on span "Miscellaneous" at bounding box center [203, 398] width 375 height 20
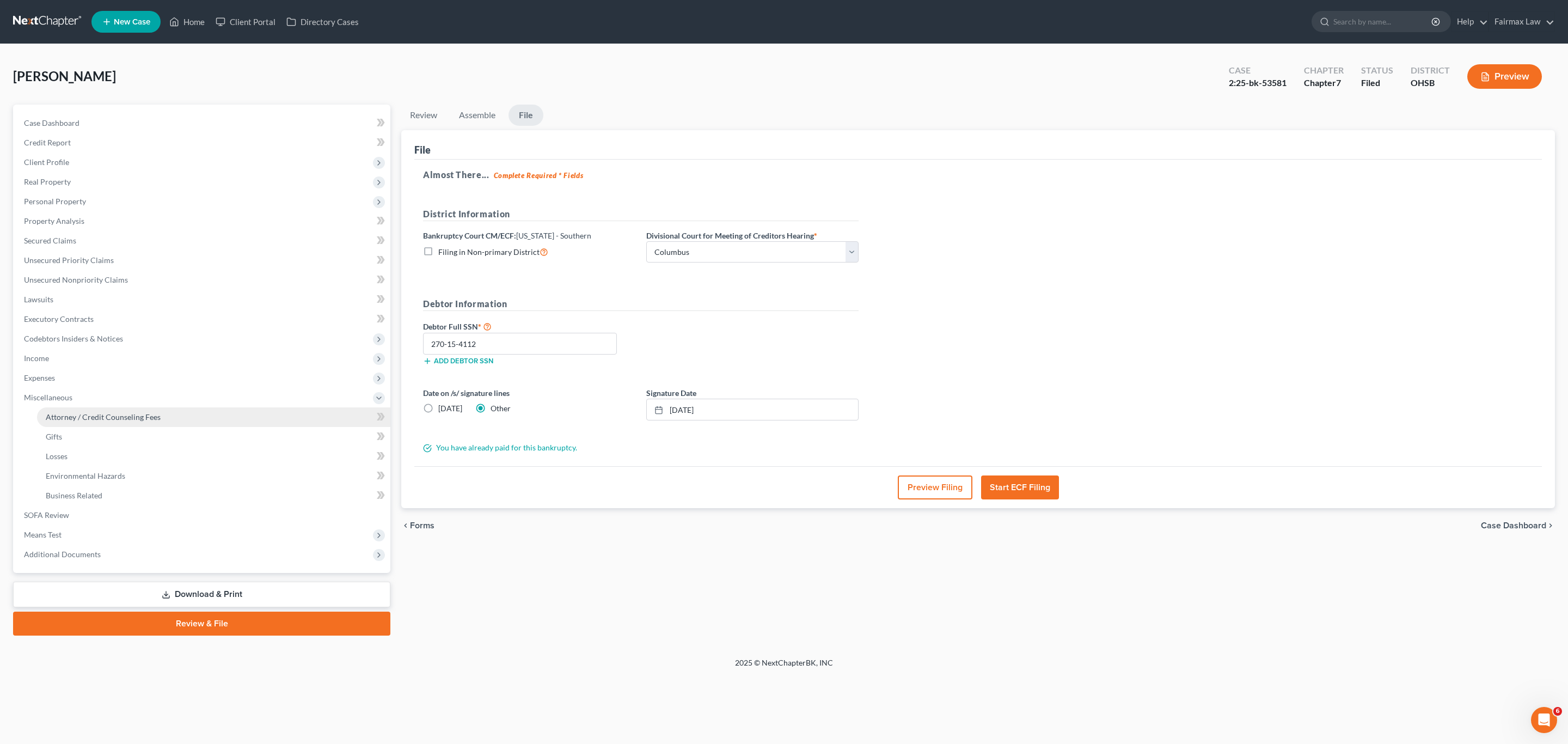
click at [90, 416] on span "Attorney / Credit Counseling Fees" at bounding box center [103, 416] width 115 height 9
select select "5"
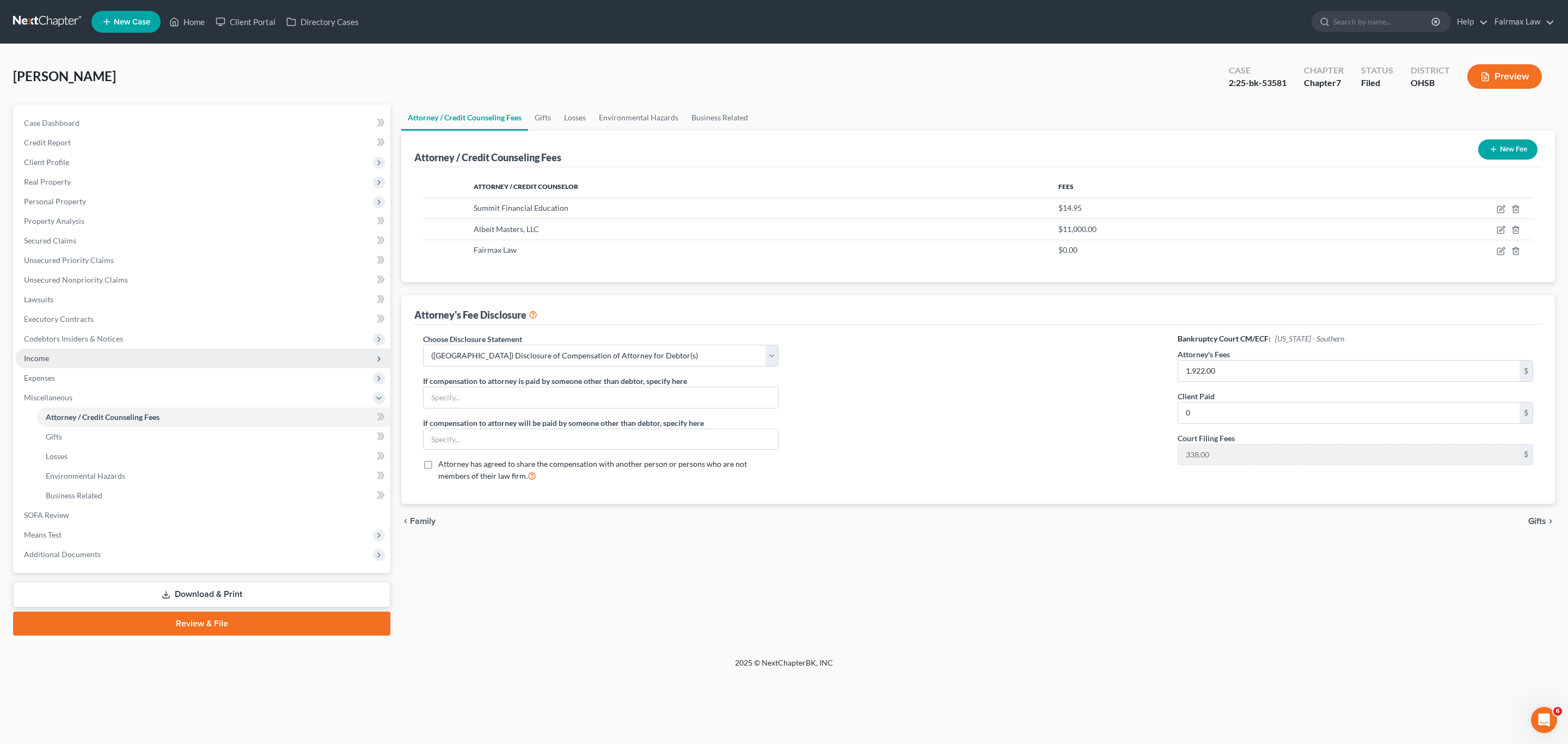
click at [52, 356] on span "Income" at bounding box center [203, 358] width 375 height 20
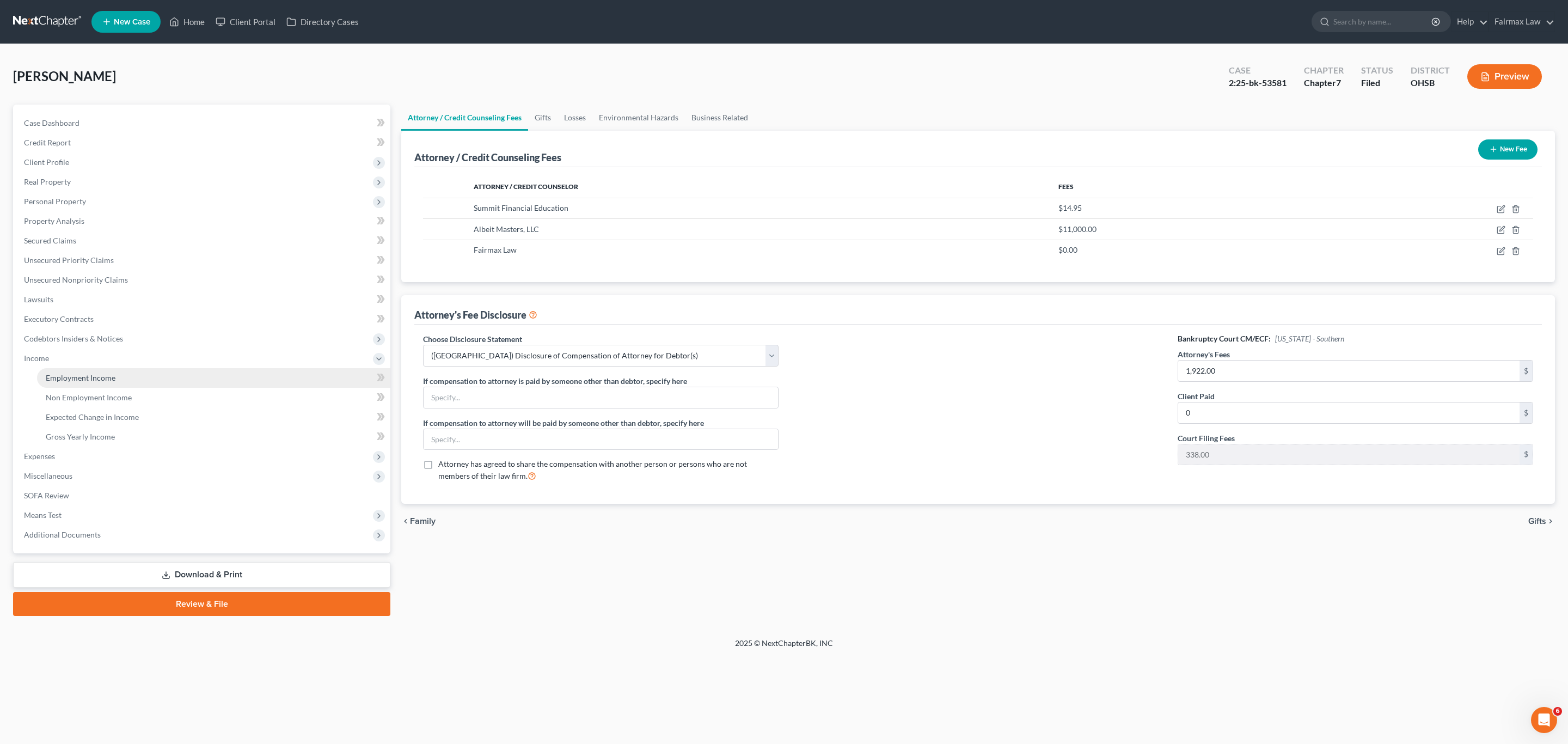
click at [98, 376] on span "Employment Income" at bounding box center [81, 377] width 70 height 9
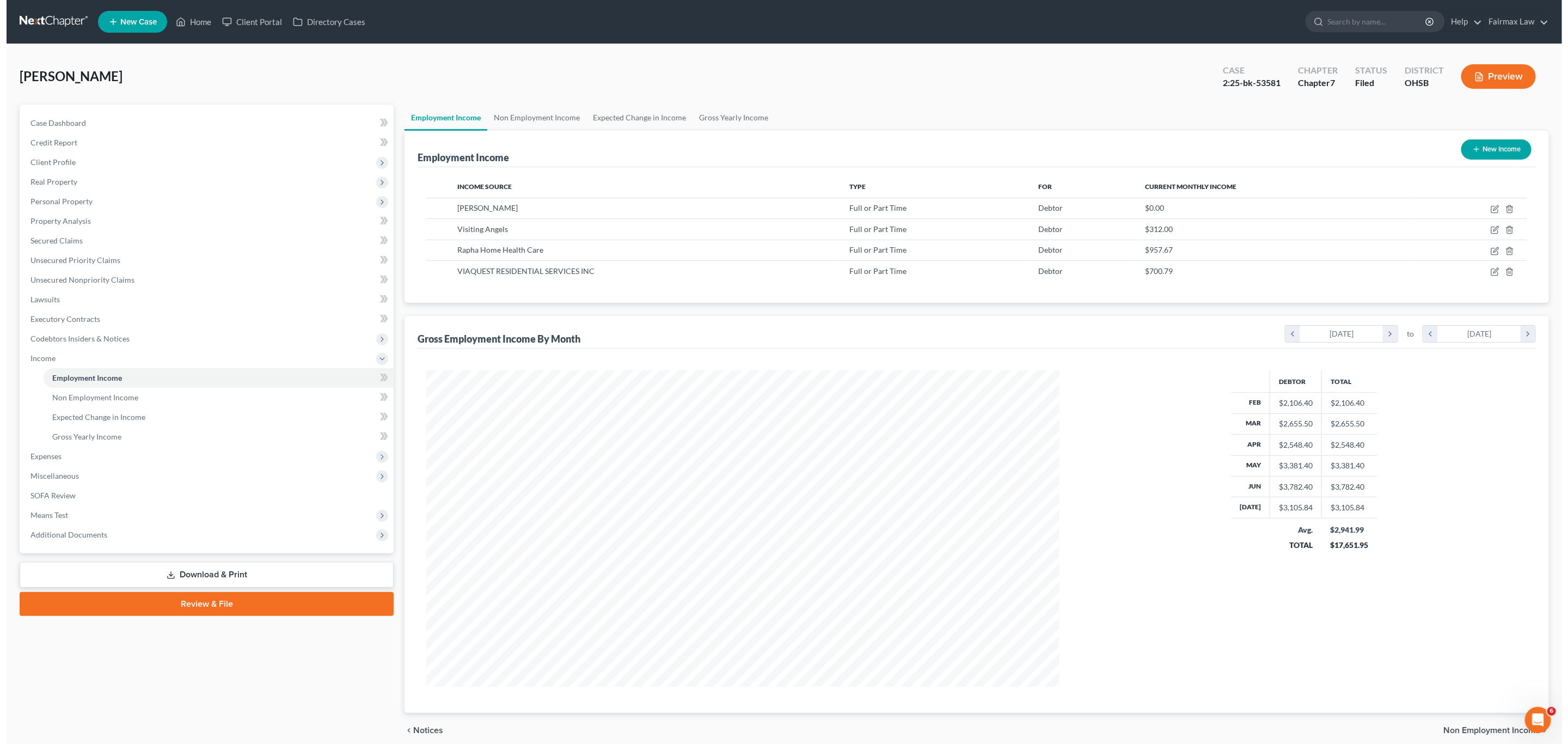
scroll to position [317, 655]
click at [1488, 252] on icon "button" at bounding box center [1489, 249] width 5 height 5
select select "0"
select select "36"
select select "2"
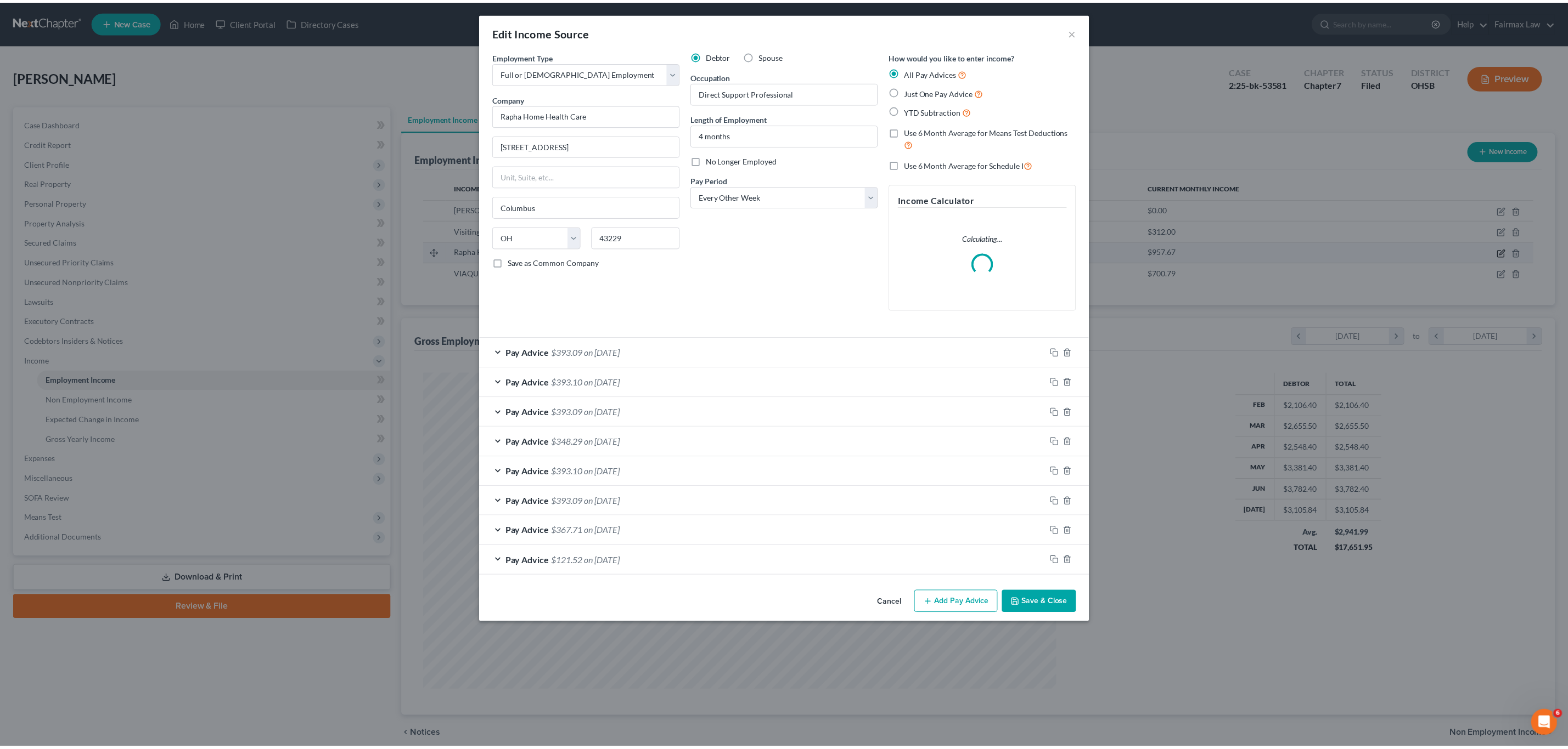
scroll to position [321, 665]
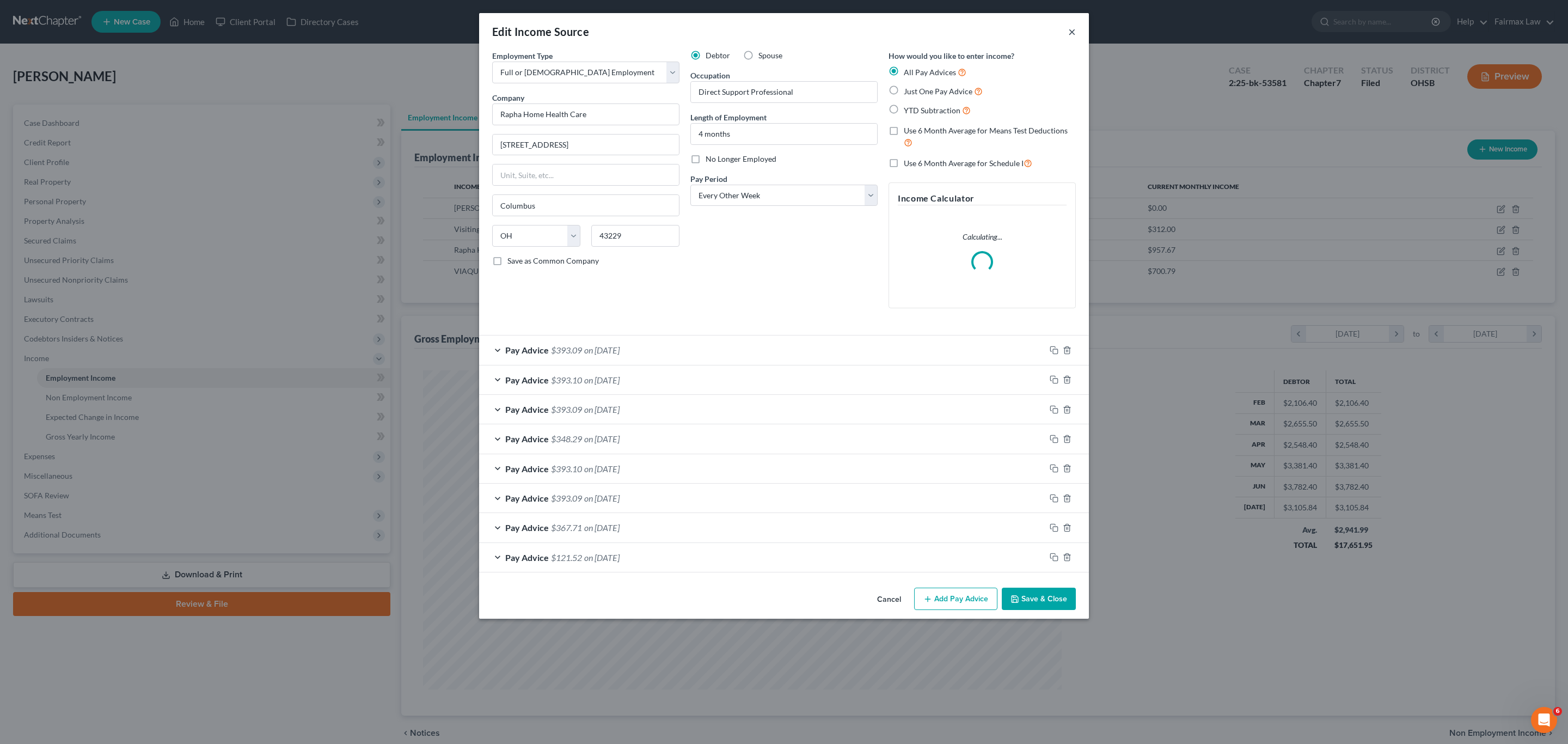
drag, startPoint x: 1073, startPoint y: 32, endPoint x: 1017, endPoint y: 34, distance: 56.0
click at [1074, 31] on button "×" at bounding box center [1072, 31] width 8 height 13
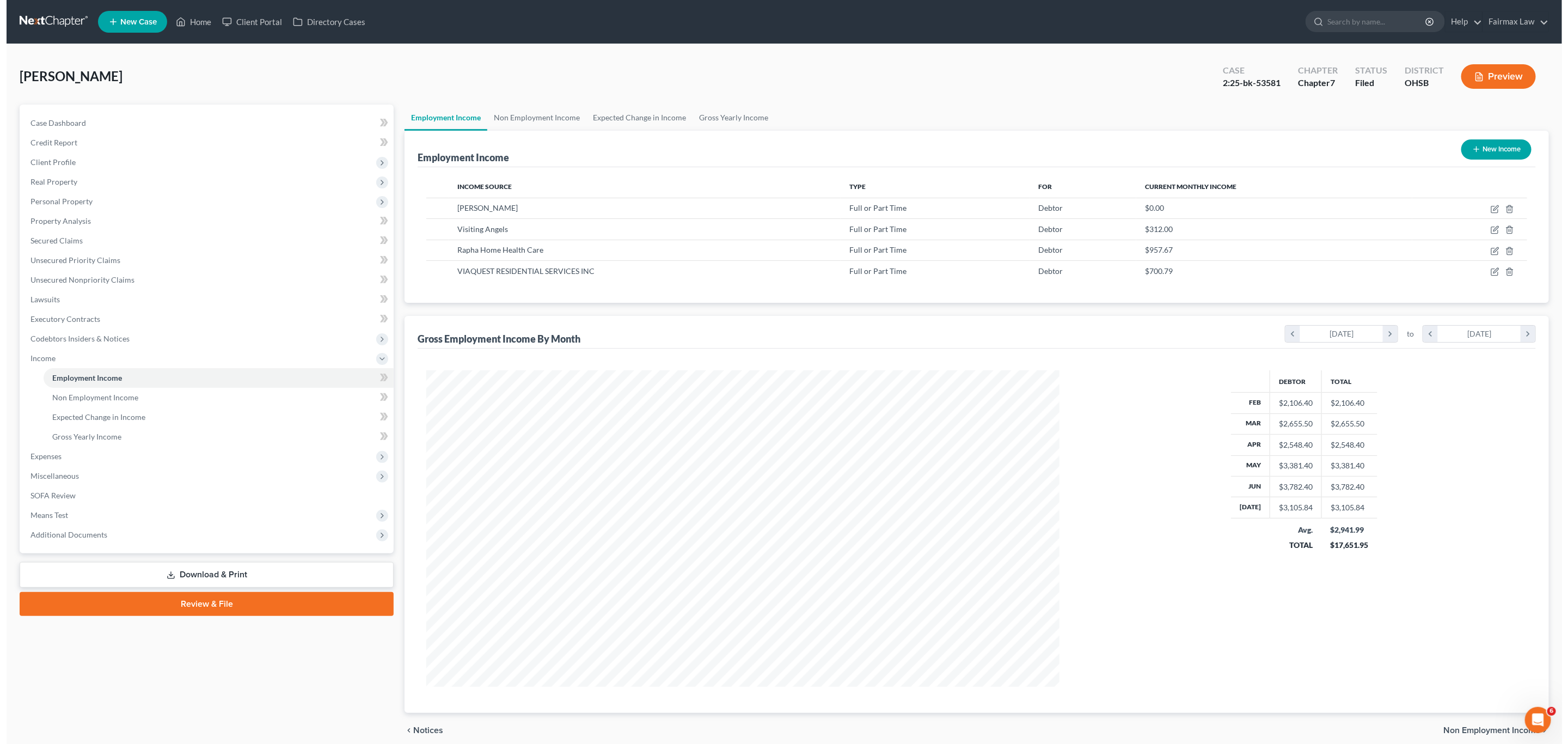
scroll to position [544478, 543896]
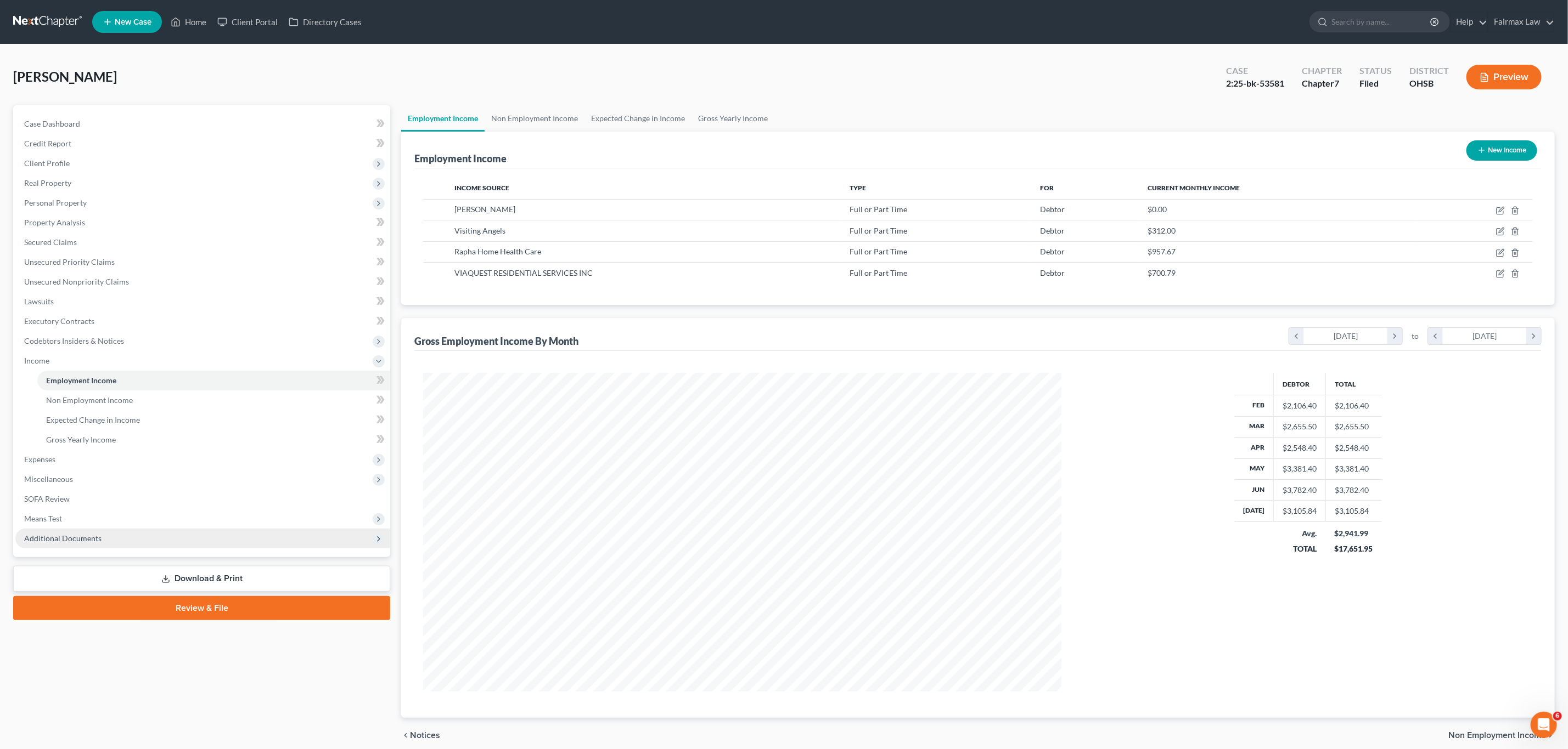
click at [69, 535] on span "Additional Documents" at bounding box center [62, 538] width 77 height 9
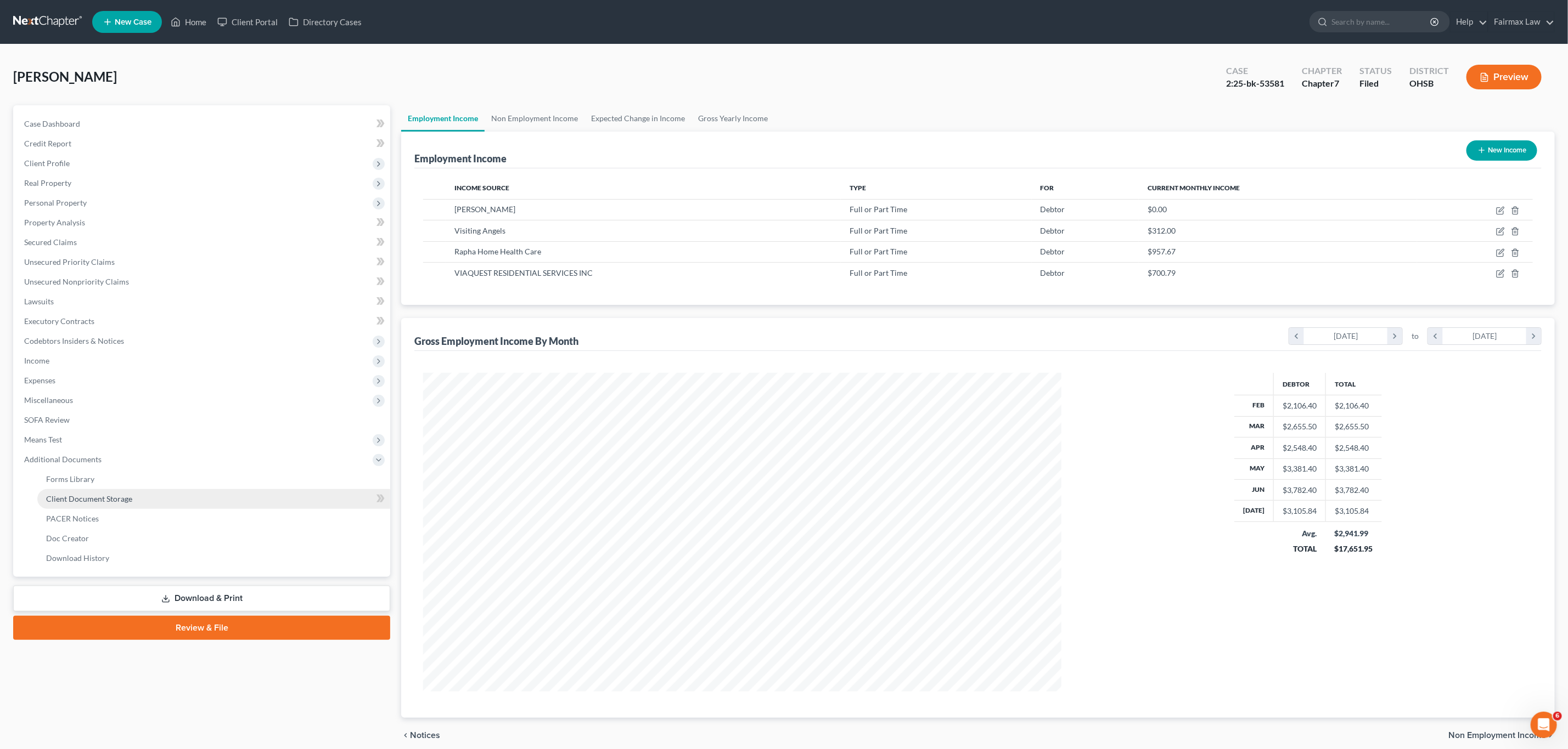
click at [96, 500] on span "Client Document Storage" at bounding box center [89, 498] width 86 height 9
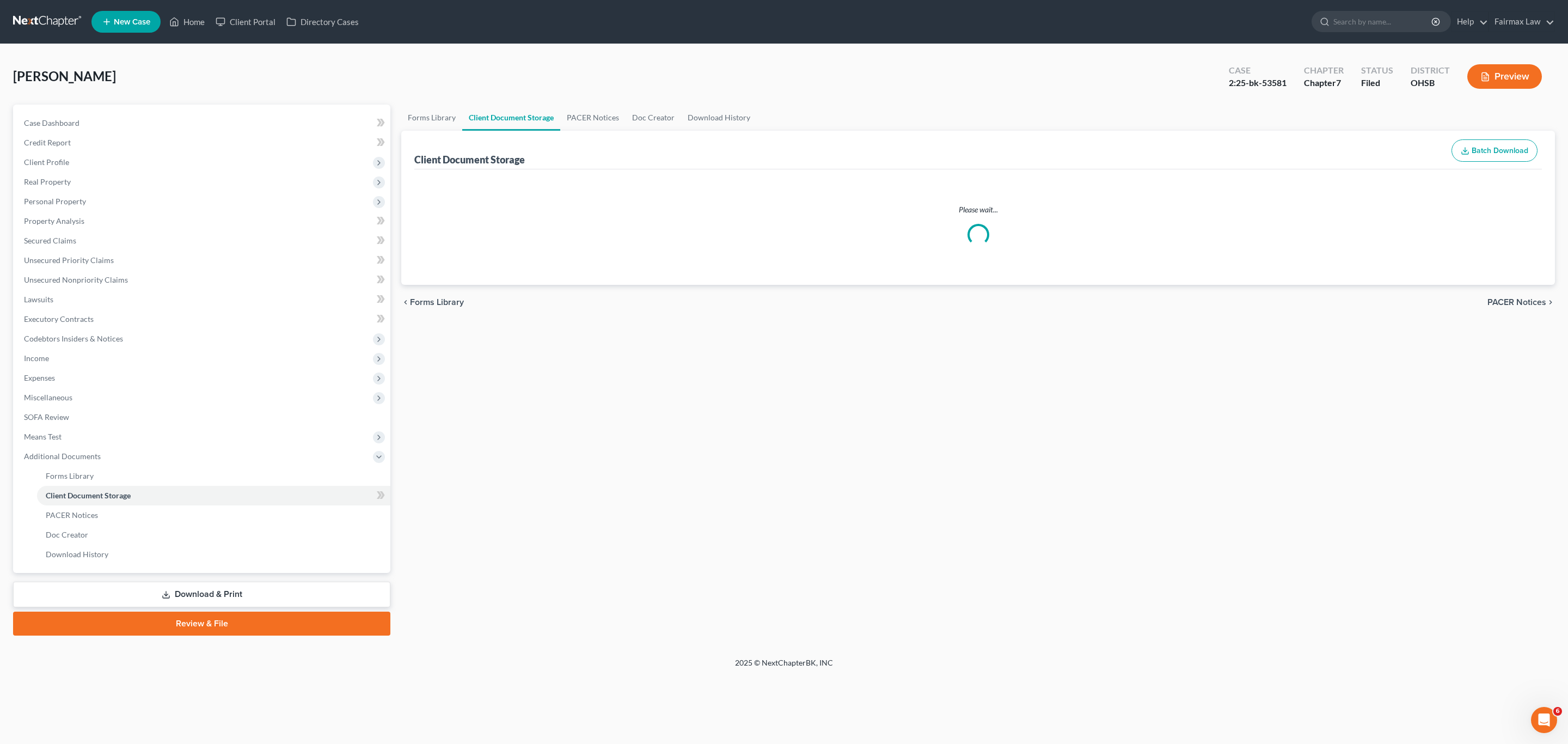
select select "7"
select select "37"
select select "52"
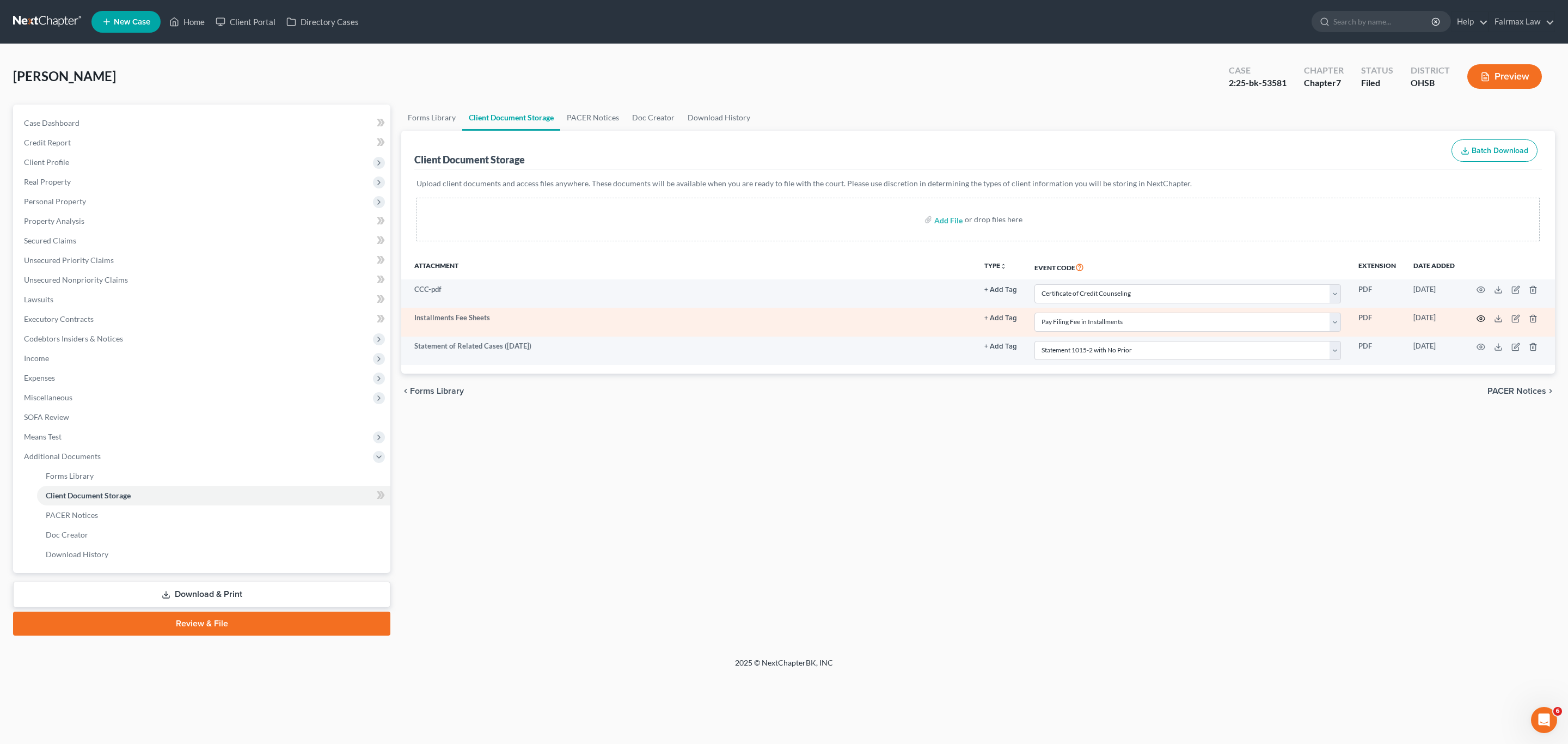
click at [1483, 317] on icon "button" at bounding box center [1480, 318] width 9 height 9
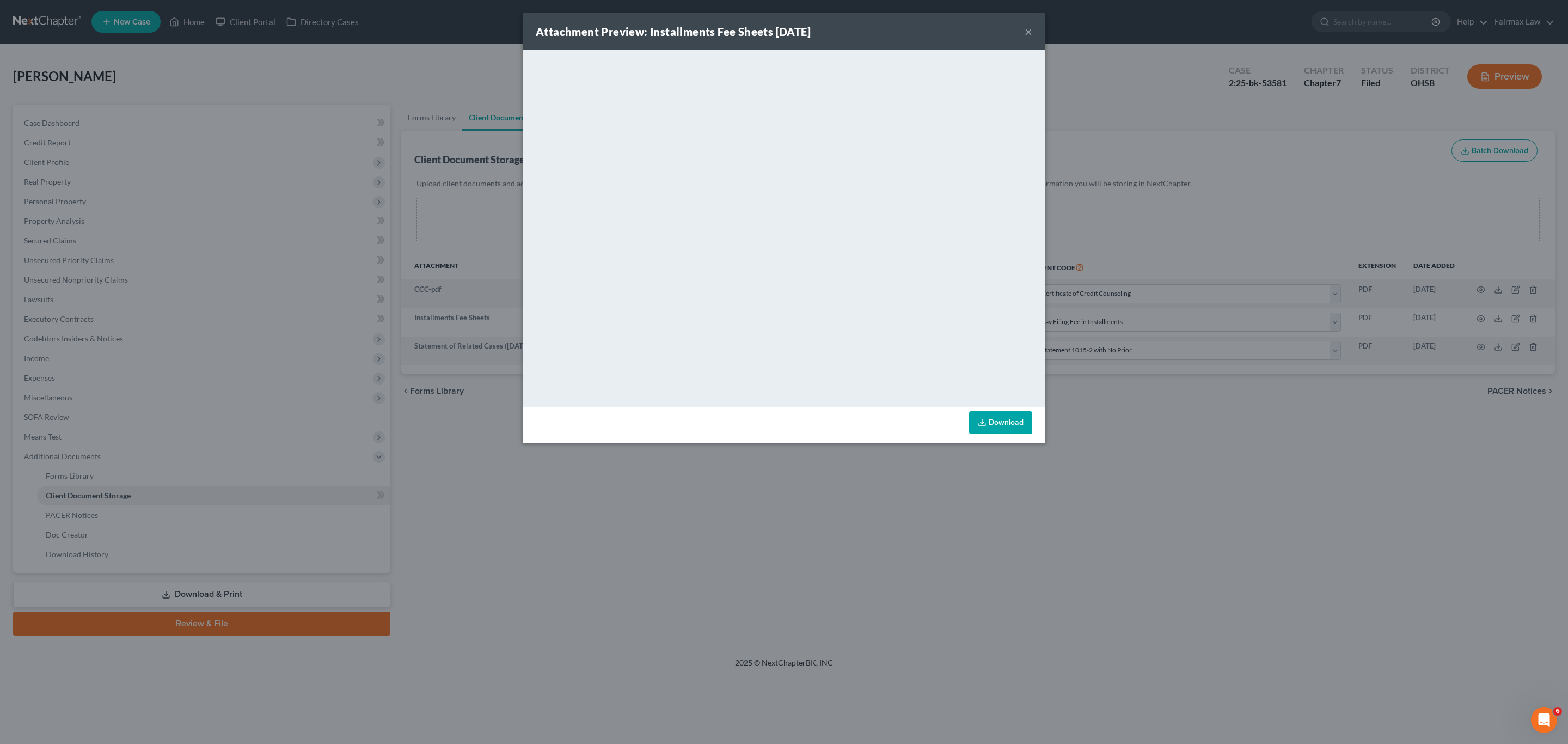
click at [1028, 36] on button "×" at bounding box center [1029, 31] width 8 height 13
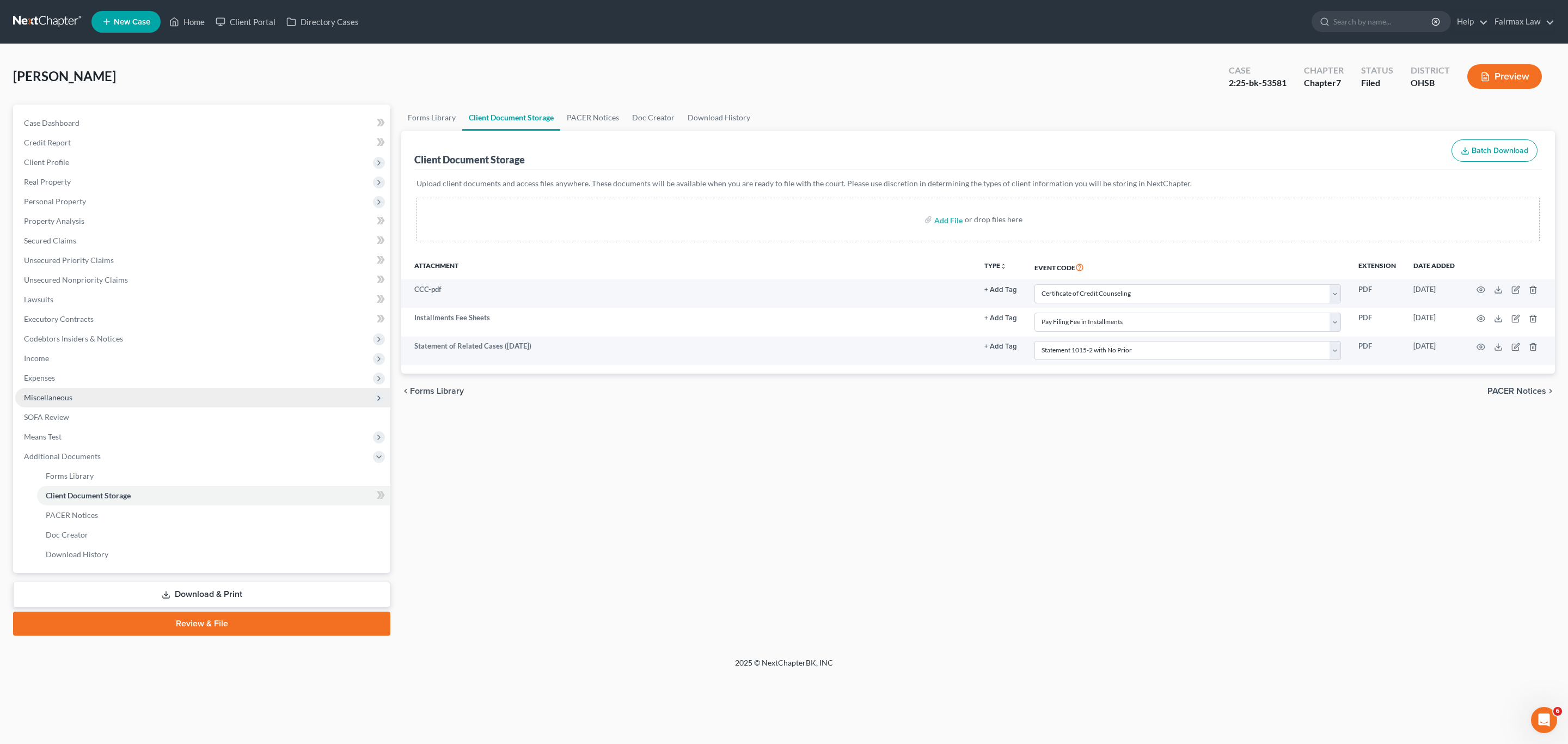
click at [70, 395] on span "Miscellaneous" at bounding box center [47, 397] width 48 height 9
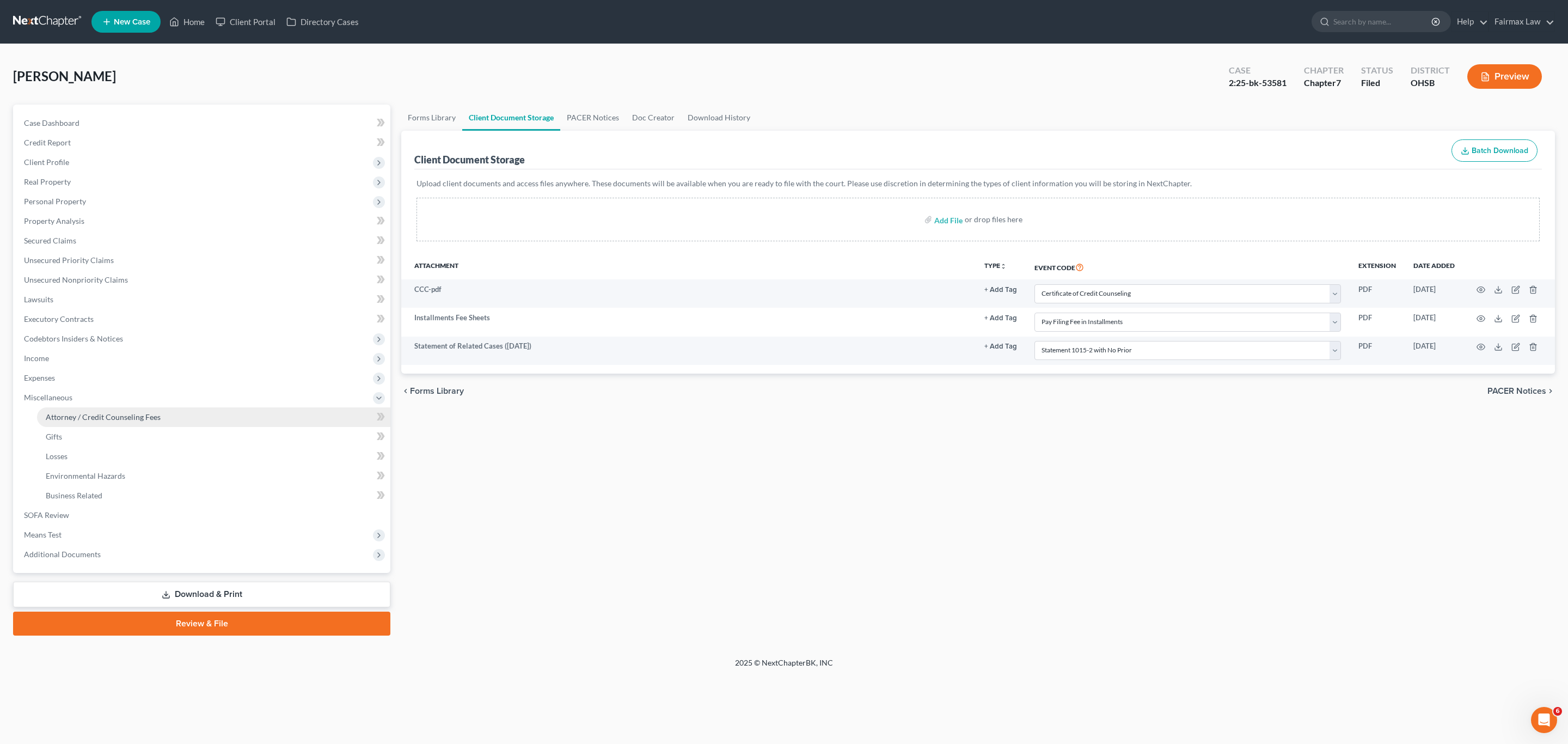
click at [102, 416] on span "Attorney / Credit Counseling Fees" at bounding box center [103, 416] width 115 height 9
select select "5"
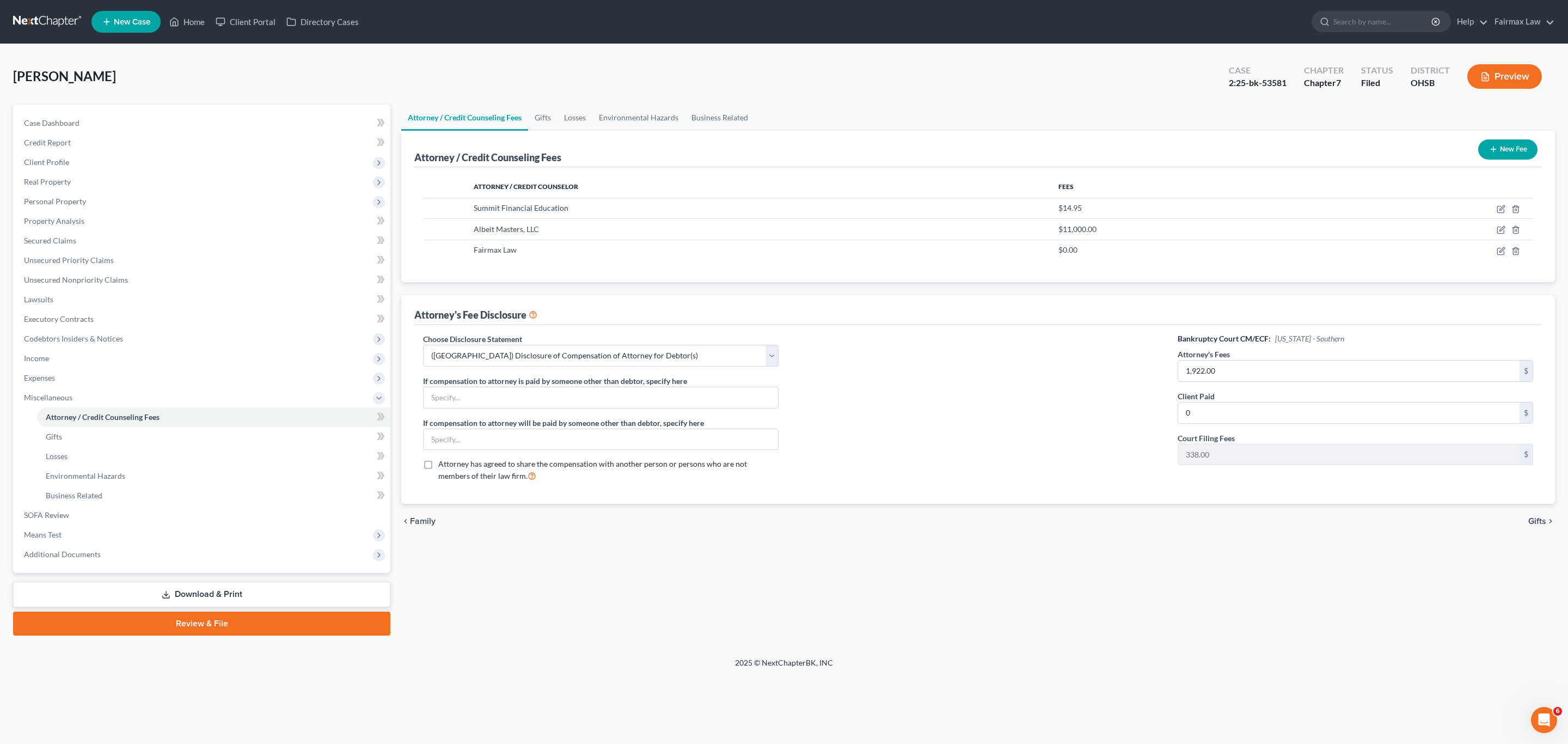
click at [963, 74] on div "[PERSON_NAME] Upgraded Case 2:25-bk-53581 Chapter Chapter 7 Status [GEOGRAPHIC_…" at bounding box center [784, 81] width 1542 height 47
